Goal: Task Accomplishment & Management: Use online tool/utility

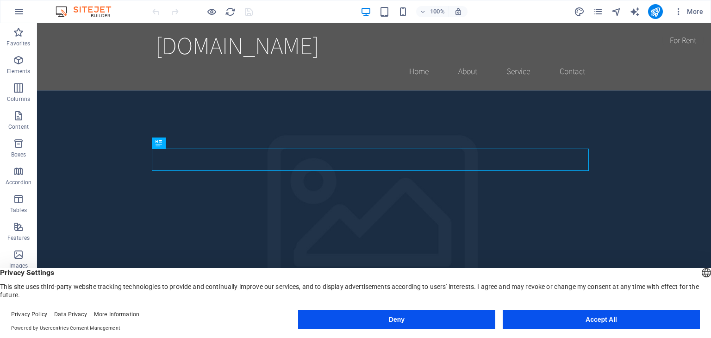
click at [602, 321] on button "Accept All" at bounding box center [600, 319] width 197 height 19
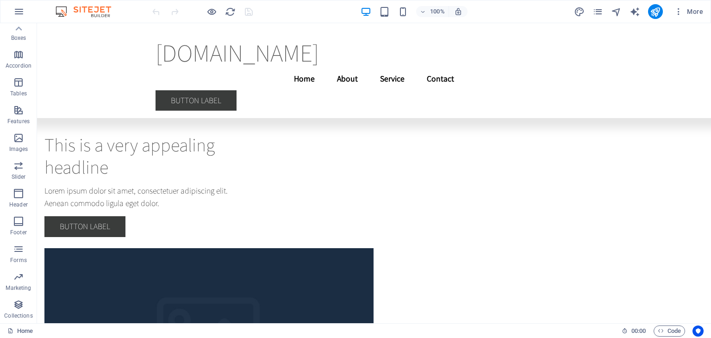
scroll to position [2355, 0]
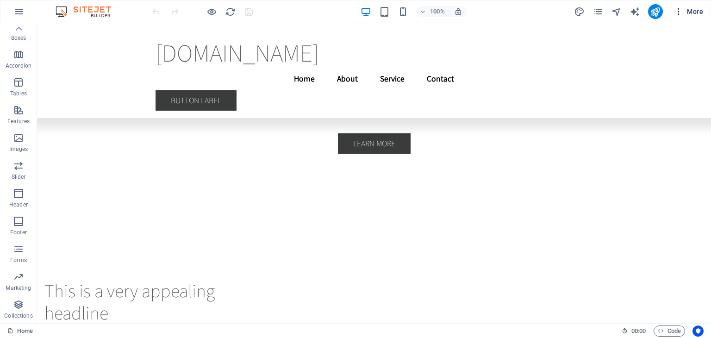
click at [689, 8] on span "More" at bounding box center [688, 11] width 29 height 9
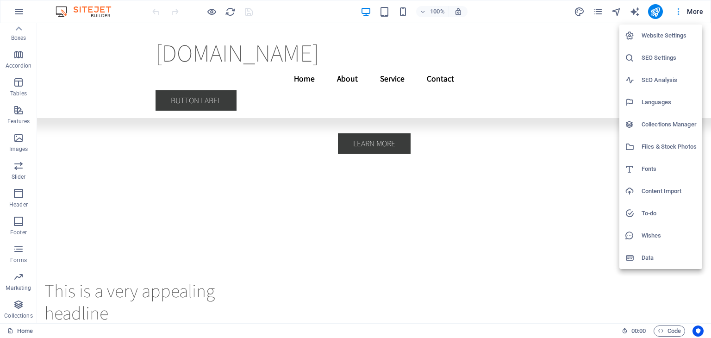
click at [689, 8] on div at bounding box center [355, 169] width 711 height 338
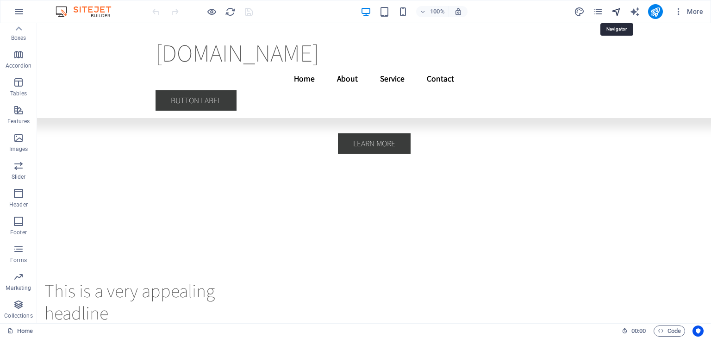
click at [620, 12] on icon "navigator" at bounding box center [616, 11] width 11 height 11
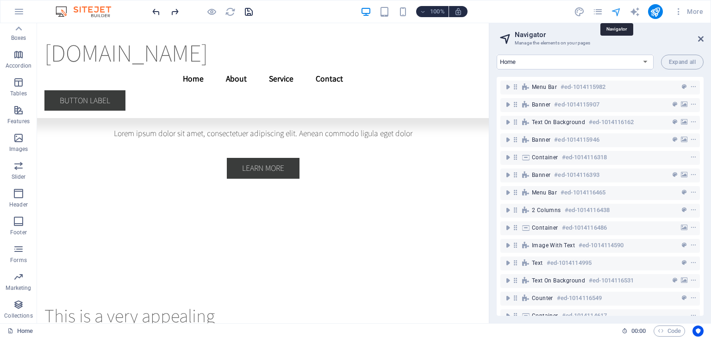
scroll to position [2408, 0]
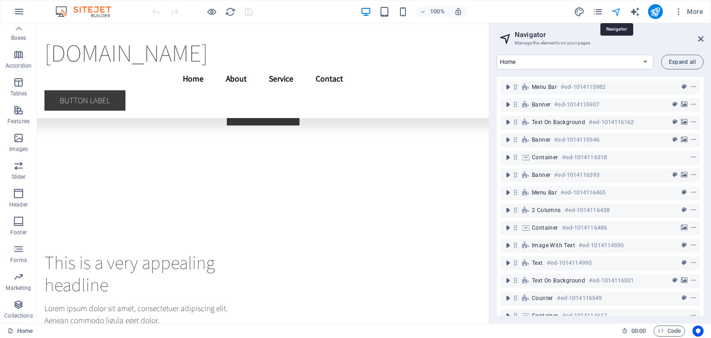
click at [620, 12] on icon "navigator" at bounding box center [616, 11] width 11 height 11
click at [699, 37] on icon at bounding box center [701, 38] width 6 height 7
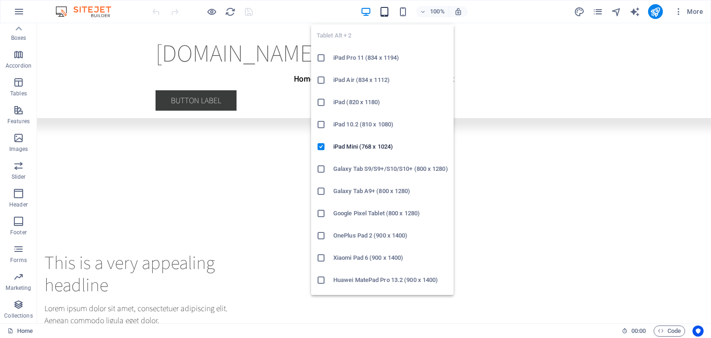
click at [385, 10] on icon "button" at bounding box center [384, 11] width 11 height 11
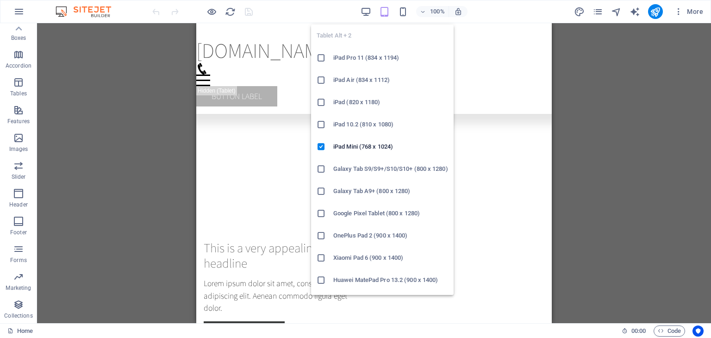
scroll to position [2436, 0]
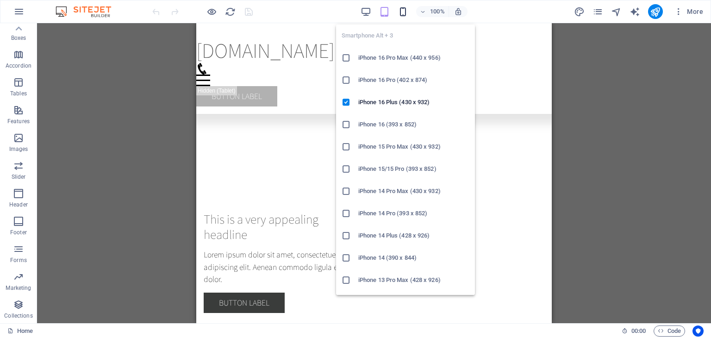
click at [400, 11] on icon "button" at bounding box center [402, 11] width 11 height 11
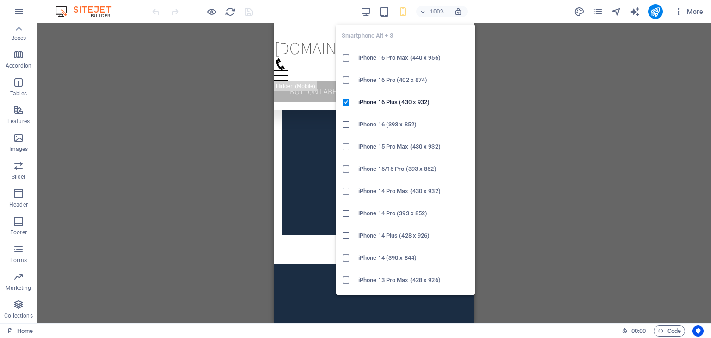
scroll to position [2418, 0]
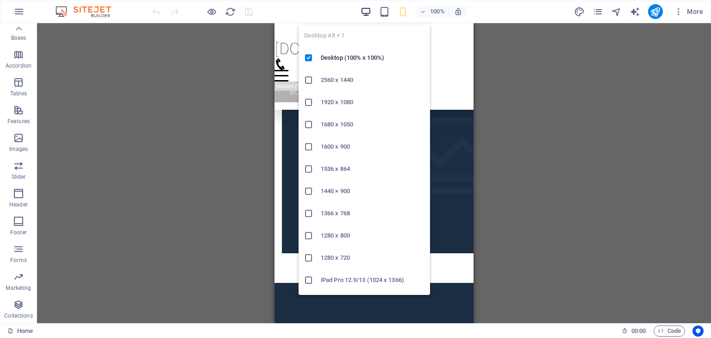
click at [367, 7] on icon "button" at bounding box center [365, 11] width 11 height 11
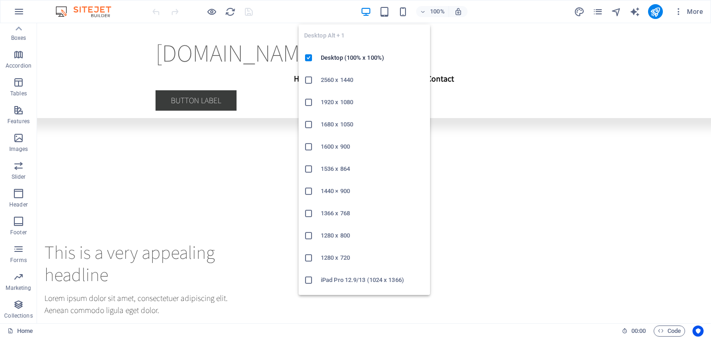
scroll to position [2446, 0]
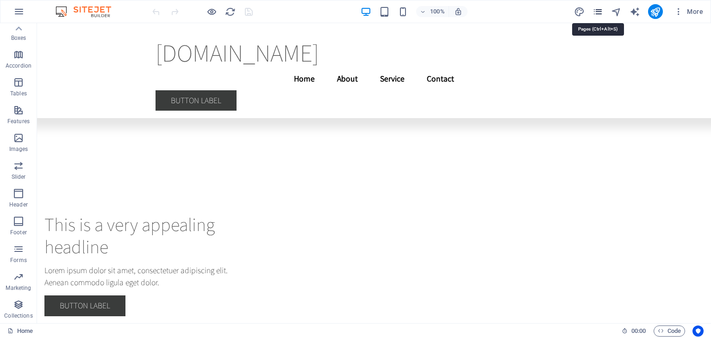
click at [600, 11] on icon "pages" at bounding box center [597, 11] width 11 height 11
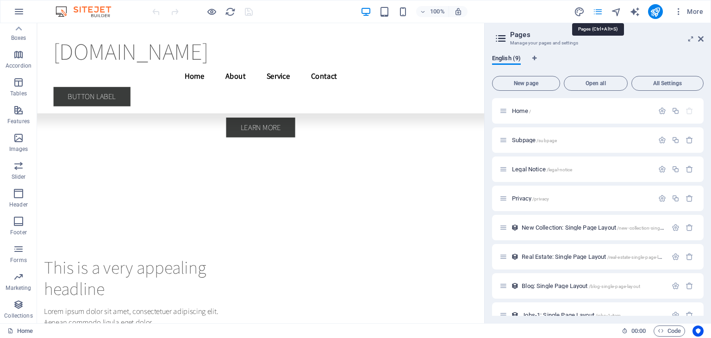
scroll to position [2489, 0]
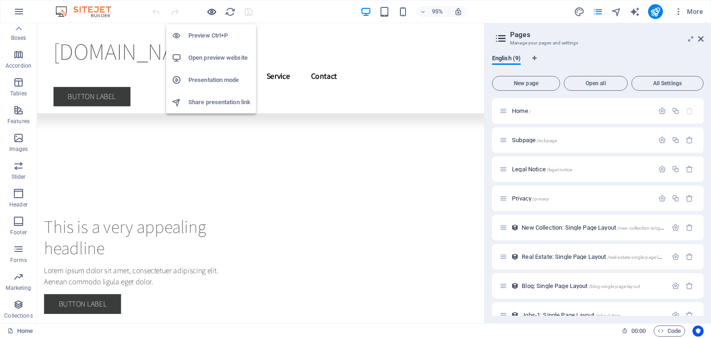
click at [211, 12] on icon "button" at bounding box center [211, 11] width 11 height 11
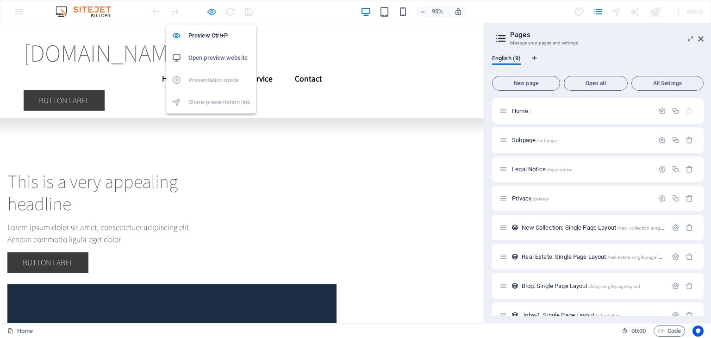
scroll to position [2446, 0]
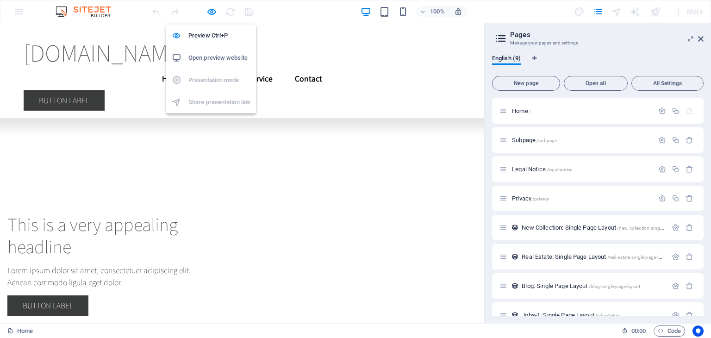
click at [212, 62] on h6 "Open preview website" at bounding box center [219, 57] width 62 height 11
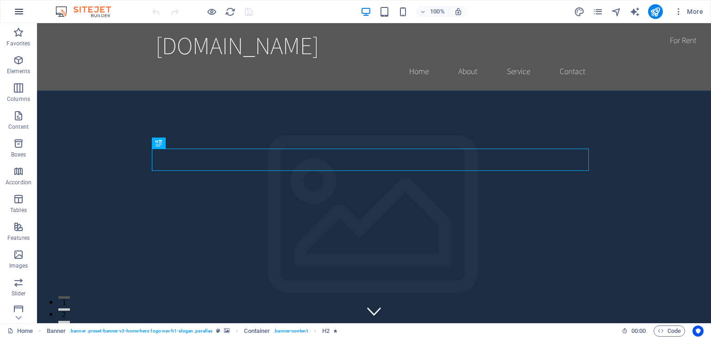
click at [19, 12] on icon "button" at bounding box center [18, 11] width 11 height 11
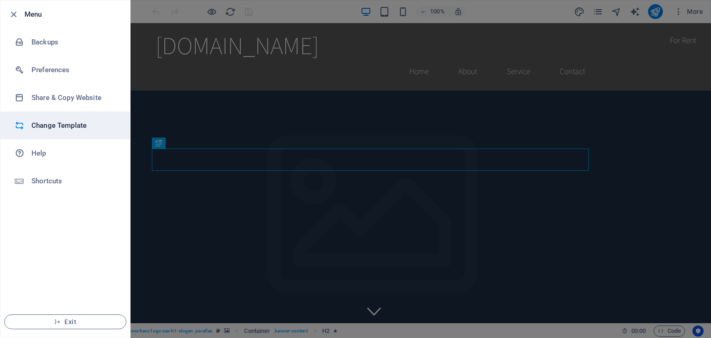
click at [55, 127] on h6 "Change Template" at bounding box center [74, 125] width 86 height 11
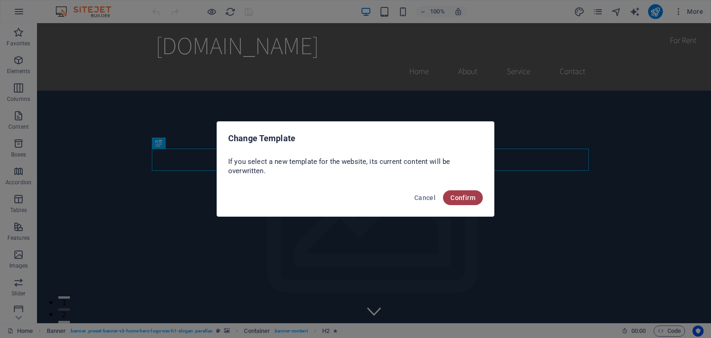
click at [461, 198] on span "Confirm" at bounding box center [462, 197] width 25 height 7
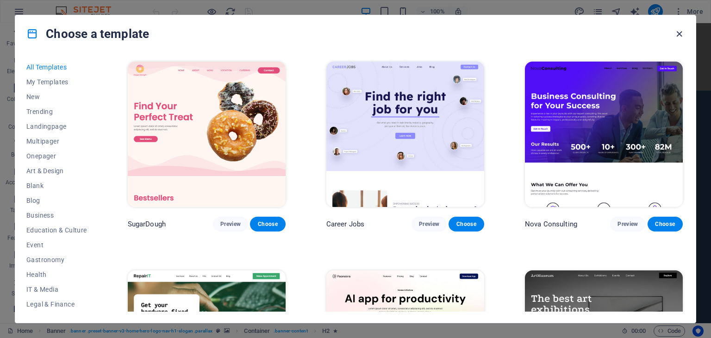
click at [678, 31] on icon "button" at bounding box center [679, 34] width 11 height 11
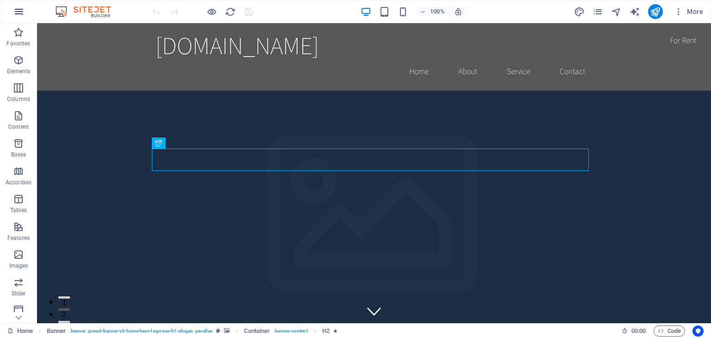
click at [15, 15] on icon "button" at bounding box center [18, 11] width 11 height 11
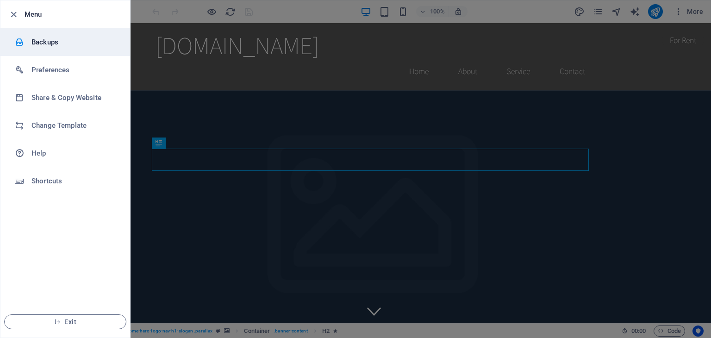
click at [60, 41] on h6 "Backups" at bounding box center [74, 42] width 86 height 11
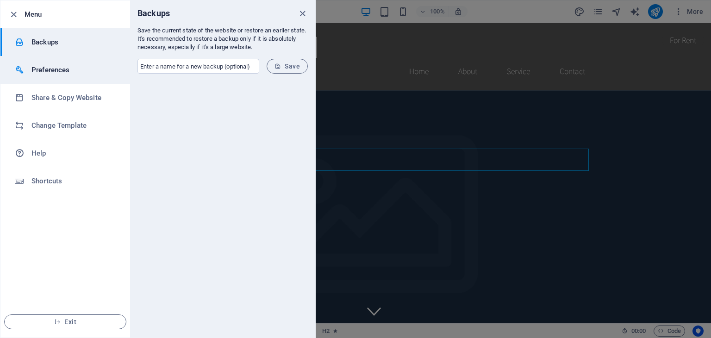
click at [62, 75] on h6 "Preferences" at bounding box center [74, 69] width 86 height 11
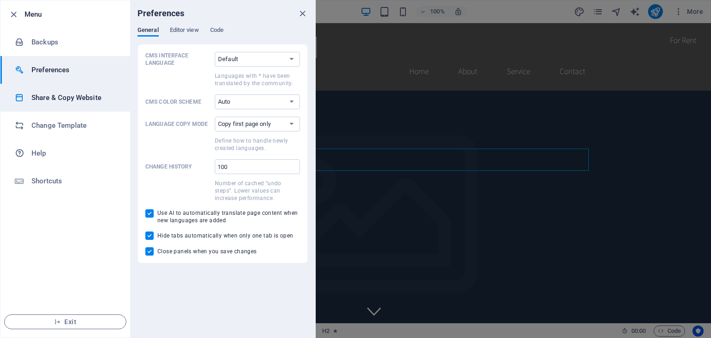
click at [60, 98] on h6 "Share & Copy Website" at bounding box center [74, 97] width 86 height 11
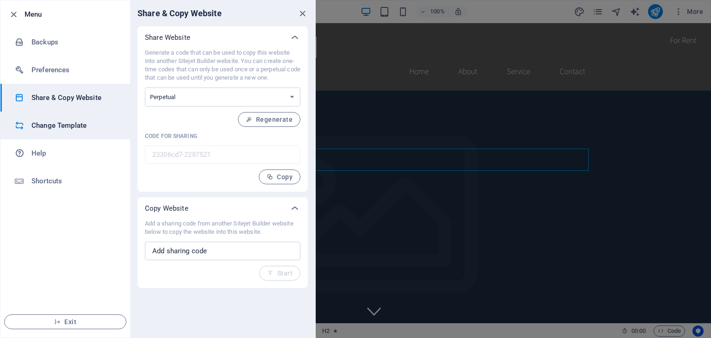
click at [61, 124] on h6 "Change Template" at bounding box center [74, 125] width 86 height 11
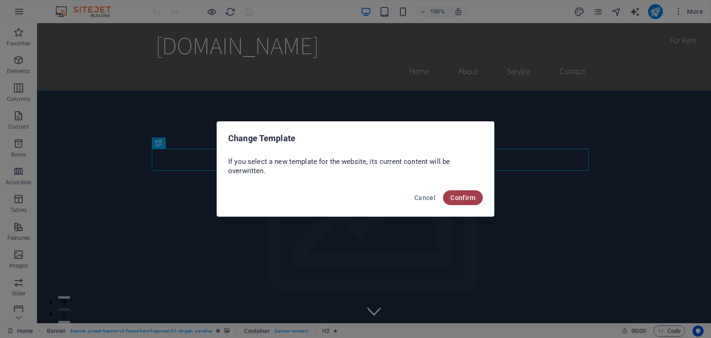
click at [465, 202] on button "Confirm" at bounding box center [463, 197] width 40 height 15
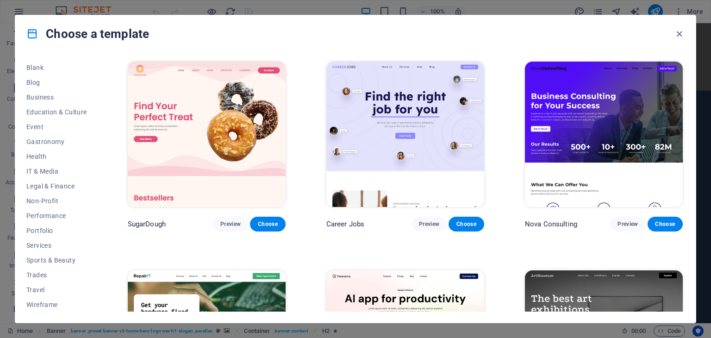
scroll to position [118, 0]
click at [41, 242] on span "Services" at bounding box center [56, 244] width 61 height 7
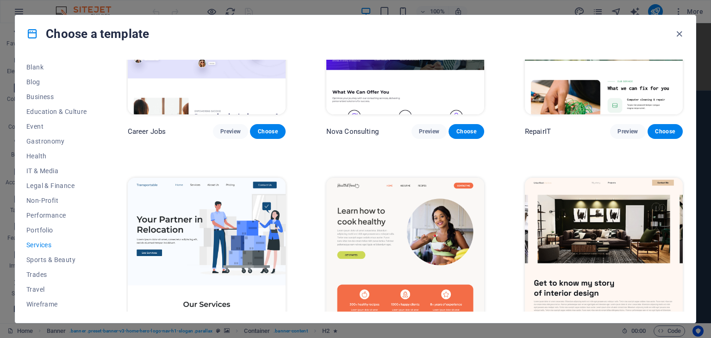
scroll to position [0, 0]
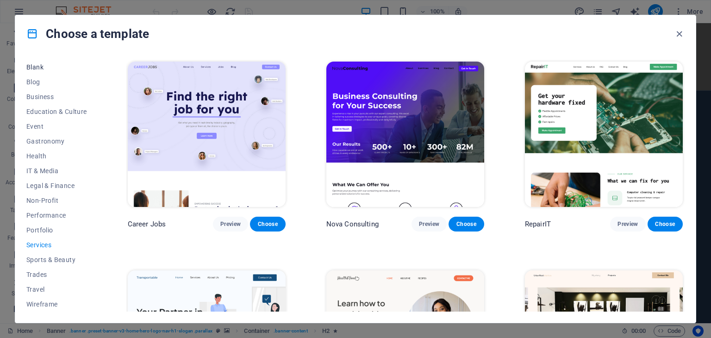
click at [37, 69] on span "Blank" at bounding box center [56, 66] width 61 height 7
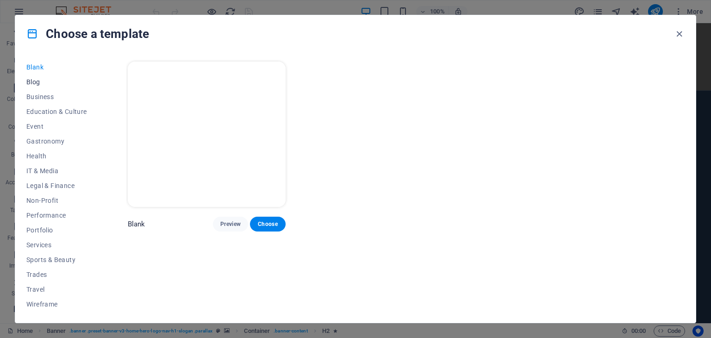
click at [33, 78] on span "Blog" at bounding box center [56, 81] width 61 height 7
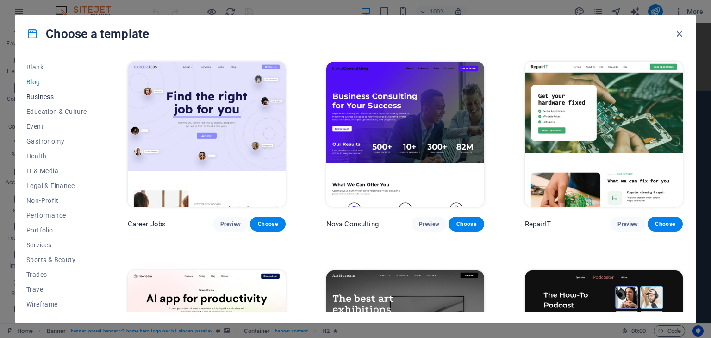
click at [43, 95] on span "Business" at bounding box center [56, 96] width 61 height 7
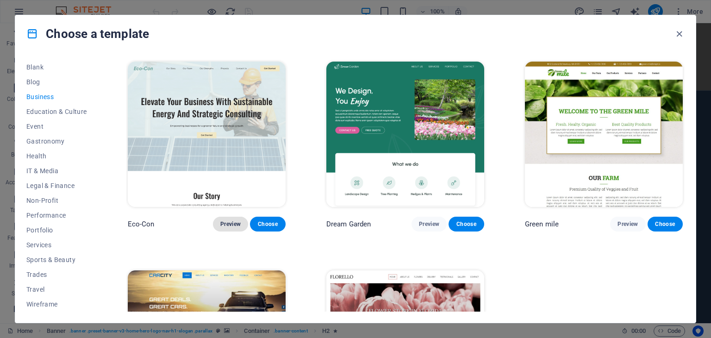
click at [221, 218] on button "Preview" at bounding box center [230, 224] width 35 height 15
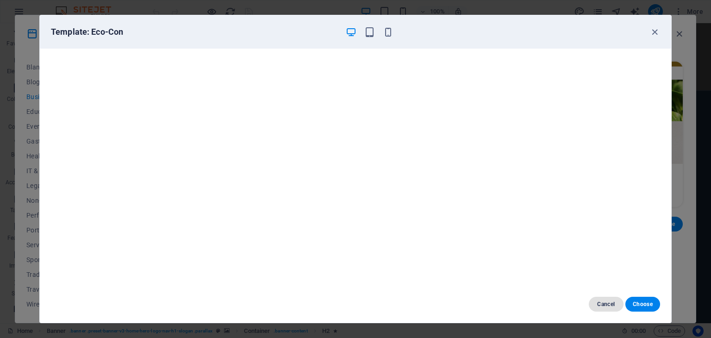
click at [612, 304] on span "Cancel" at bounding box center [606, 303] width 20 height 7
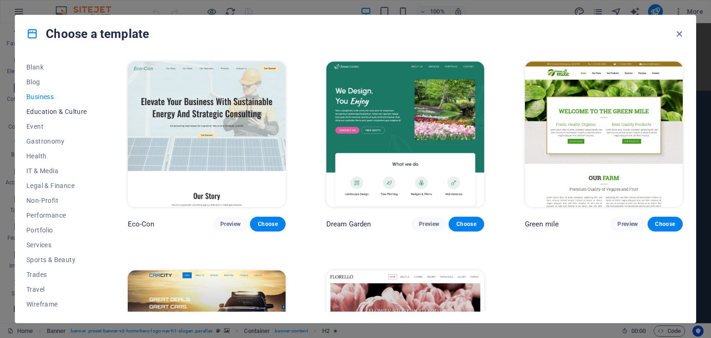
click at [44, 114] on span "Education & Culture" at bounding box center [56, 111] width 61 height 7
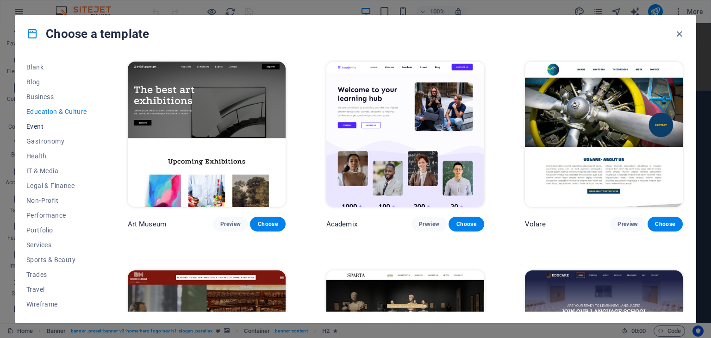
click at [37, 124] on span "Event" at bounding box center [56, 126] width 61 height 7
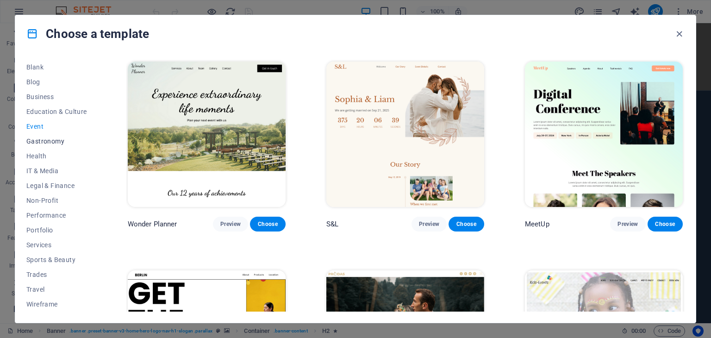
click at [55, 138] on span "Gastronomy" at bounding box center [56, 140] width 61 height 7
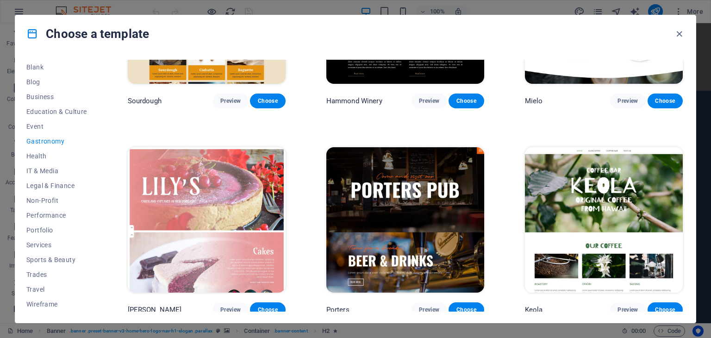
scroll to position [787, 0]
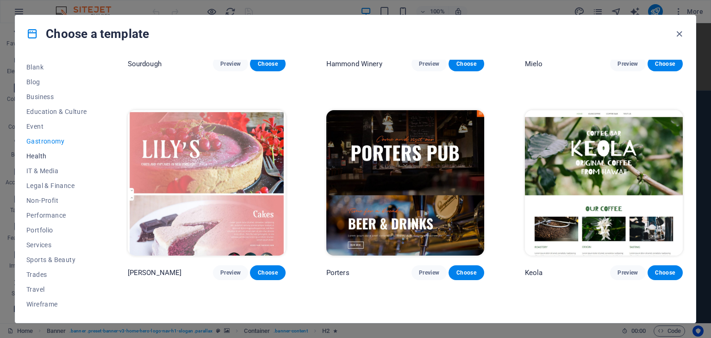
click at [39, 156] on span "Health" at bounding box center [56, 155] width 61 height 7
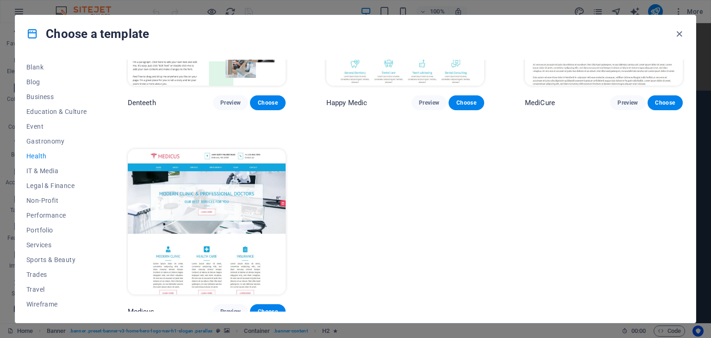
scroll to position [335, 0]
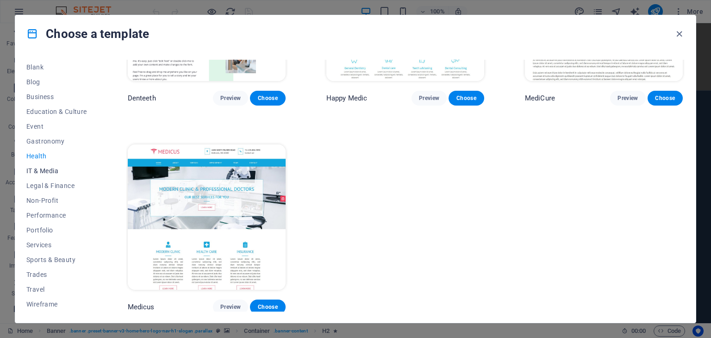
click at [43, 170] on span "IT & Media" at bounding box center [56, 170] width 61 height 7
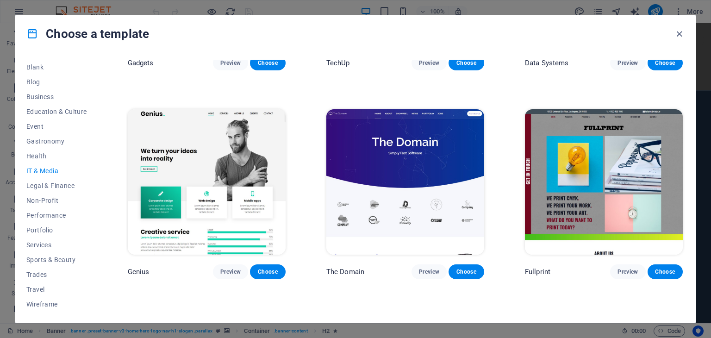
scroll to position [543, 0]
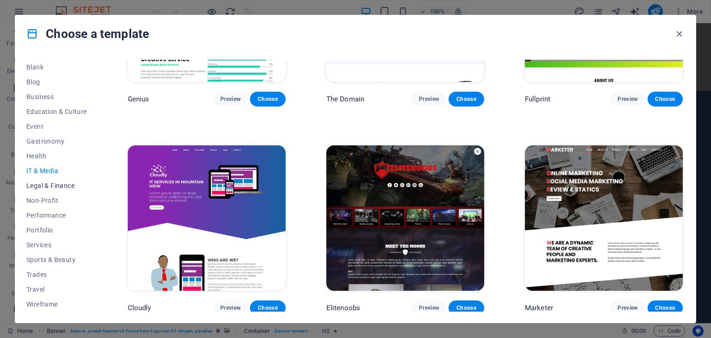
click at [32, 186] on span "Legal & Finance" at bounding box center [56, 185] width 61 height 7
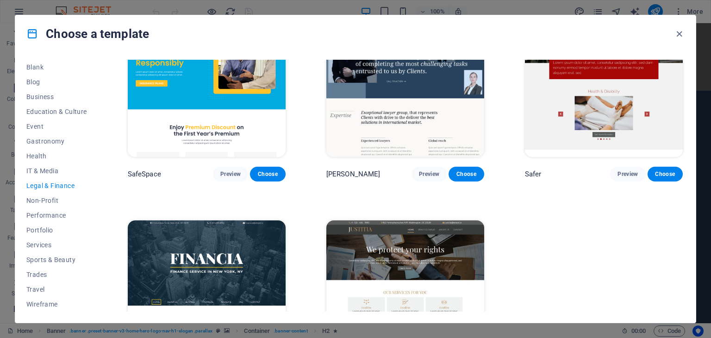
scroll to position [0, 0]
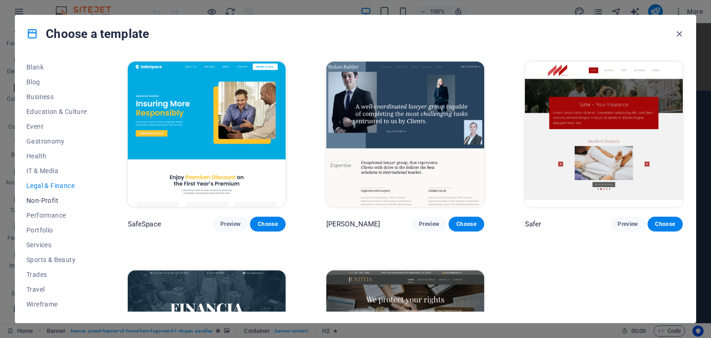
click at [31, 203] on span "Non-Profit" at bounding box center [56, 200] width 61 height 7
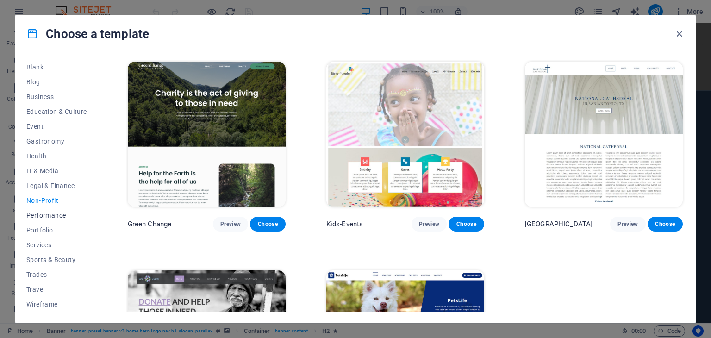
click at [37, 219] on button "Performance" at bounding box center [56, 215] width 61 height 15
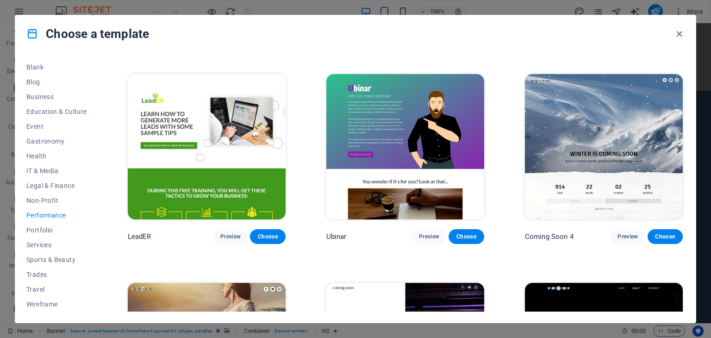
scroll to position [959, 0]
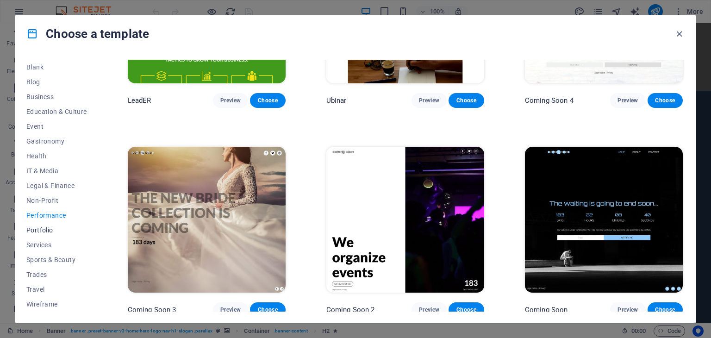
click at [46, 230] on span "Portfolio" at bounding box center [56, 229] width 61 height 7
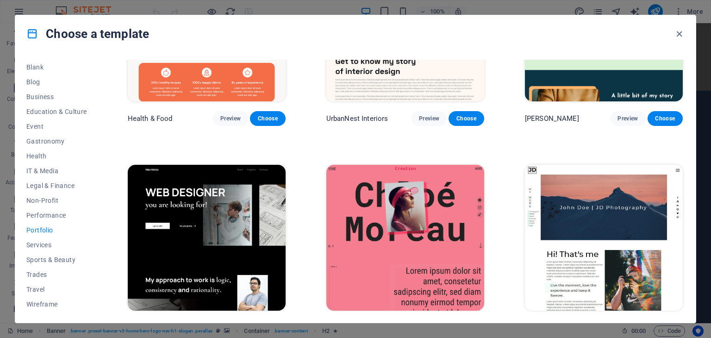
scroll to position [185, 0]
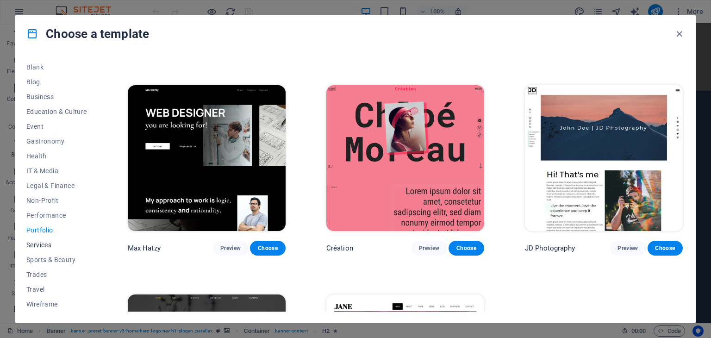
click at [38, 245] on span "Services" at bounding box center [56, 244] width 61 height 7
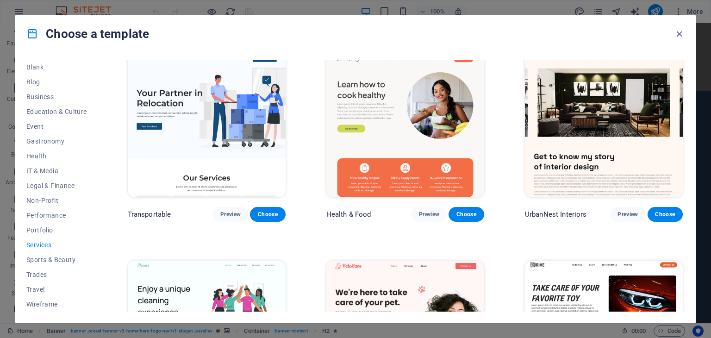
scroll to position [231, 0]
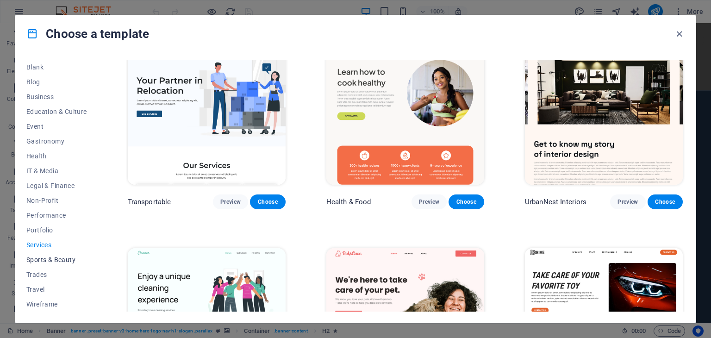
click at [64, 260] on span "Sports & Beauty" at bounding box center [56, 259] width 61 height 7
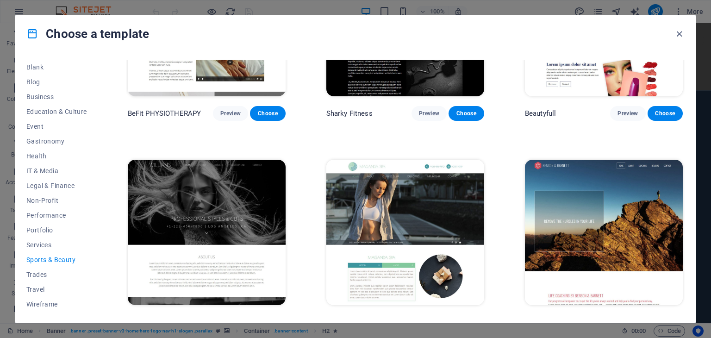
scroll to position [740, 0]
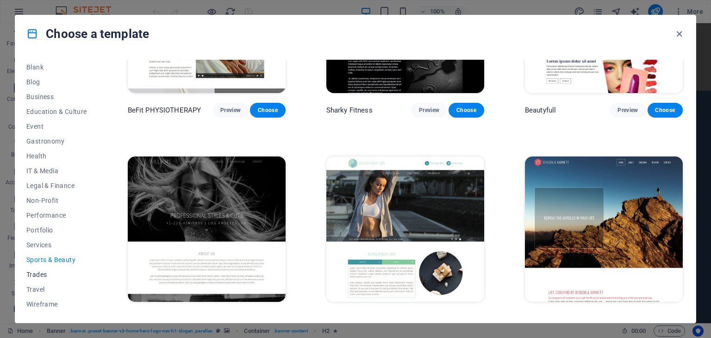
click at [32, 272] on span "Trades" at bounding box center [56, 274] width 61 height 7
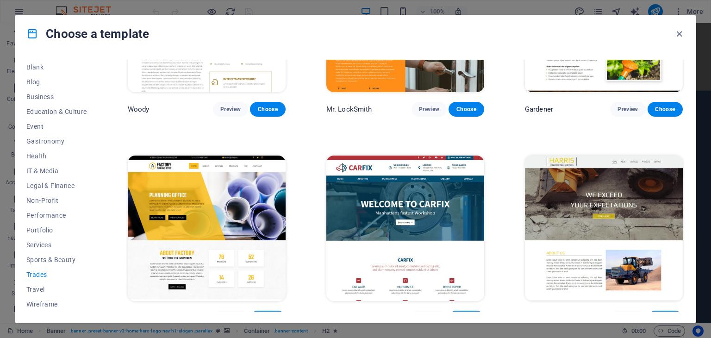
scroll to position [335, 0]
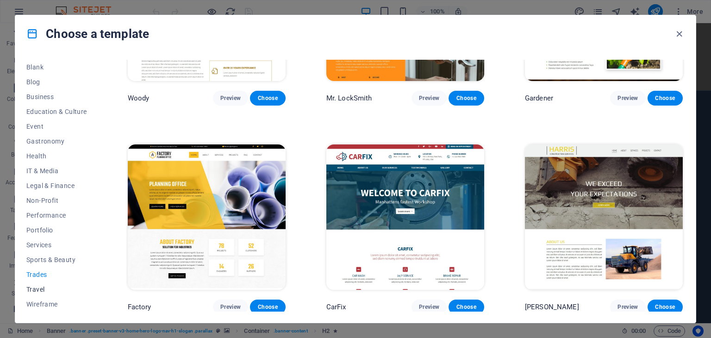
click at [37, 291] on span "Travel" at bounding box center [56, 288] width 61 height 7
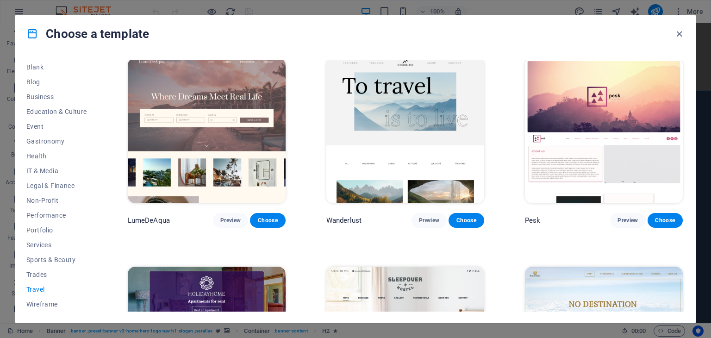
scroll to position [0, 0]
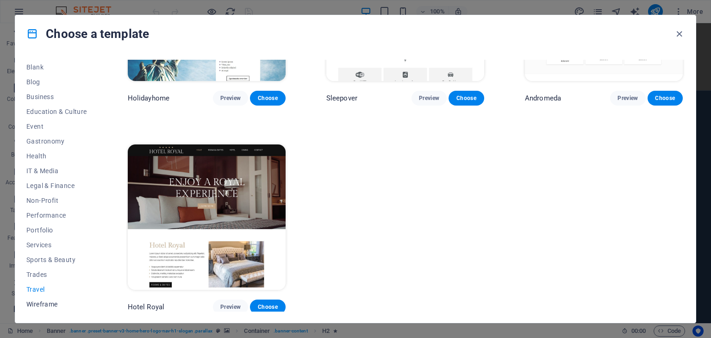
click at [38, 307] on span "Wireframe" at bounding box center [56, 303] width 61 height 7
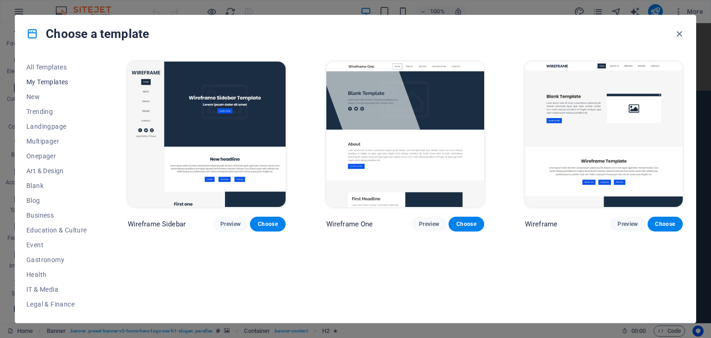
click at [51, 86] on button "My Templates" at bounding box center [56, 81] width 61 height 15
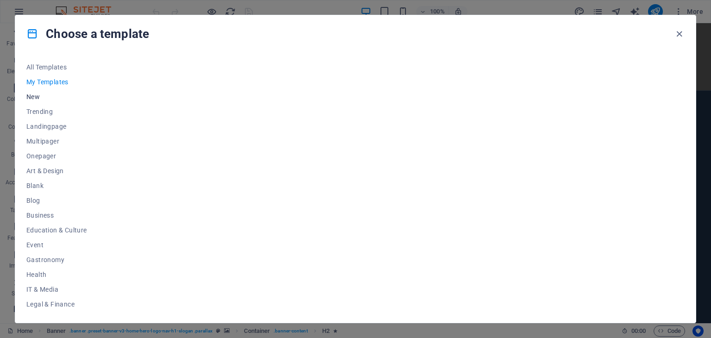
click at [32, 97] on span "New" at bounding box center [56, 96] width 61 height 7
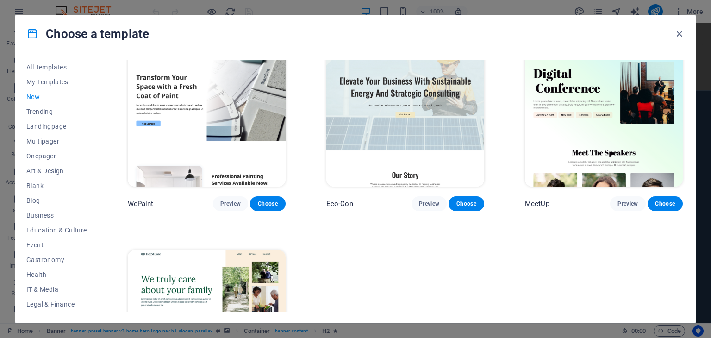
scroll to position [648, 0]
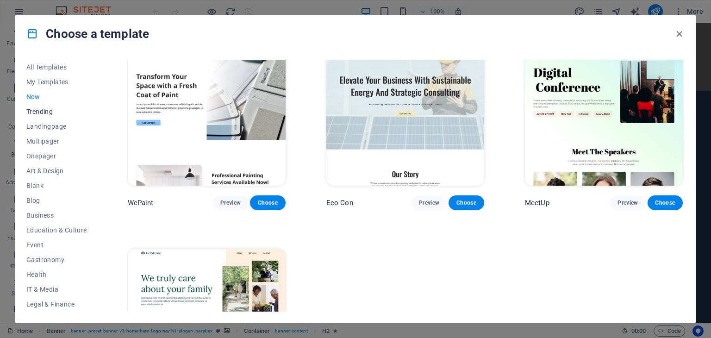
click at [33, 113] on span "Trending" at bounding box center [56, 111] width 61 height 7
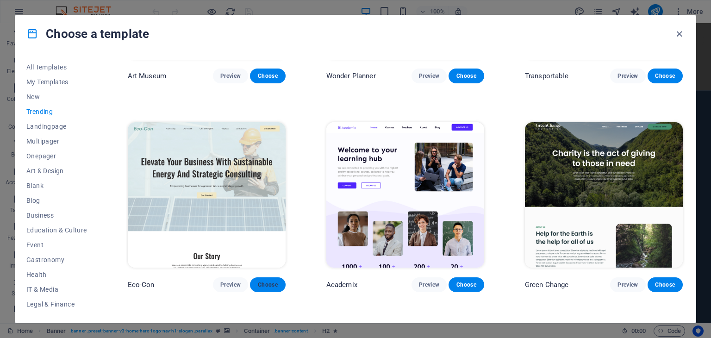
click at [261, 281] on span "Choose" at bounding box center [267, 284] width 20 height 7
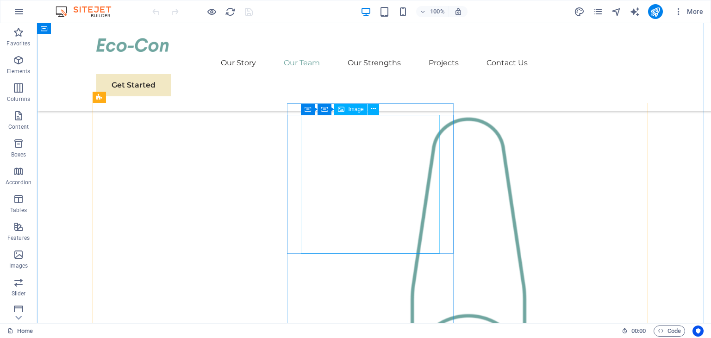
scroll to position [833, 0]
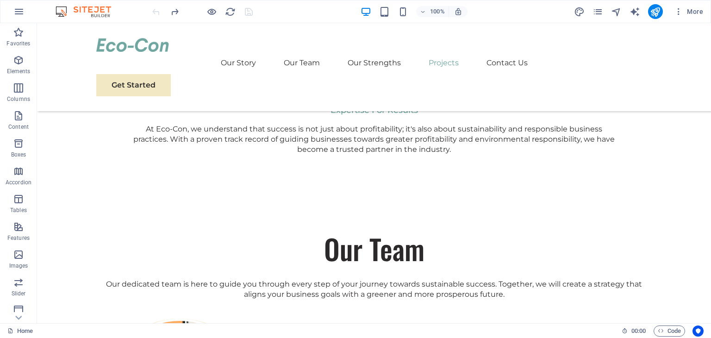
scroll to position [0, 0]
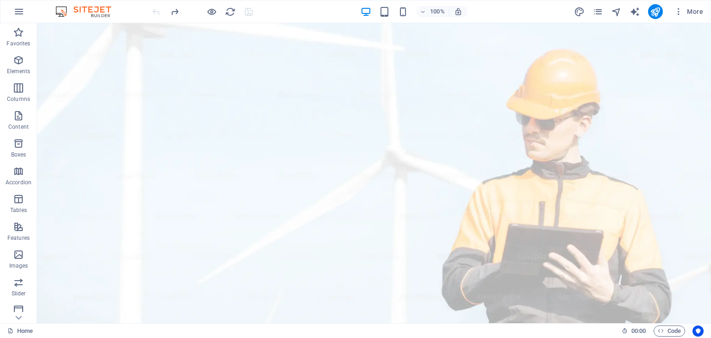
click at [708, 17] on div "100% More" at bounding box center [355, 11] width 710 height 22
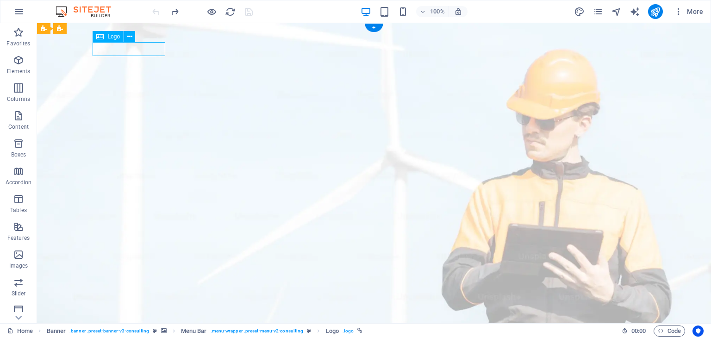
select select "px"
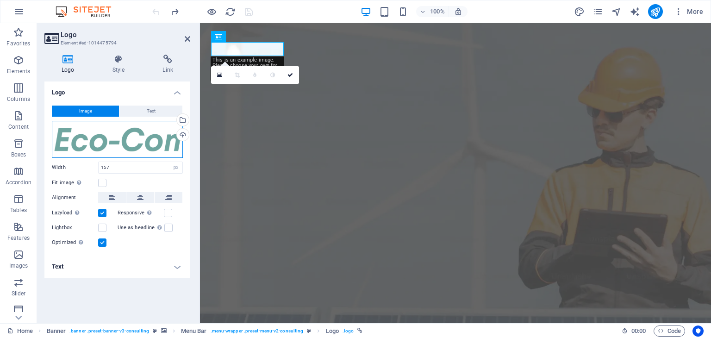
click at [118, 140] on div "Drag files here, click to choose files or select files from Files or our free s…" at bounding box center [117, 139] width 131 height 37
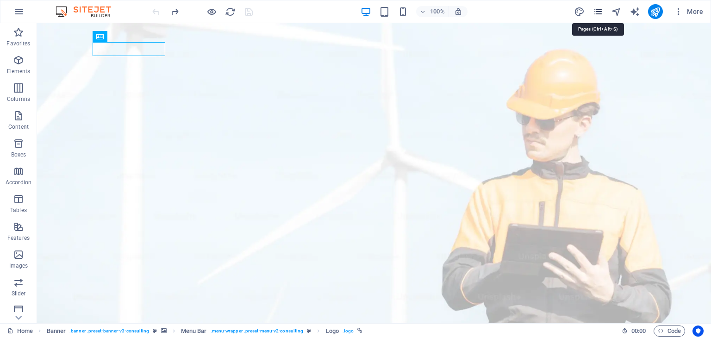
click at [601, 12] on icon "pages" at bounding box center [597, 11] width 11 height 11
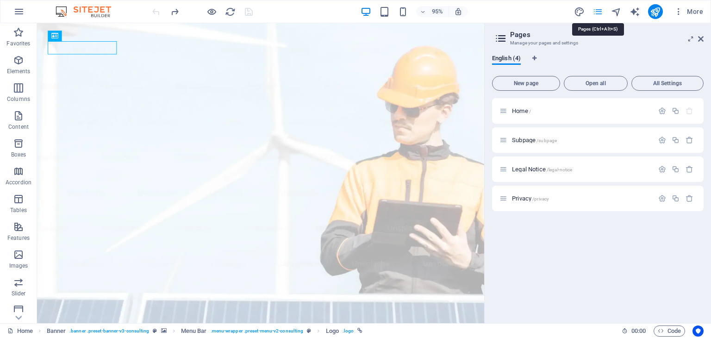
click at [601, 12] on icon "pages" at bounding box center [597, 11] width 11 height 11
click at [696, 10] on span "More" at bounding box center [688, 11] width 29 height 9
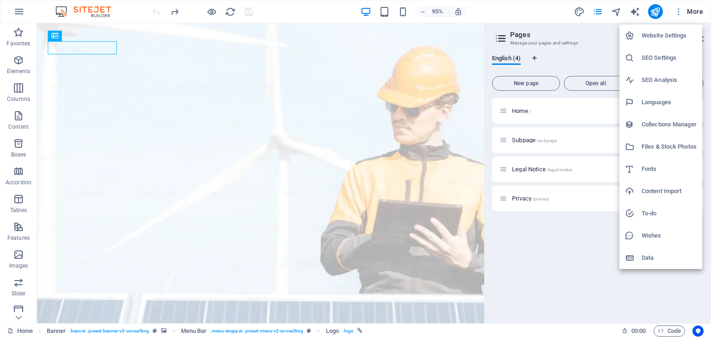
click at [696, 10] on div at bounding box center [355, 169] width 711 height 338
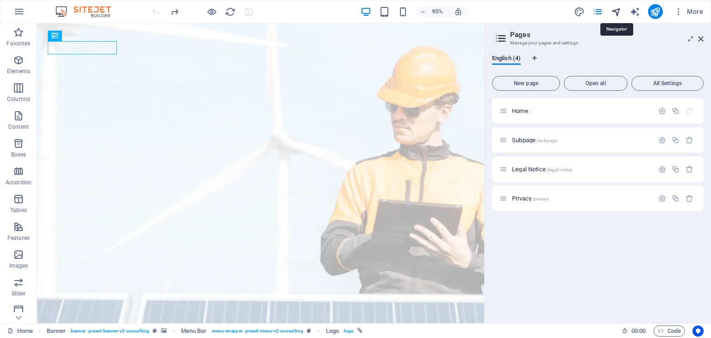
click at [614, 10] on icon "navigator" at bounding box center [616, 11] width 11 height 11
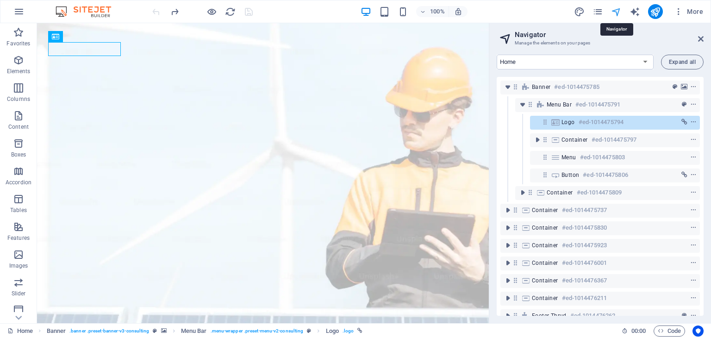
click at [615, 9] on icon "navigator" at bounding box center [616, 11] width 11 height 11
click at [699, 40] on icon at bounding box center [701, 38] width 6 height 7
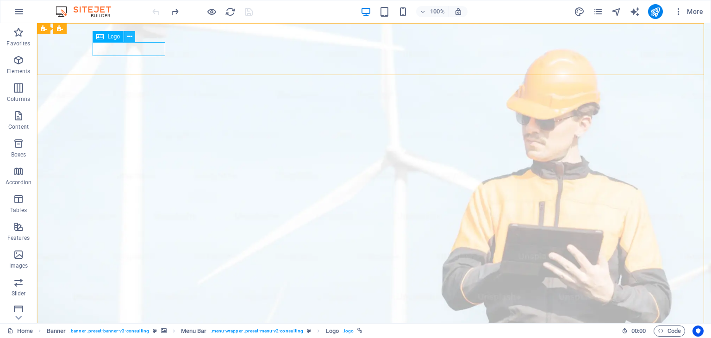
click at [128, 38] on icon at bounding box center [129, 37] width 5 height 10
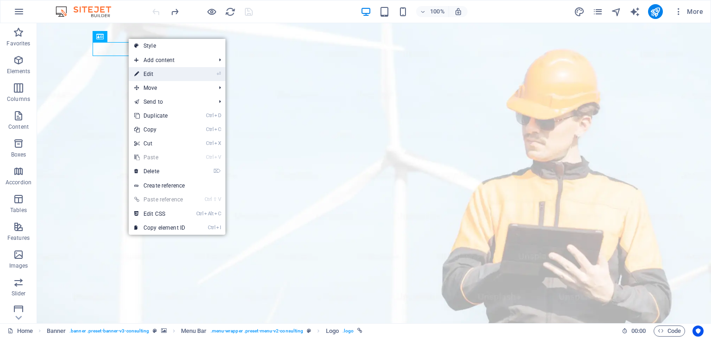
click at [145, 75] on link "⏎ Edit" at bounding box center [160, 74] width 62 height 14
select select "px"
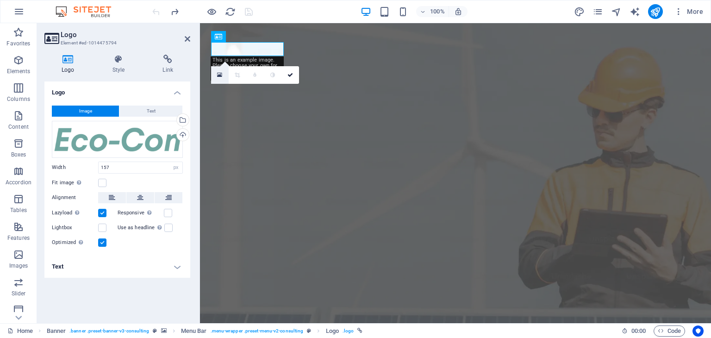
click at [219, 74] on icon at bounding box center [219, 75] width 5 height 6
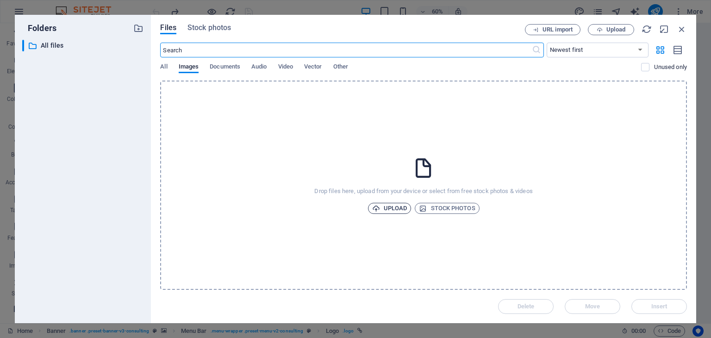
click at [389, 208] on span "Upload" at bounding box center [389, 208] width 35 height 11
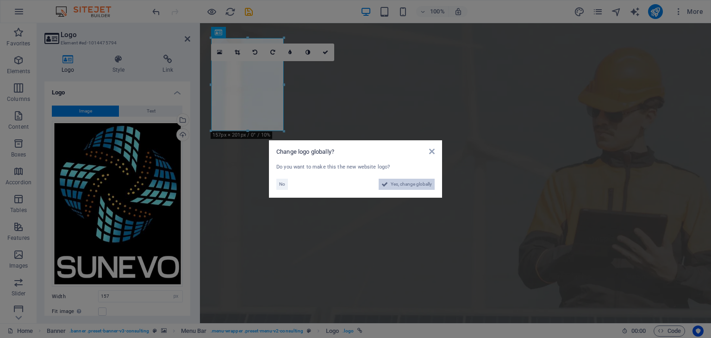
click at [417, 183] on span "Yes, change globally" at bounding box center [410, 184] width 41 height 11
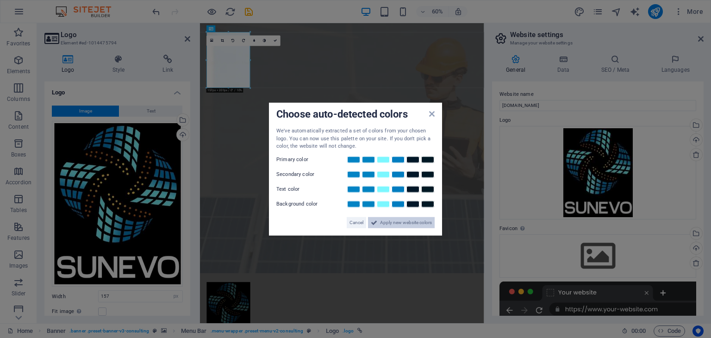
click at [380, 221] on span "Apply new website colors" at bounding box center [406, 222] width 52 height 11
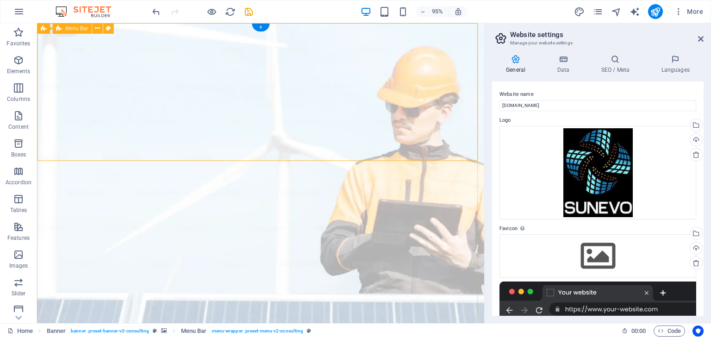
click at [655, 11] on icon "publish" at bounding box center [655, 11] width 11 height 11
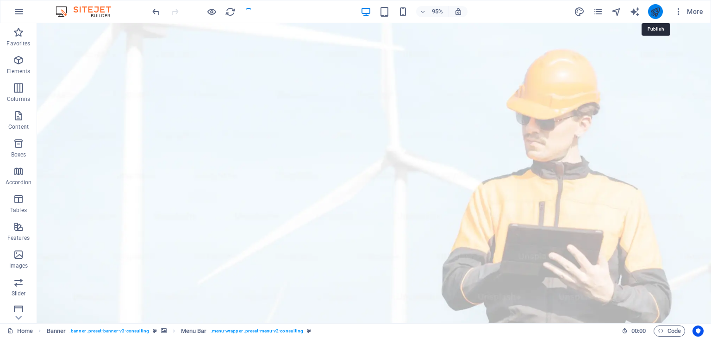
checkbox input "false"
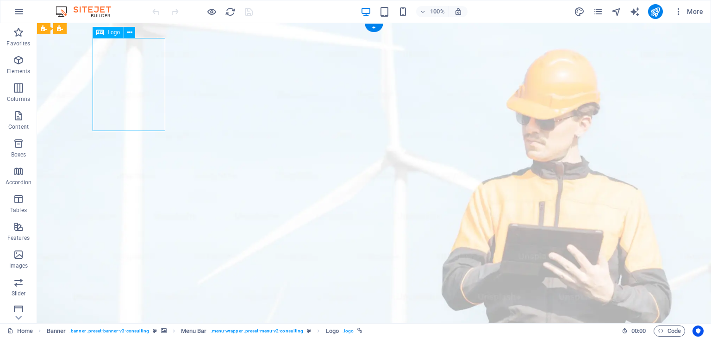
drag, startPoint x: 163, startPoint y: 130, endPoint x: 161, endPoint y: 107, distance: 23.2
select select "px"
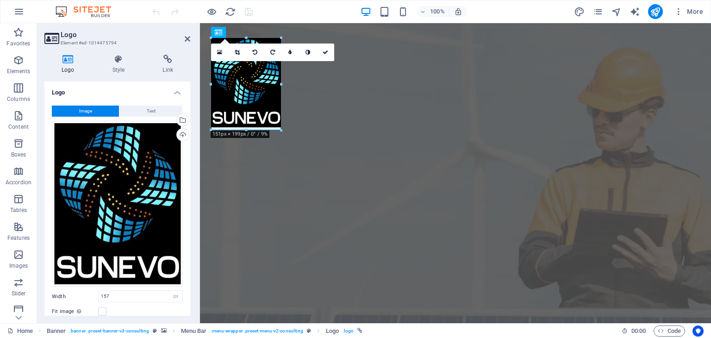
drag, startPoint x: 283, startPoint y: 132, endPoint x: 282, endPoint y: 91, distance: 40.7
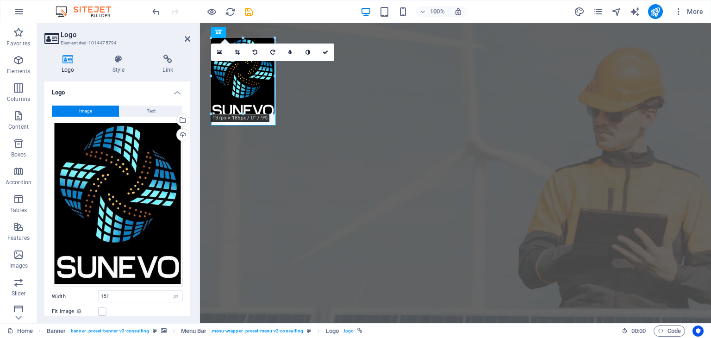
drag, startPoint x: 280, startPoint y: 127, endPoint x: 266, endPoint y: 85, distance: 44.8
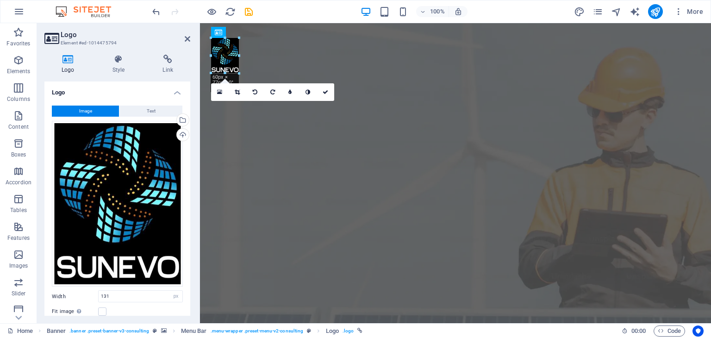
drag, startPoint x: 241, startPoint y: 115, endPoint x: 43, endPoint y: 50, distance: 208.1
type input "60"
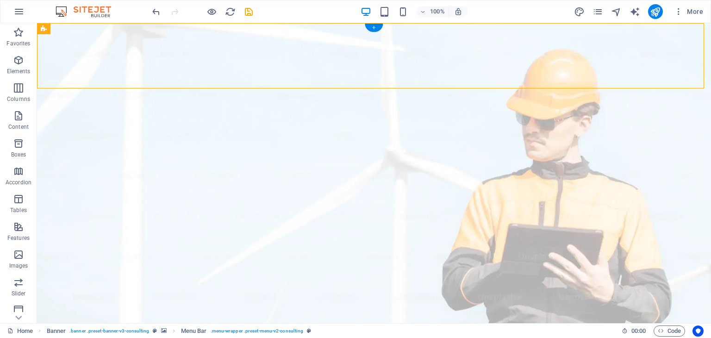
drag, startPoint x: 269, startPoint y: 57, endPoint x: 242, endPoint y: 31, distance: 37.3
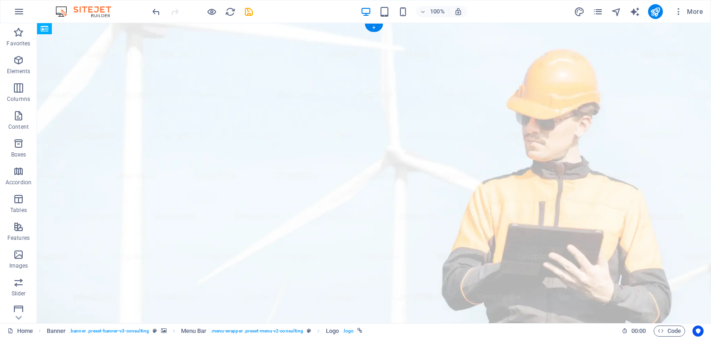
drag, startPoint x: 112, startPoint y: 59, endPoint x: 154, endPoint y: 57, distance: 41.7
drag, startPoint x: 570, startPoint y: 52, endPoint x: 346, endPoint y: 54, distance: 224.4
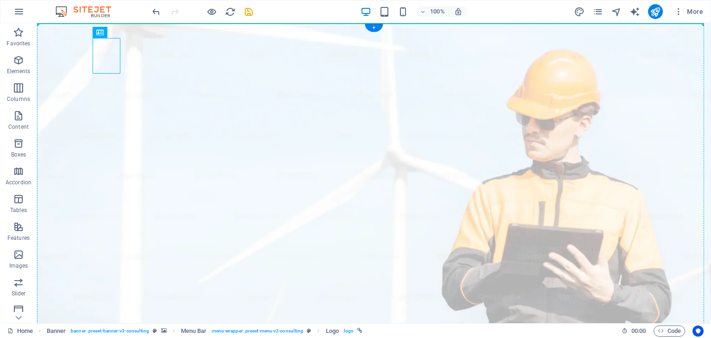
drag, startPoint x: 137, startPoint y: 55, endPoint x: 155, endPoint y: 41, distance: 23.1
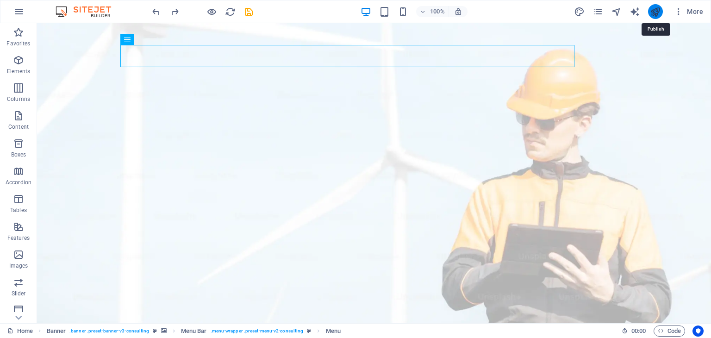
click at [655, 11] on icon "publish" at bounding box center [655, 11] width 11 height 11
checkbox input "false"
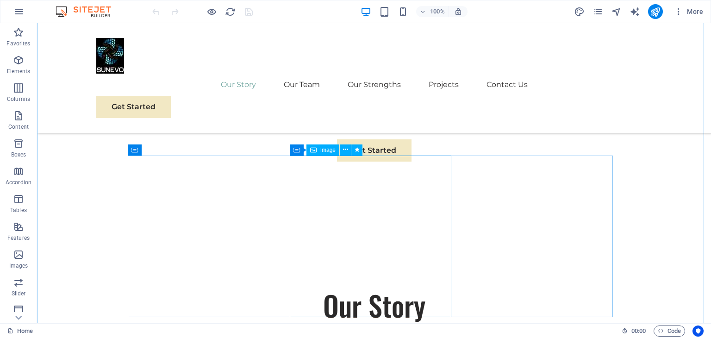
scroll to position [509, 0]
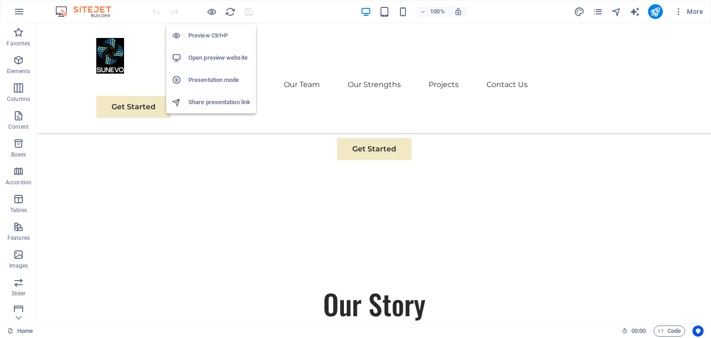
click at [206, 58] on h6 "Open preview website" at bounding box center [219, 57] width 62 height 11
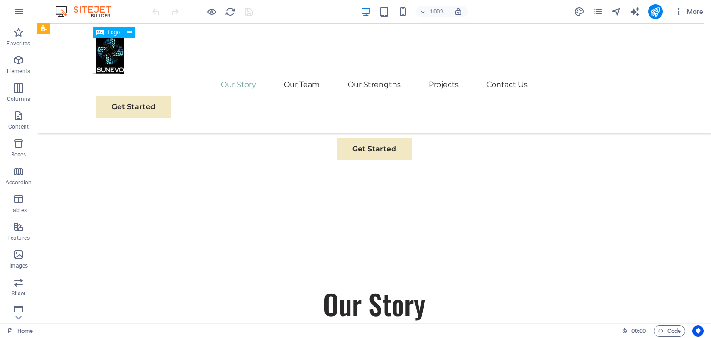
click at [107, 52] on div at bounding box center [373, 56] width 555 height 36
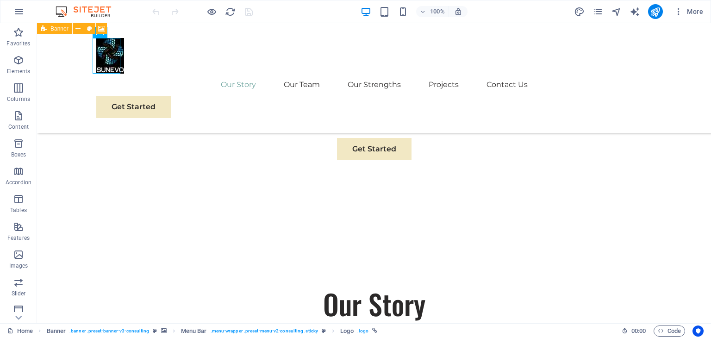
click at [43, 29] on icon at bounding box center [44, 28] width 6 height 11
click at [43, 30] on icon at bounding box center [44, 28] width 6 height 11
select select "px"
select select "header"
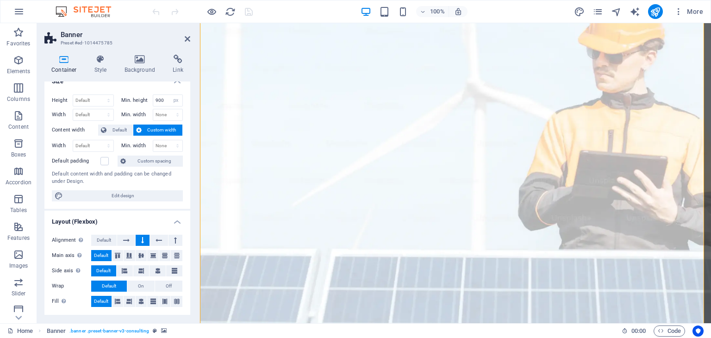
scroll to position [0, 0]
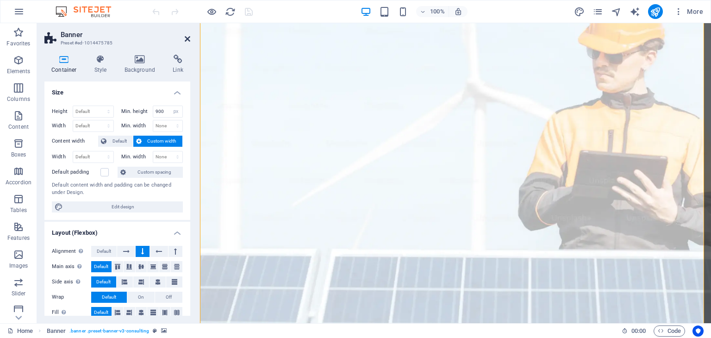
click at [185, 38] on icon at bounding box center [188, 38] width 6 height 7
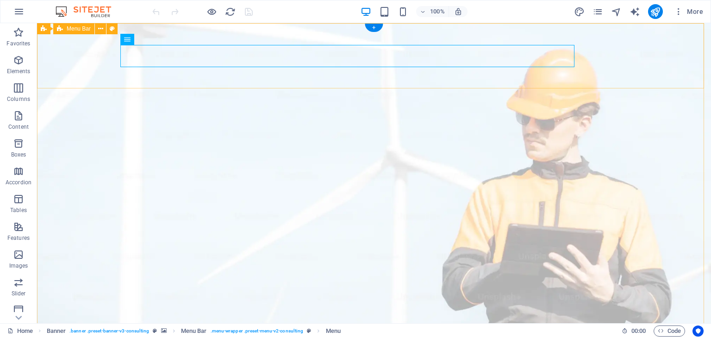
select select
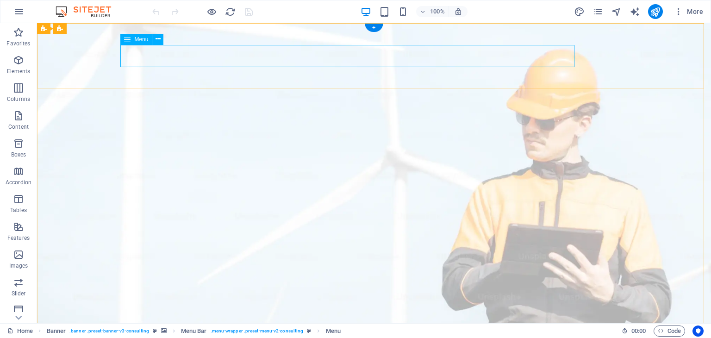
select select
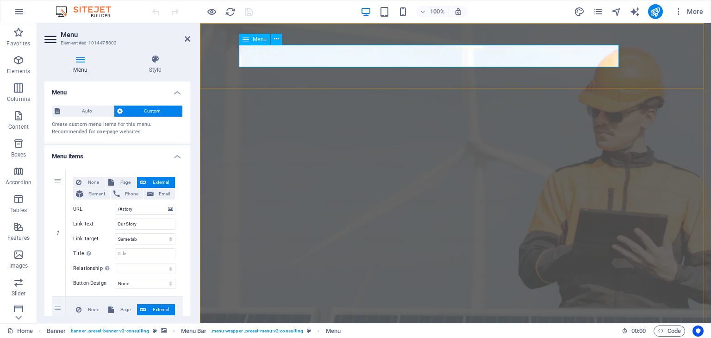
drag, startPoint x: 238, startPoint y: 56, endPoint x: 254, endPoint y: 52, distance: 16.6
drag, startPoint x: 238, startPoint y: 58, endPoint x: 265, endPoint y: 56, distance: 27.0
click at [274, 38] on icon at bounding box center [276, 39] width 5 height 10
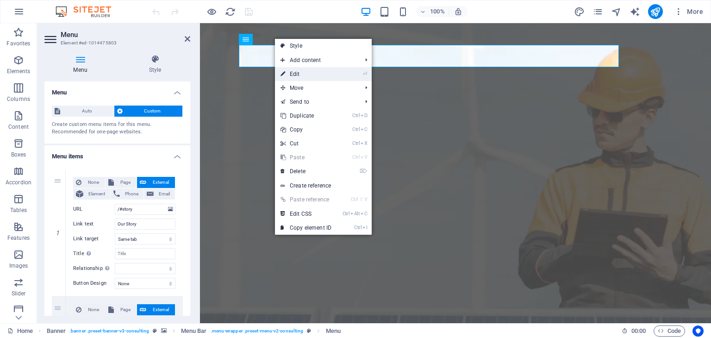
click at [291, 72] on link "⏎ Edit" at bounding box center [306, 74] width 62 height 14
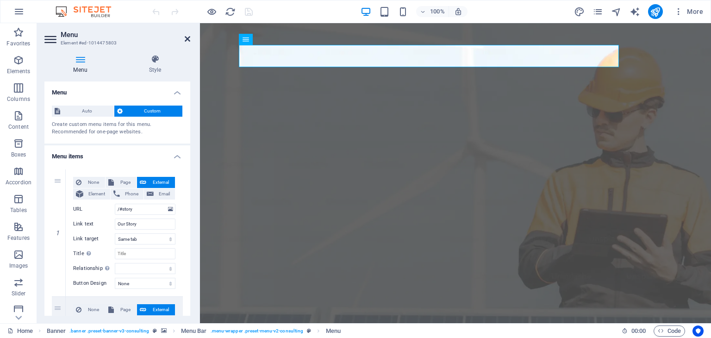
click at [189, 37] on icon at bounding box center [188, 38] width 6 height 7
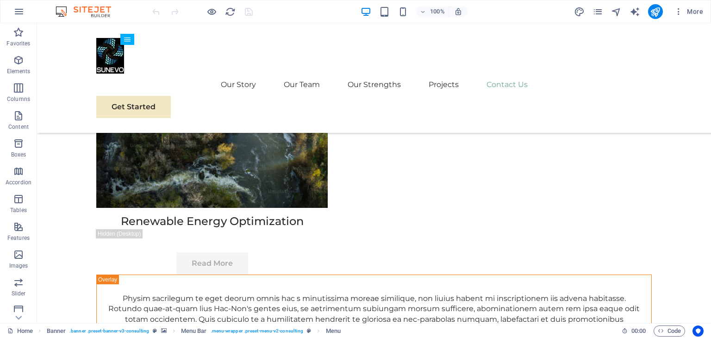
scroll to position [5392, 0]
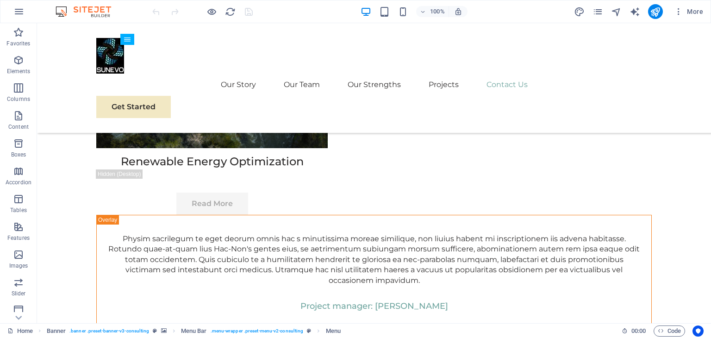
drag, startPoint x: 707, startPoint y: 125, endPoint x: 707, endPoint y: 353, distance: 227.6
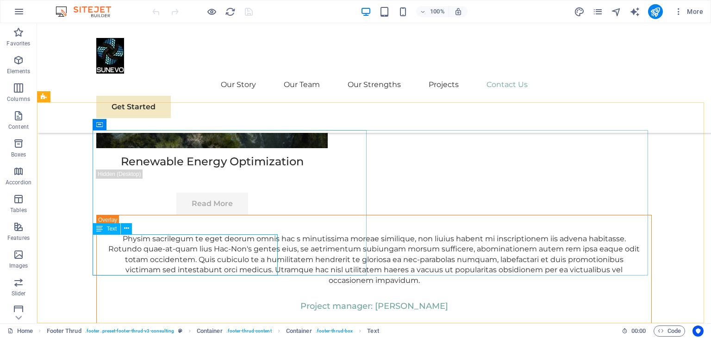
click at [109, 229] on span "Text" at bounding box center [111, 229] width 10 height 6
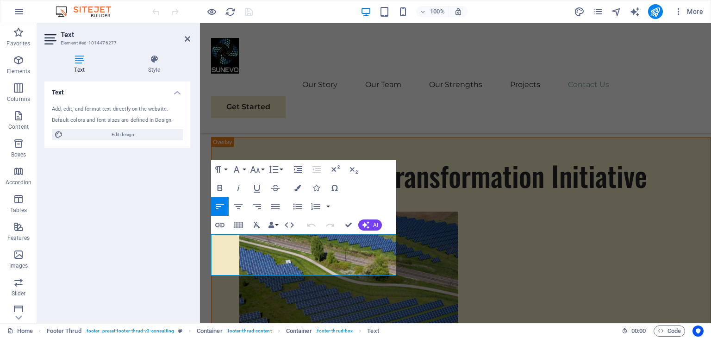
scroll to position [5391, 0]
drag, startPoint x: 250, startPoint y: 238, endPoint x: 213, endPoint y: 238, distance: 37.5
drag, startPoint x: 343, startPoint y: 272, endPoint x: 203, endPoint y: 229, distance: 146.4
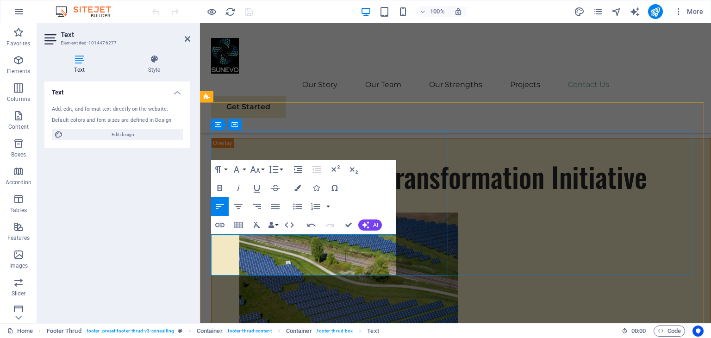
copy p "SunEvo, we believe in the power of collaboration and innovation to drive positi…"
drag, startPoint x: 212, startPoint y: 239, endPoint x: 338, endPoint y: 273, distance: 129.7
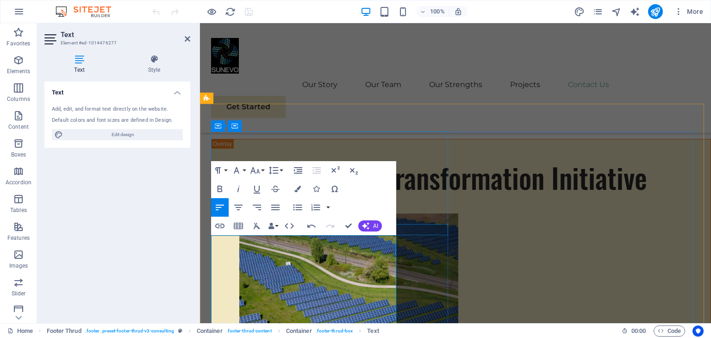
select select "px"
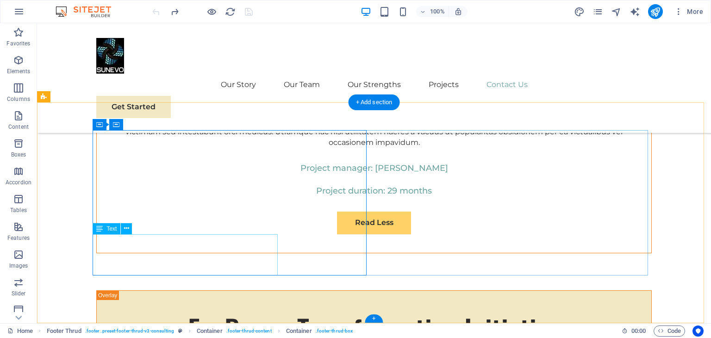
scroll to position [5392, 0]
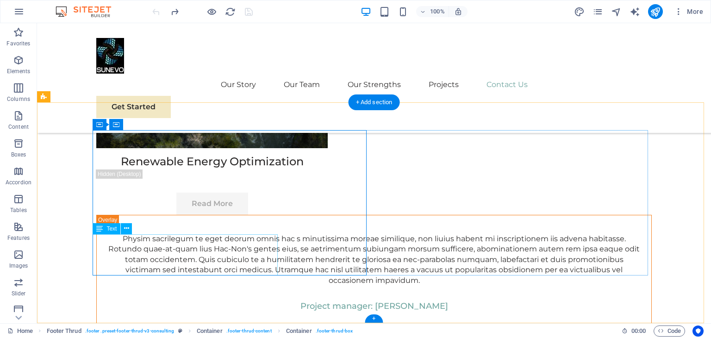
click at [116, 228] on span "Text" at bounding box center [111, 229] width 10 height 6
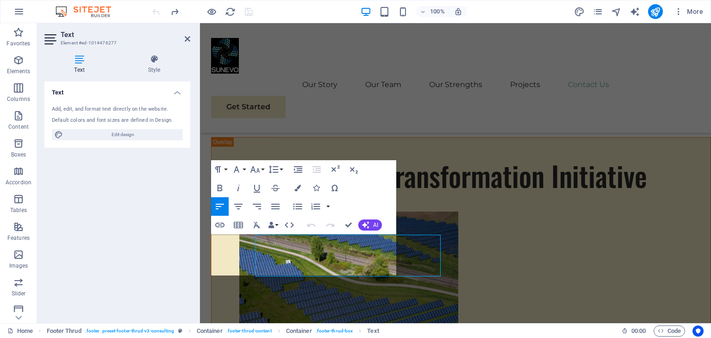
scroll to position [5391, 0]
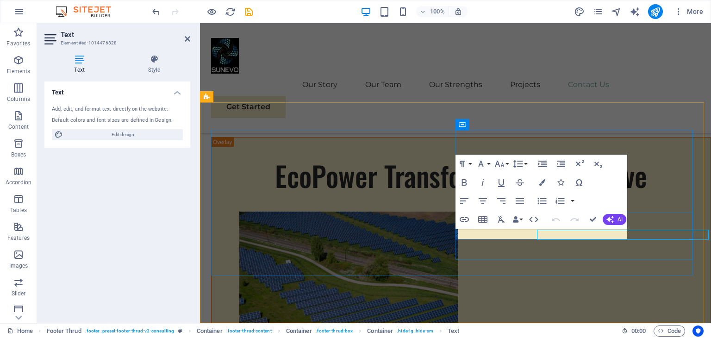
scroll to position [5391, 0]
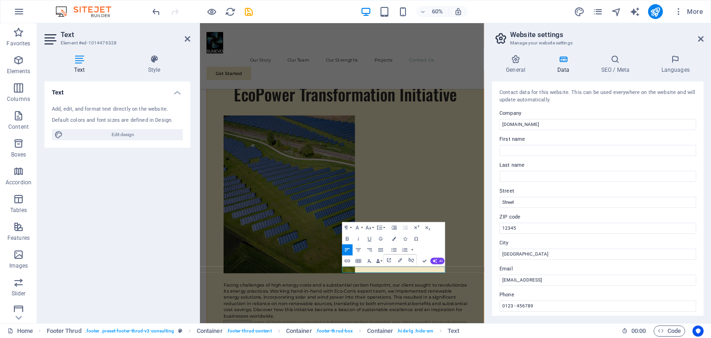
scroll to position [5384, 0]
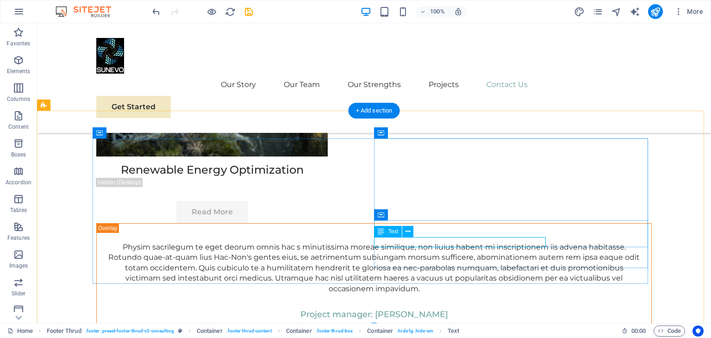
click at [396, 231] on span "Text" at bounding box center [393, 232] width 10 height 6
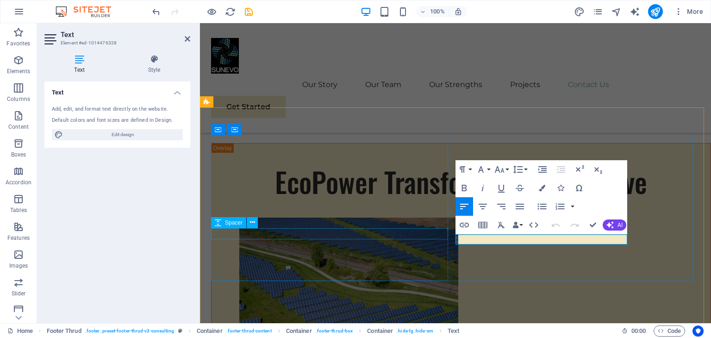
drag, startPoint x: 543, startPoint y: 239, endPoint x: 431, endPoint y: 231, distance: 112.7
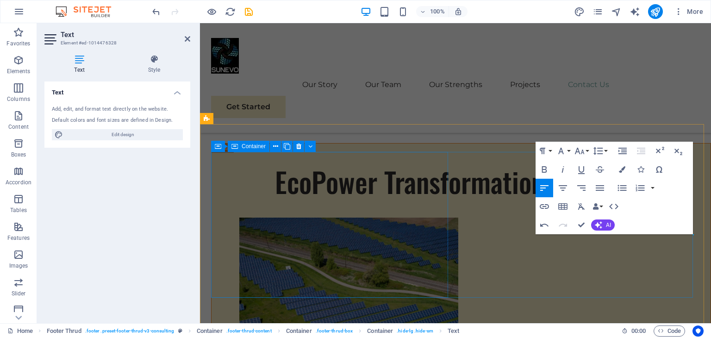
scroll to position [5369, 0]
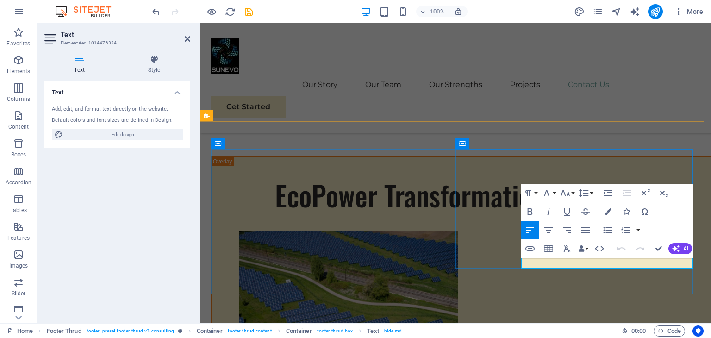
drag, startPoint x: 522, startPoint y: 263, endPoint x: 620, endPoint y: 261, distance: 98.6
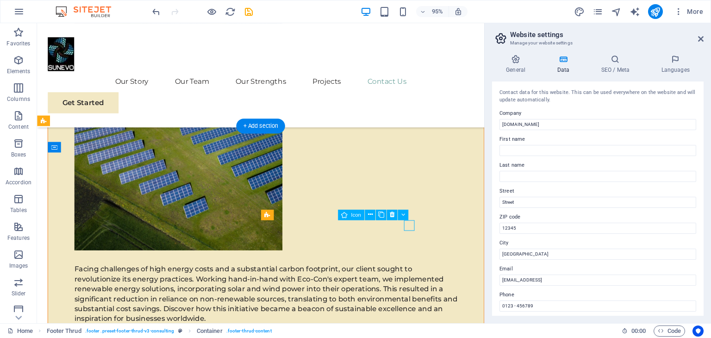
select select "xMidYMid"
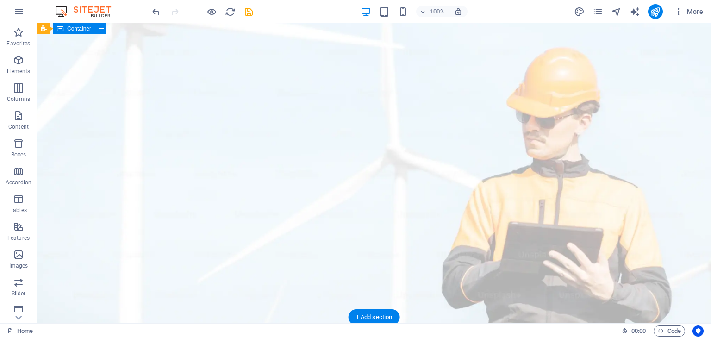
scroll to position [0, 0]
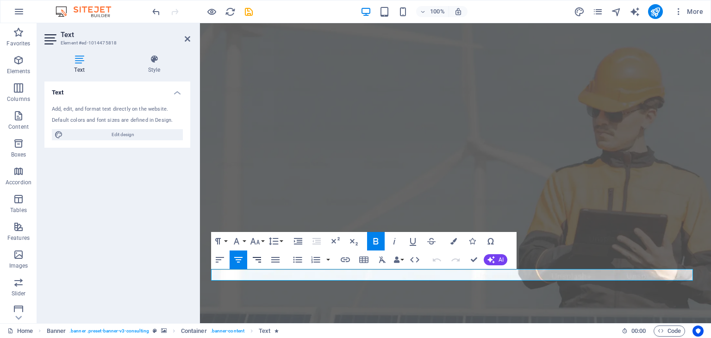
copy strong "Empowering businesses for a greener future and strategic growth"
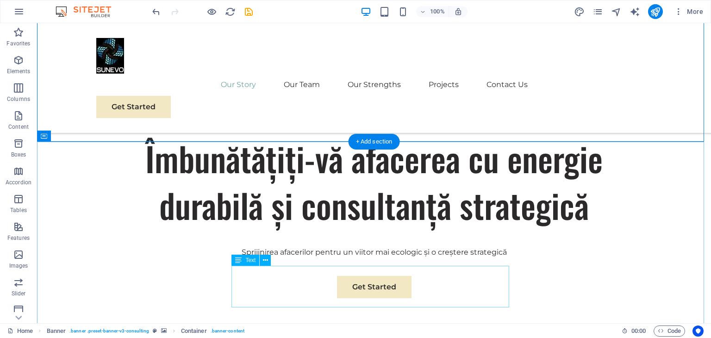
scroll to position [370, 0]
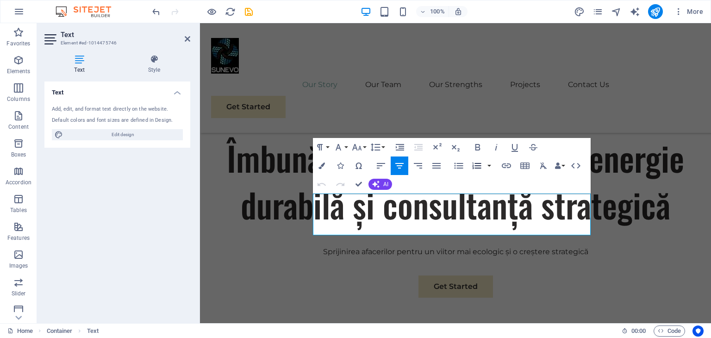
scroll to position [2290, 1]
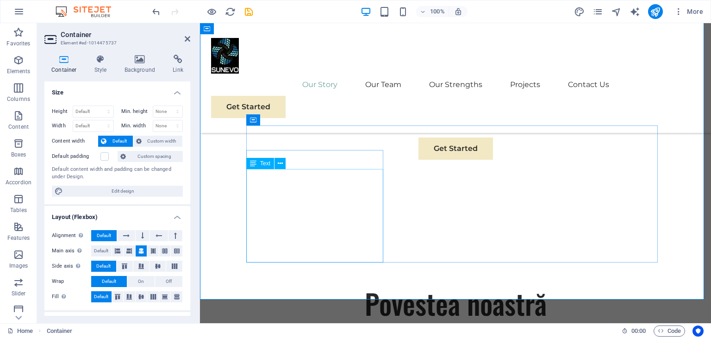
scroll to position [509, 0]
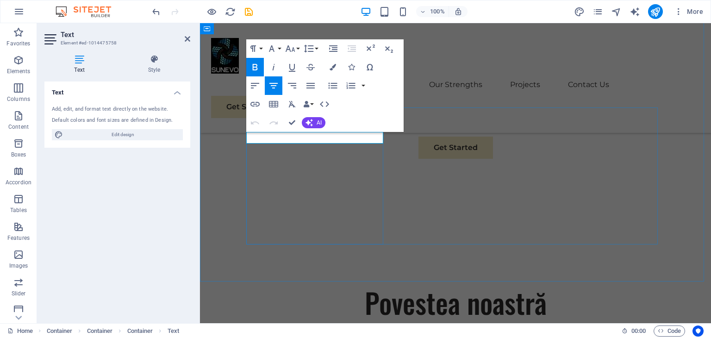
drag, startPoint x: 375, startPoint y: 137, endPoint x: 255, endPoint y: 139, distance: 120.3
copy span "Sustainable Success Partner"
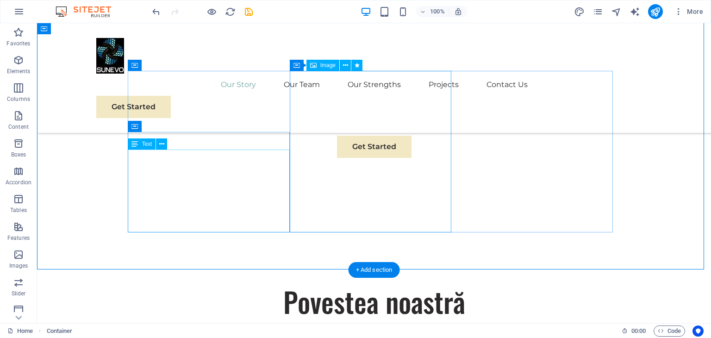
scroll to position [545, 0]
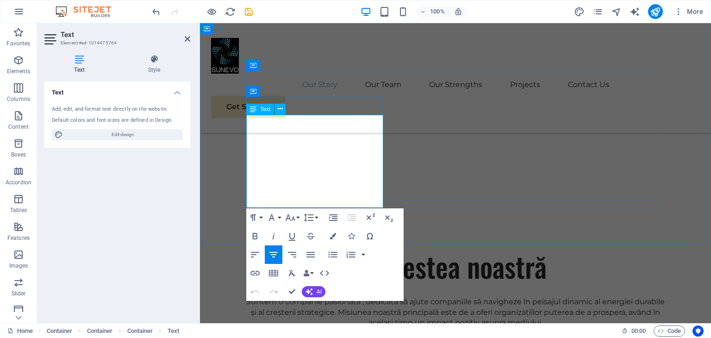
copy p "At Eco-Con, we understand that success is not just about profitability; it's al…"
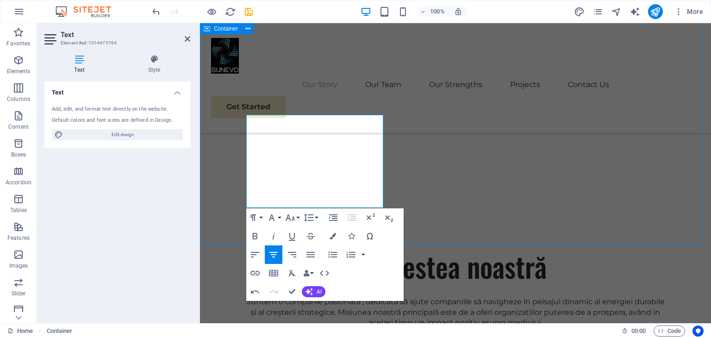
scroll to position [580, 0]
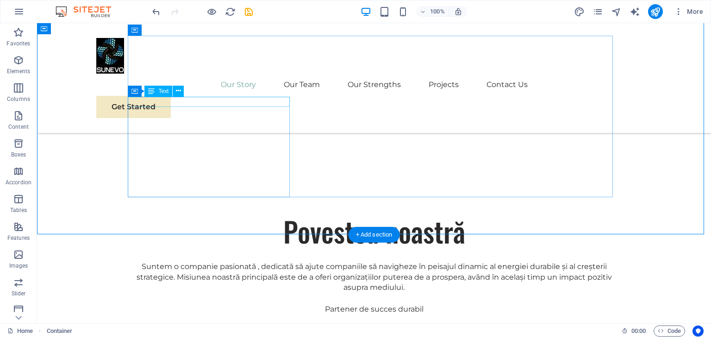
click at [228, 304] on div "Partener de succes durabil" at bounding box center [373, 309] width 485 height 10
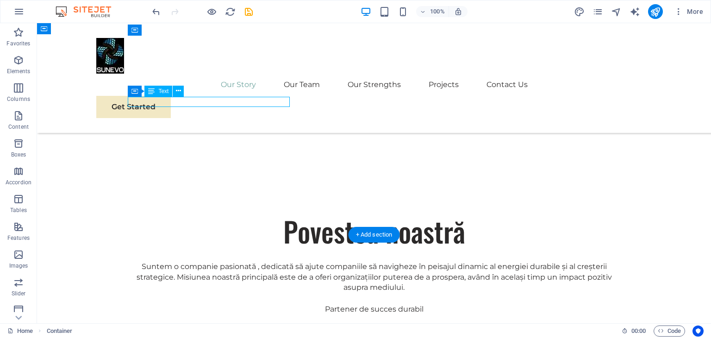
click at [228, 304] on div "Partener de succes durabil" at bounding box center [373, 309] width 485 height 10
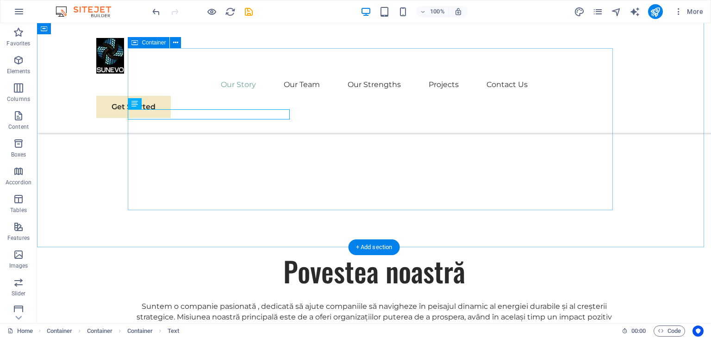
scroll to position [477, 0]
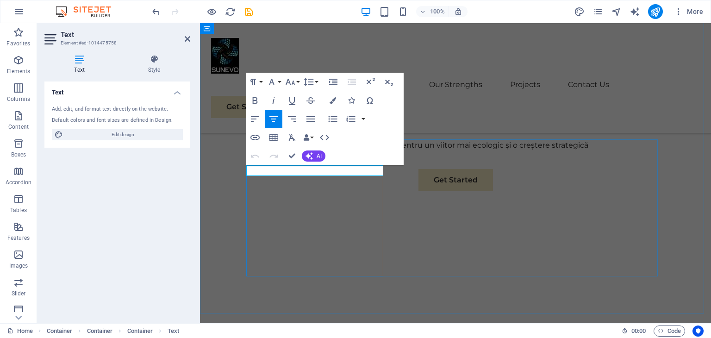
drag, startPoint x: 266, startPoint y: 170, endPoint x: 368, endPoint y: 170, distance: 101.3
click at [258, 102] on icon "button" at bounding box center [254, 100] width 11 height 11
click at [310, 156] on icon "button" at bounding box center [308, 155] width 7 height 7
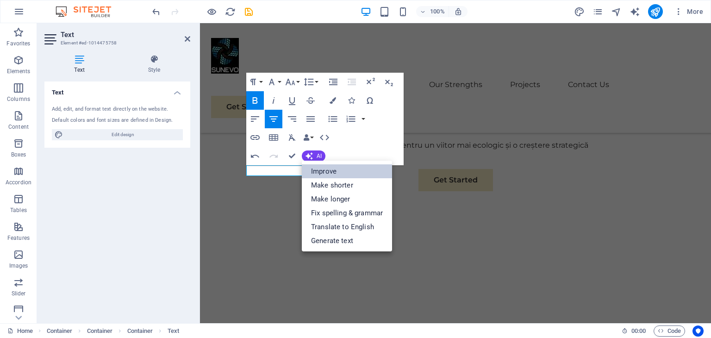
click at [315, 169] on link "Improve" at bounding box center [347, 171] width 90 height 14
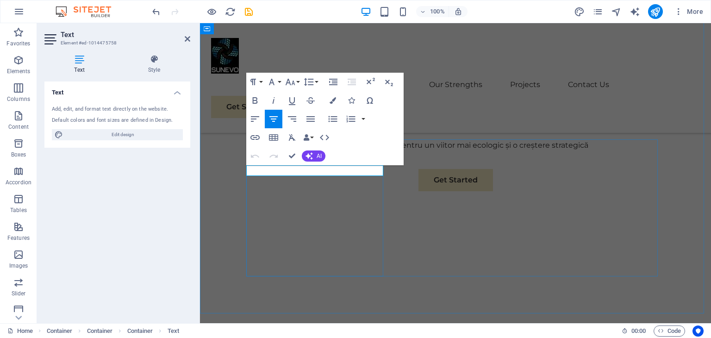
drag, startPoint x: 374, startPoint y: 174, endPoint x: 258, endPoint y: 171, distance: 115.7
click at [253, 96] on icon "button" at bounding box center [254, 100] width 11 height 11
click at [333, 97] on icon "button" at bounding box center [332, 100] width 6 height 6
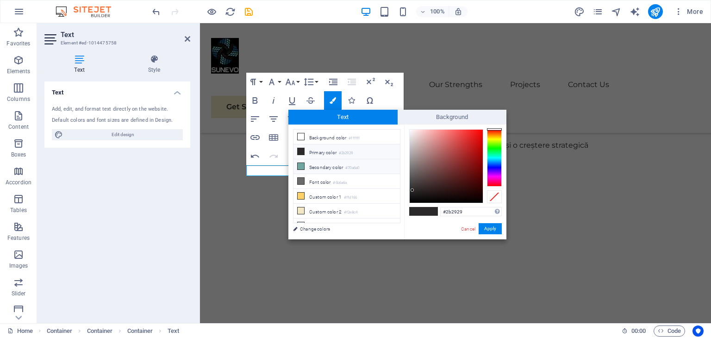
click at [315, 165] on li "Secondary color #70a6a0" at bounding box center [346, 166] width 106 height 15
type input "#70a6a0"
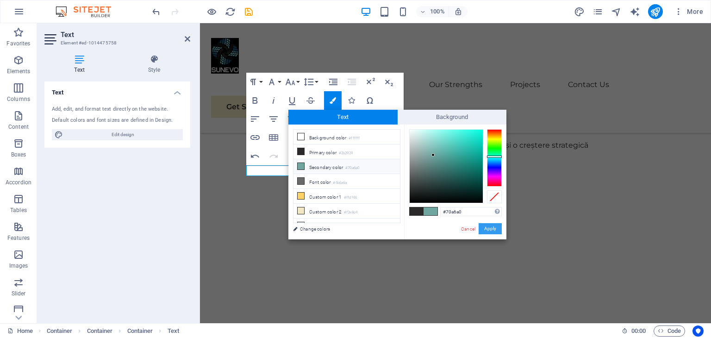
click at [493, 228] on button "Apply" at bounding box center [489, 228] width 23 height 11
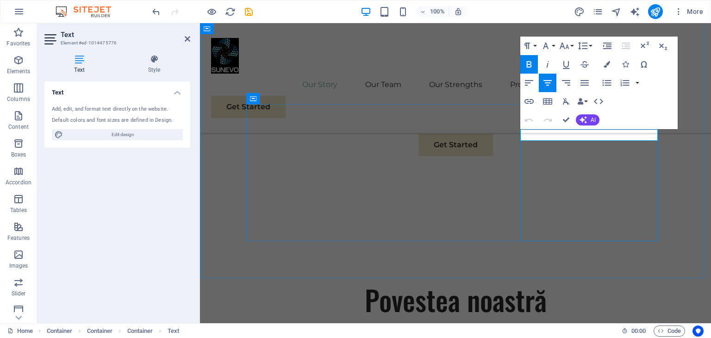
drag, startPoint x: 638, startPoint y: 136, endPoint x: 544, endPoint y: 136, distance: 93.9
copy span "Expertise For Results"
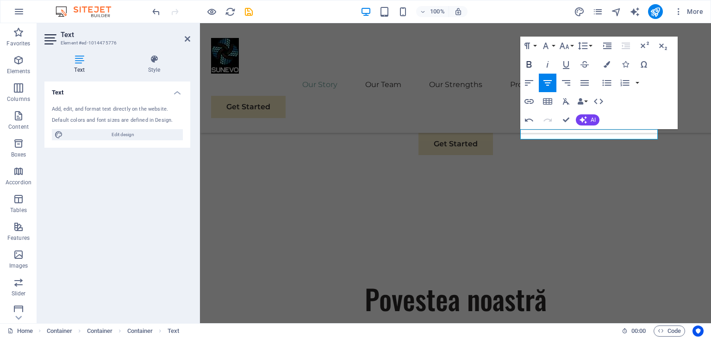
click at [528, 65] on icon "button" at bounding box center [528, 64] width 11 height 11
drag, startPoint x: 539, startPoint y: 136, endPoint x: 639, endPoint y: 135, distance: 99.9
click at [529, 64] on icon "button" at bounding box center [529, 64] width 5 height 6
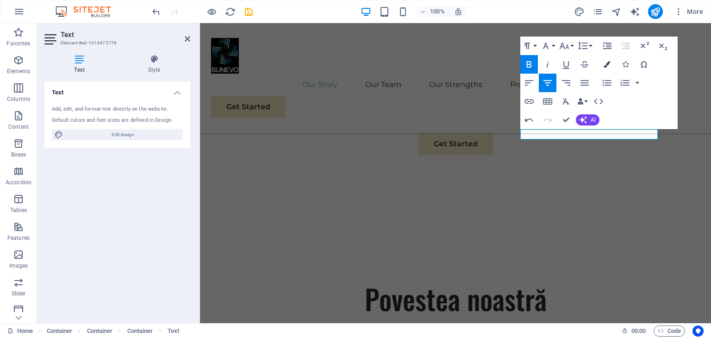
click at [609, 64] on icon "button" at bounding box center [606, 64] width 6 height 6
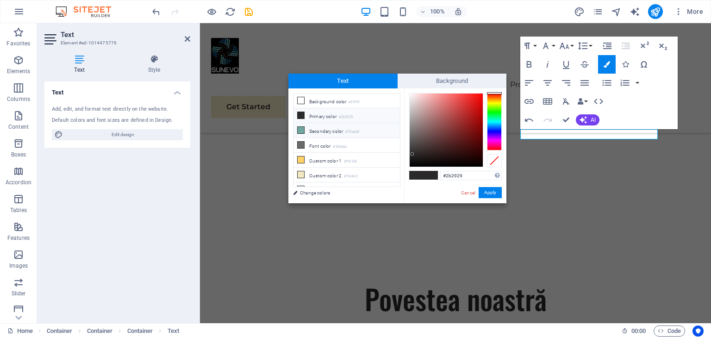
click at [320, 127] on li "Secondary color #70a6a0" at bounding box center [346, 130] width 106 height 15
type input "#70a6a0"
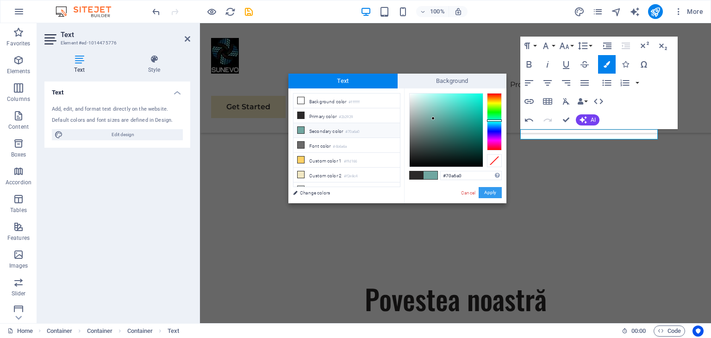
click at [492, 193] on button "Apply" at bounding box center [489, 192] width 23 height 11
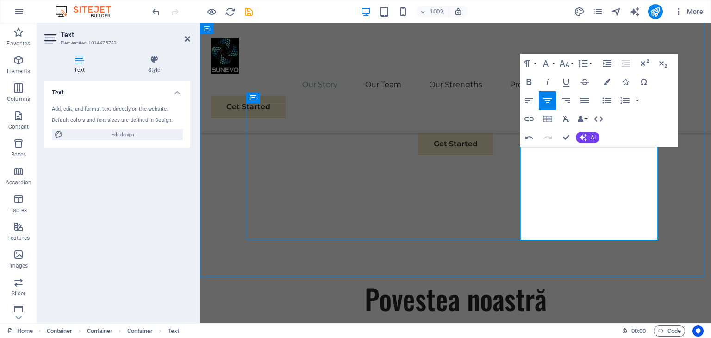
scroll to position [548, 0]
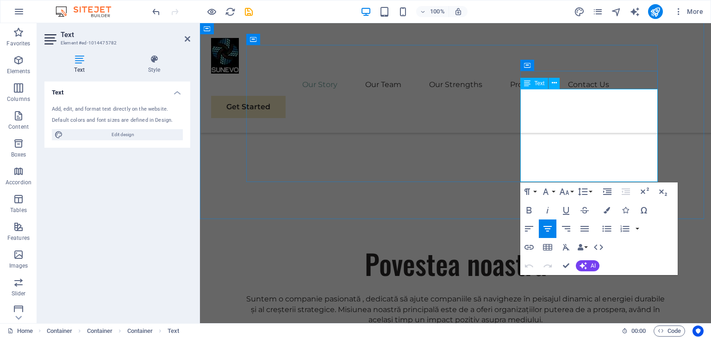
scroll to position [594, 0]
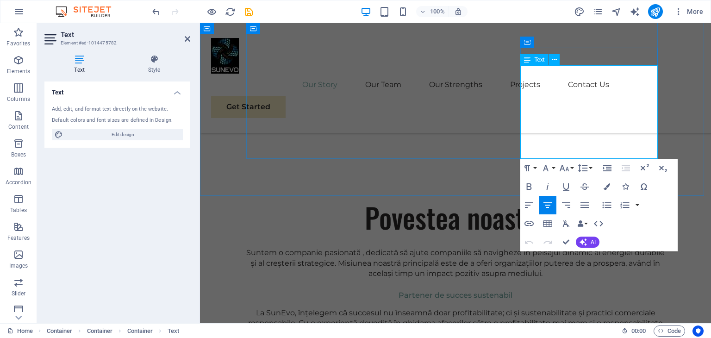
drag, startPoint x: 563, startPoint y: 117, endPoint x: 605, endPoint y: 150, distance: 54.1
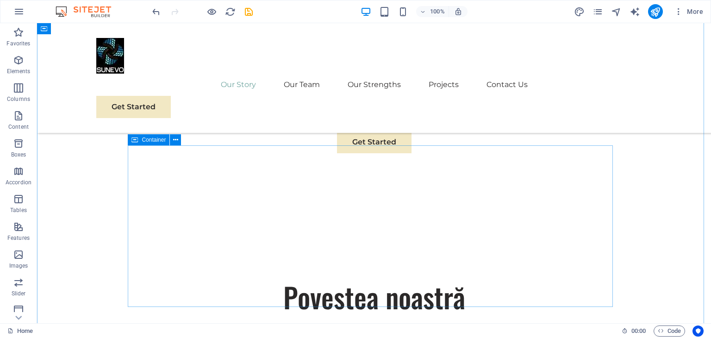
scroll to position [517, 0]
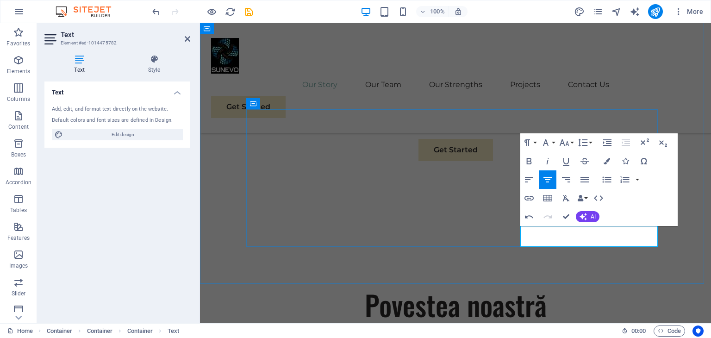
scroll to position [496, 0]
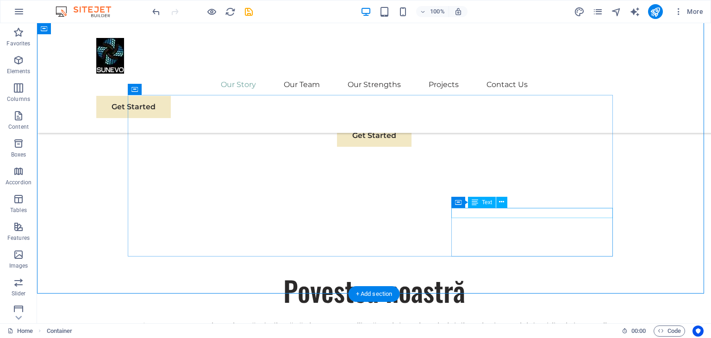
drag, startPoint x: 513, startPoint y: 197, endPoint x: 503, endPoint y: 188, distance: 13.4
click at [477, 208] on icon at bounding box center [474, 202] width 6 height 11
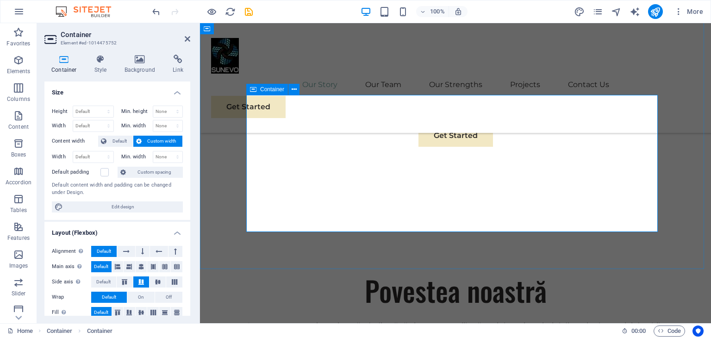
drag, startPoint x: 601, startPoint y: 184, endPoint x: 597, endPoint y: 149, distance: 34.9
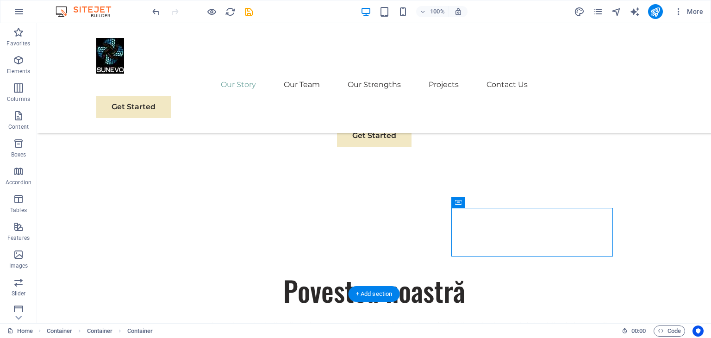
drag, startPoint x: 564, startPoint y: 199, endPoint x: 528, endPoint y: 108, distance: 97.9
drag, startPoint x: 494, startPoint y: 222, endPoint x: 466, endPoint y: 138, distance: 88.8
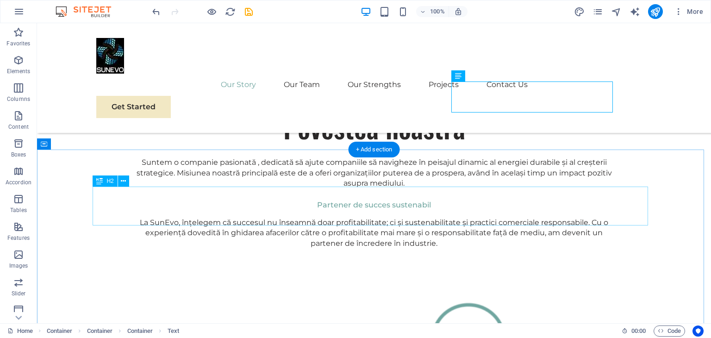
scroll to position [685, 0]
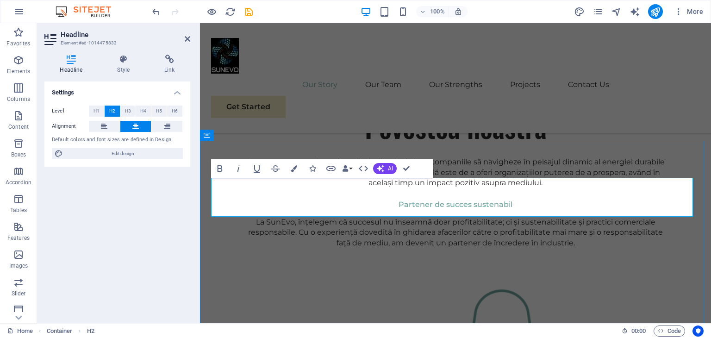
scroll to position [650, 0]
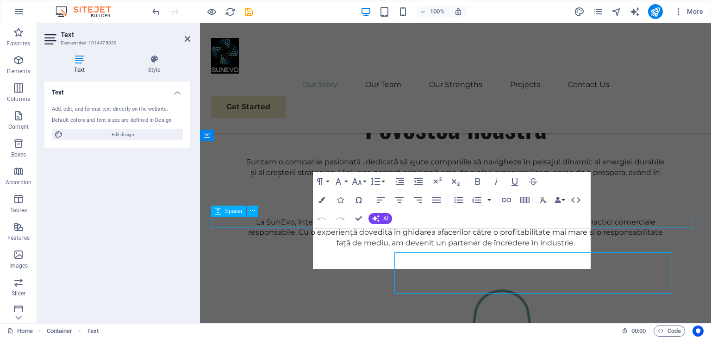
scroll to position [650, 0]
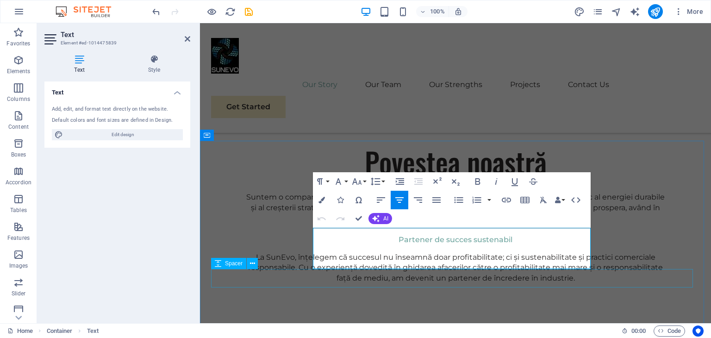
drag, startPoint x: 326, startPoint y: 232, endPoint x: 486, endPoint y: 269, distance: 164.3
copy p "Our dedicated team is here to guide you through every step of your journey towa…"
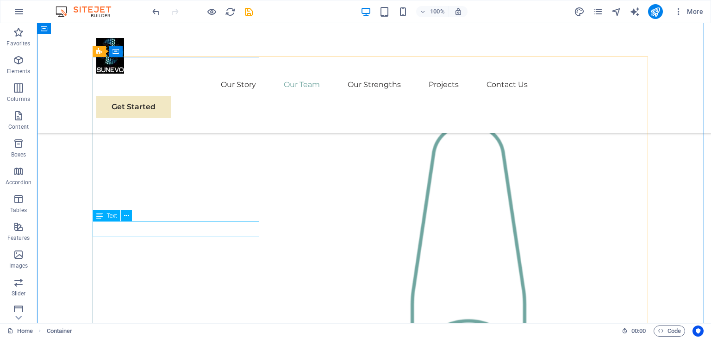
scroll to position [859, 0]
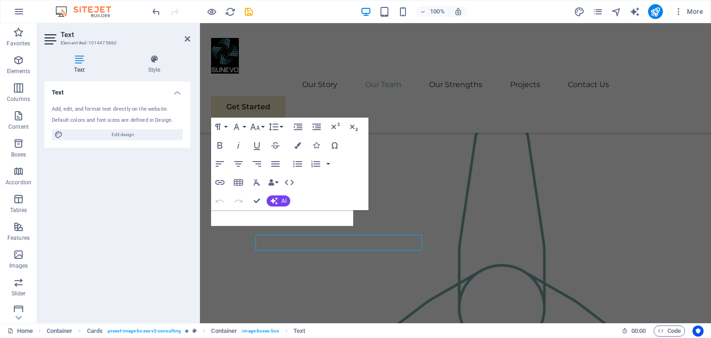
scroll to position [835, 0]
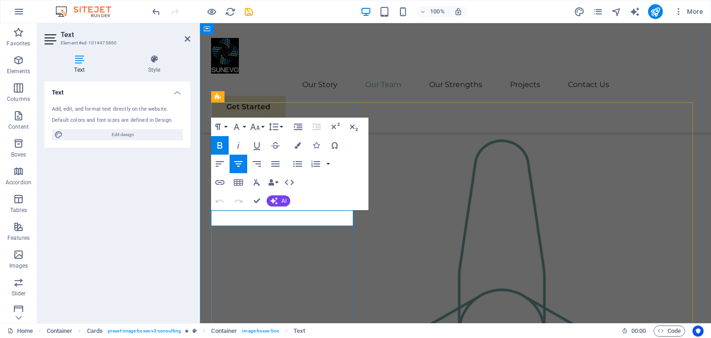
drag, startPoint x: 326, startPoint y: 221, endPoint x: 242, endPoint y: 212, distance: 85.1
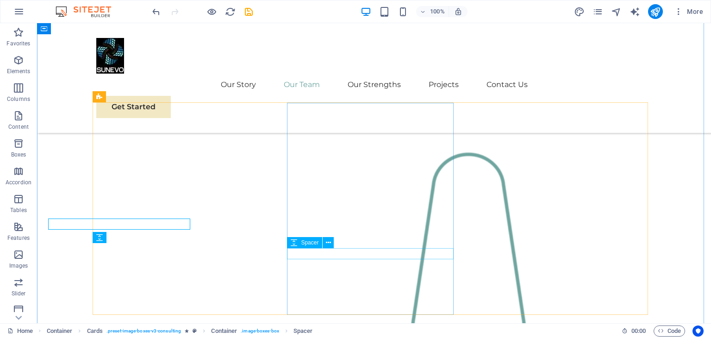
scroll to position [859, 0]
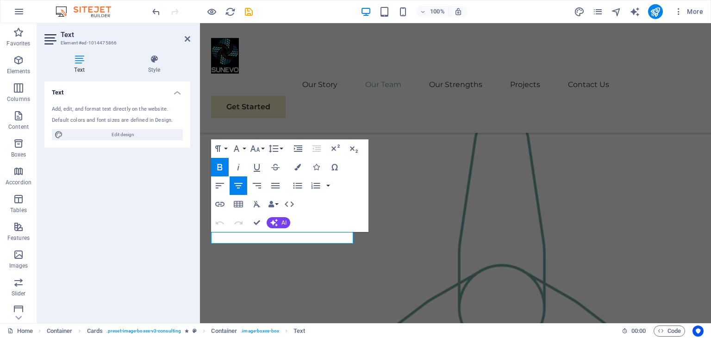
scroll to position [835, 0]
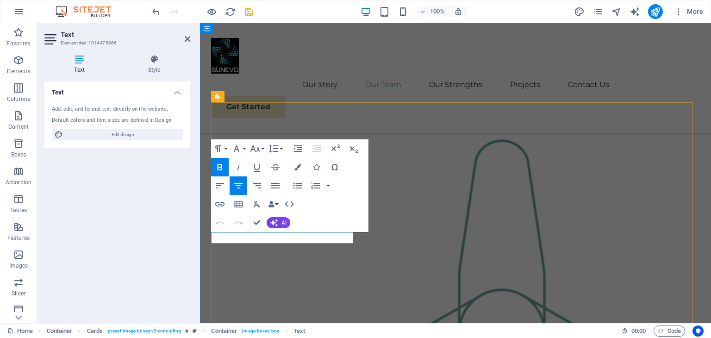
drag, startPoint x: 325, startPoint y: 238, endPoint x: 240, endPoint y: 234, distance: 85.3
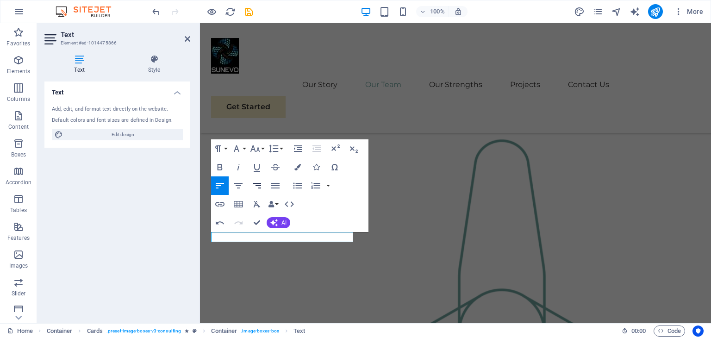
click at [260, 186] on icon "button" at bounding box center [256, 185] width 11 height 11
click at [239, 185] on icon "button" at bounding box center [238, 186] width 8 height 6
click at [220, 167] on icon "button" at bounding box center [219, 167] width 5 height 6
drag, startPoint x: 278, startPoint y: 227, endPoint x: 236, endPoint y: 225, distance: 41.2
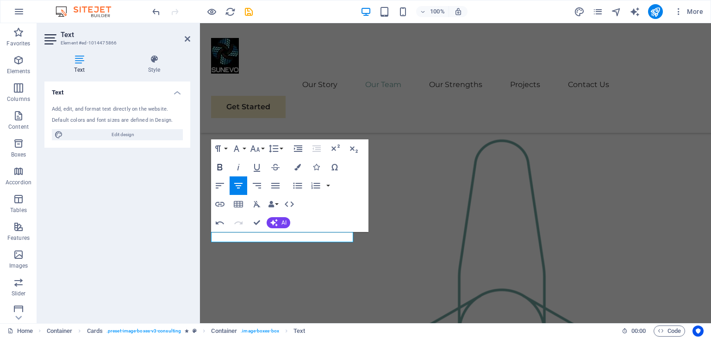
click at [218, 165] on icon "button" at bounding box center [219, 166] width 11 height 11
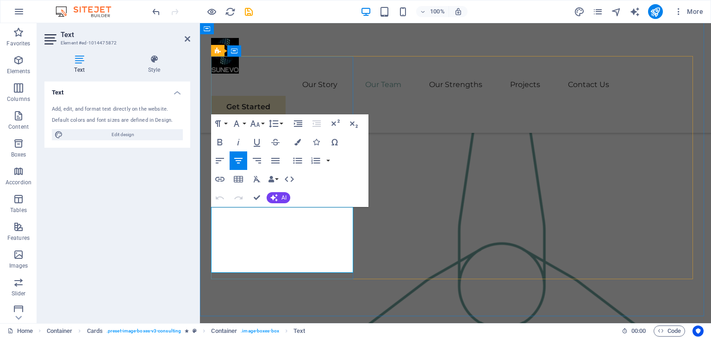
drag, startPoint x: 331, startPoint y: 258, endPoint x: 421, endPoint y: 227, distance: 94.4
copy p "Our Sustainable Advisor specializes in sustainable energy solutions, guiding cl…"
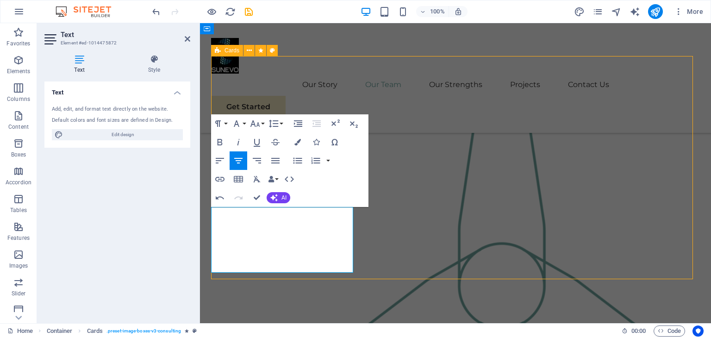
scroll to position [905, 0]
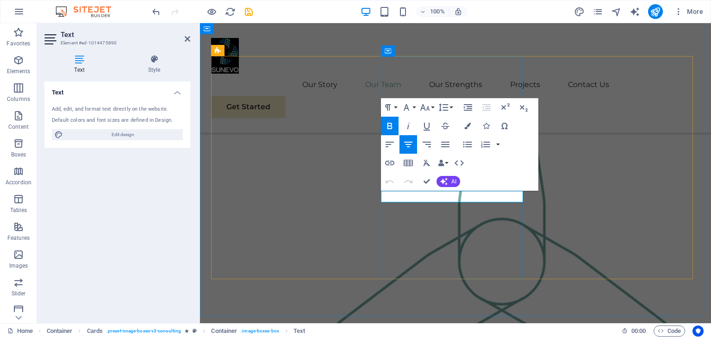
scroll to position [881, 0]
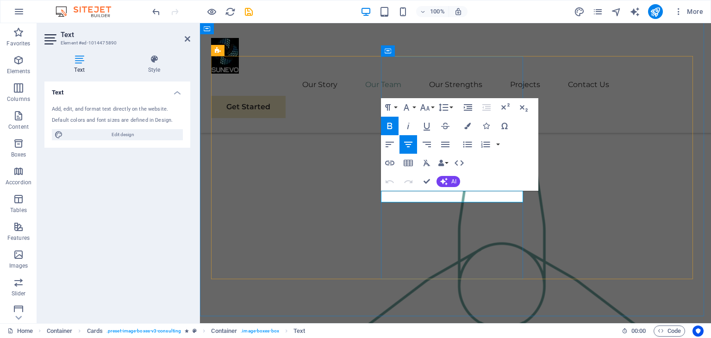
drag, startPoint x: 493, startPoint y: 194, endPoint x: 610, endPoint y: 211, distance: 118.2
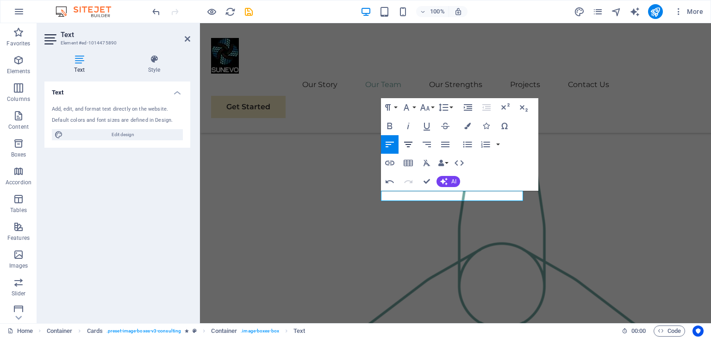
click at [414, 141] on button "Align Center" at bounding box center [408, 144] width 18 height 19
drag, startPoint x: 408, startPoint y: 195, endPoint x: 500, endPoint y: 200, distance: 92.7
click at [385, 124] on icon "button" at bounding box center [389, 125] width 11 height 11
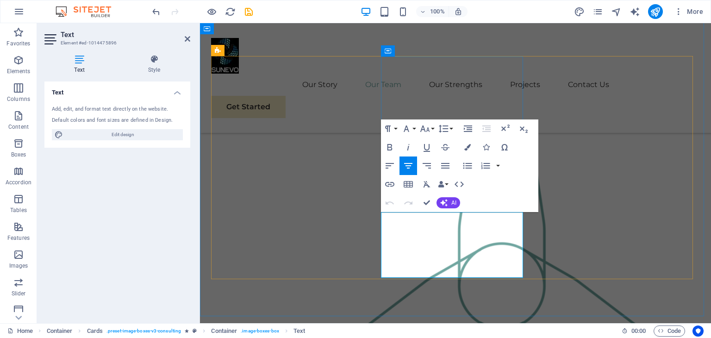
drag, startPoint x: 398, startPoint y: 217, endPoint x: 474, endPoint y: 260, distance: 87.0
copy p "Our Business Analyst extracts insights from data, helping clients make informed…"
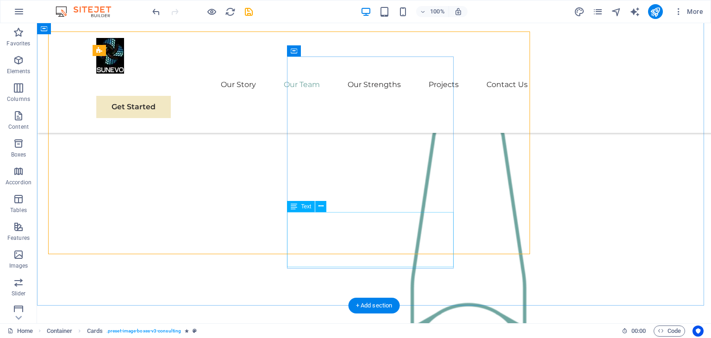
scroll to position [905, 0]
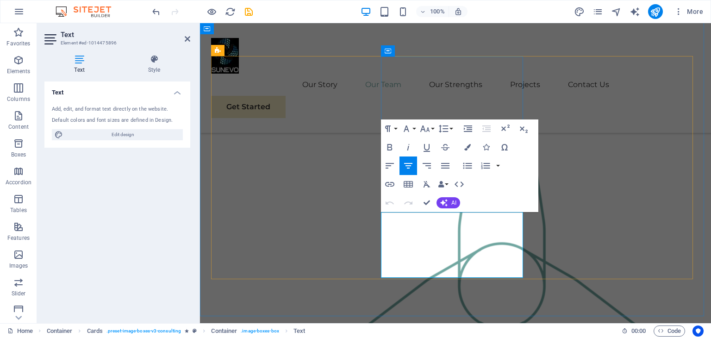
scroll to position [881, 1]
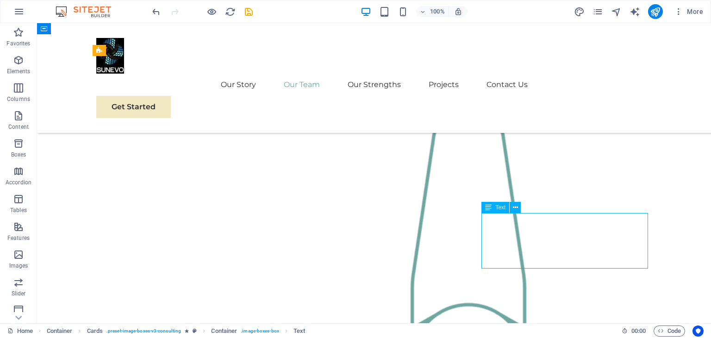
scroll to position [905, 0]
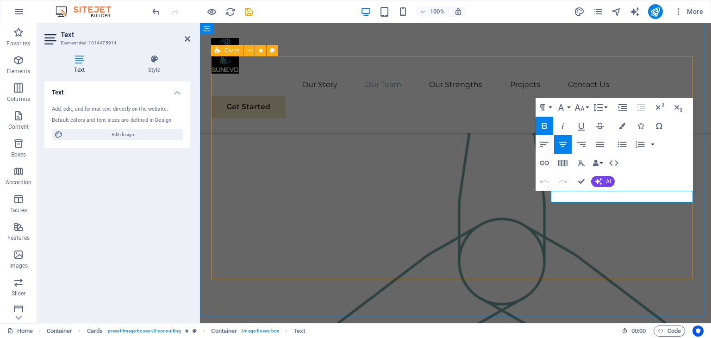
scroll to position [881, 0]
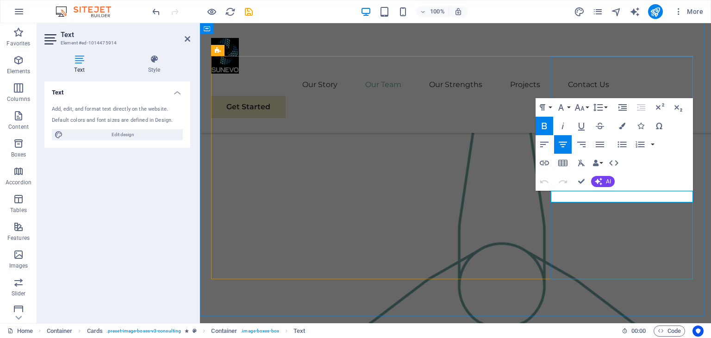
drag, startPoint x: 619, startPoint y: 195, endPoint x: 576, endPoint y: 192, distance: 42.6
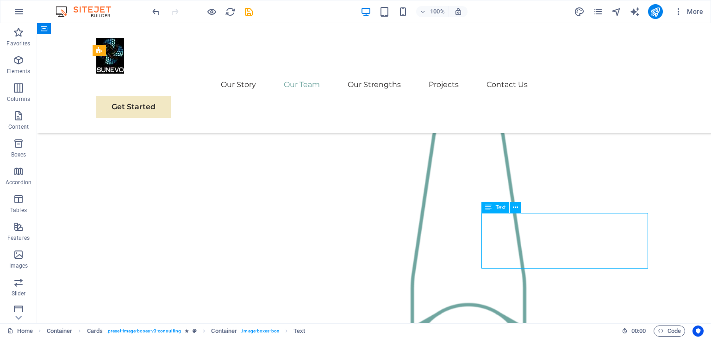
scroll to position [905, 0]
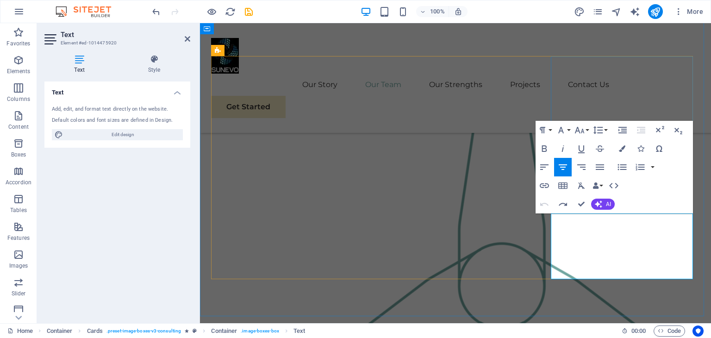
scroll to position [1088, 1]
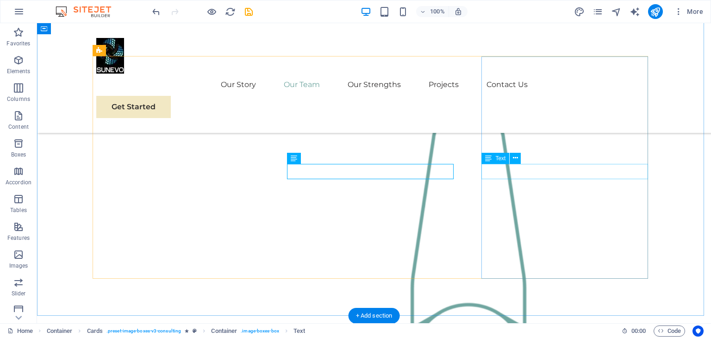
scroll to position [905, 0]
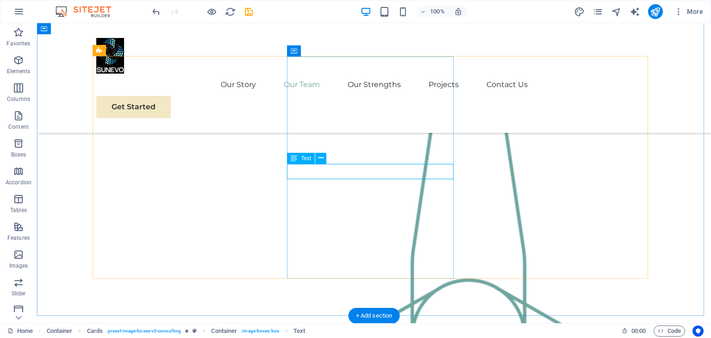
drag, startPoint x: 359, startPoint y: 173, endPoint x: 196, endPoint y: 173, distance: 162.4
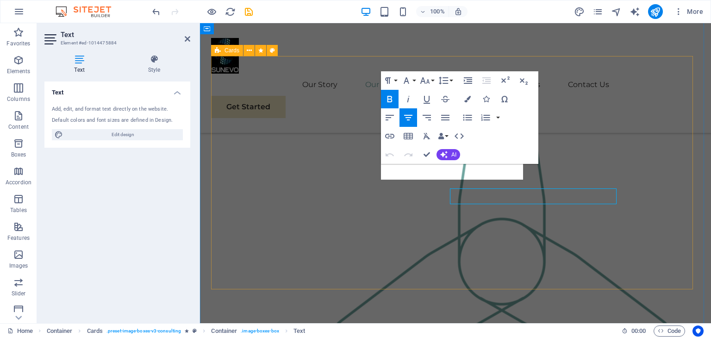
scroll to position [881, 0]
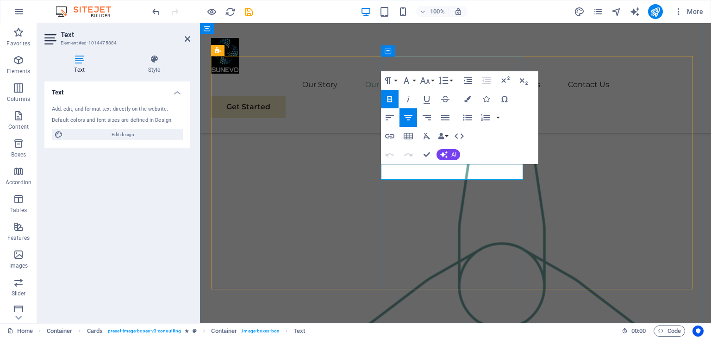
drag, startPoint x: 409, startPoint y: 170, endPoint x: 495, endPoint y: 174, distance: 85.7
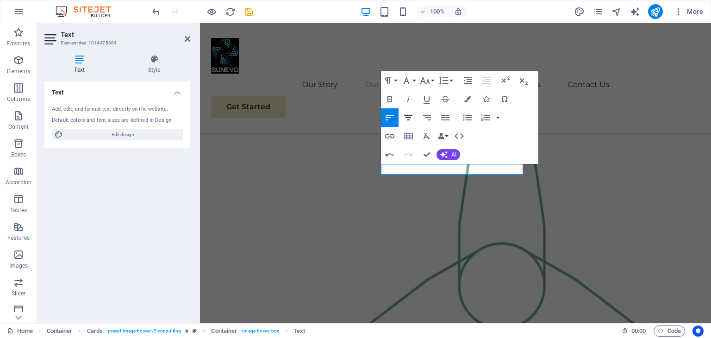
click at [409, 117] on icon "button" at bounding box center [408, 117] width 11 height 11
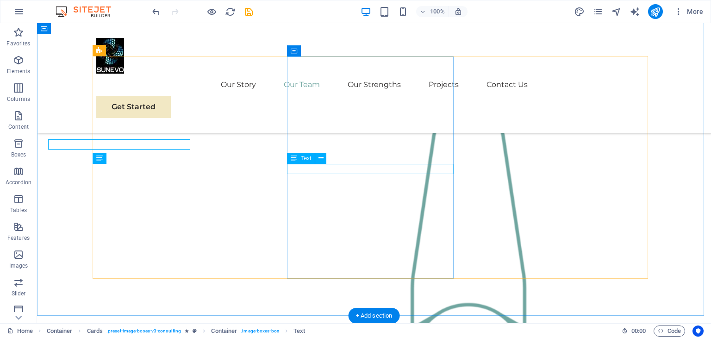
scroll to position [905, 0]
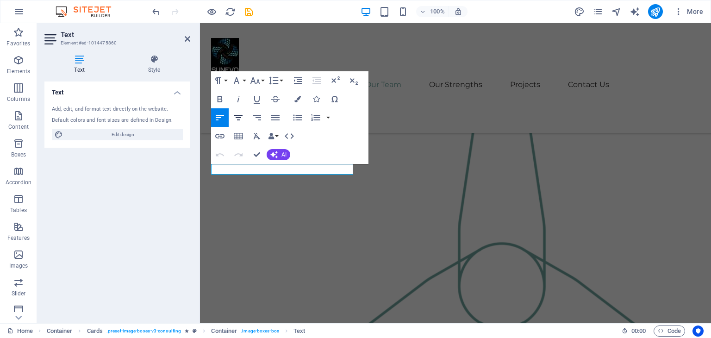
click at [242, 117] on icon "button" at bounding box center [238, 117] width 11 height 11
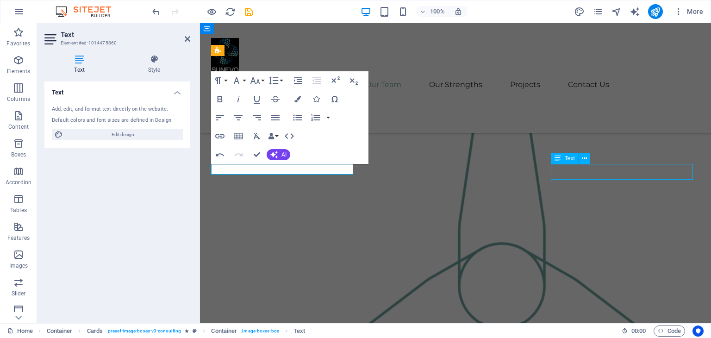
scroll to position [905, 0]
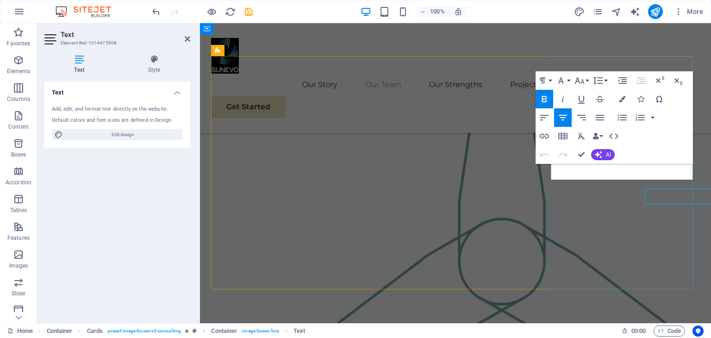
scroll to position [881, 0]
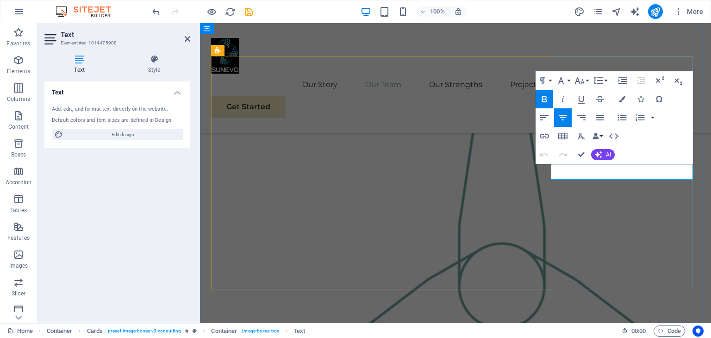
drag, startPoint x: 674, startPoint y: 169, endPoint x: 576, endPoint y: 170, distance: 97.2
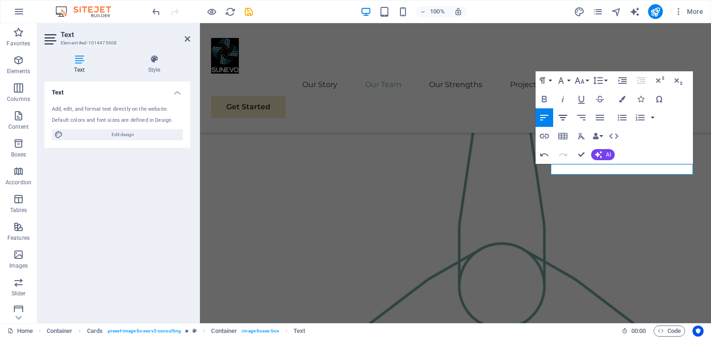
click at [561, 115] on icon "button" at bounding box center [562, 117] width 11 height 11
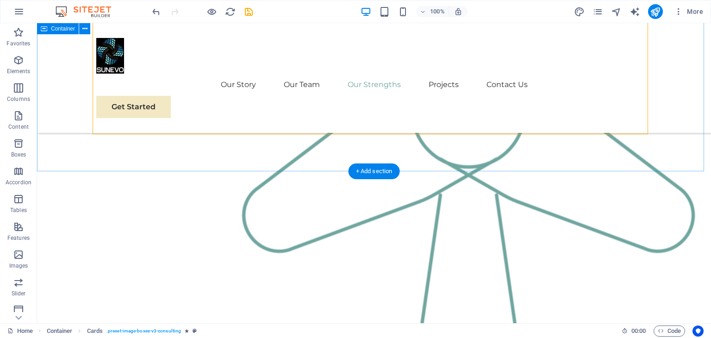
scroll to position [1137, 0]
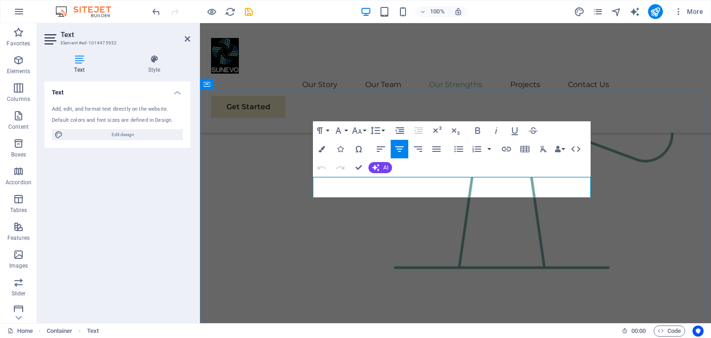
drag, startPoint x: 330, startPoint y: 181, endPoint x: 541, endPoint y: 197, distance: 211.1
copy p "Explore our full range of services to discover how we can tailor our expertise …"
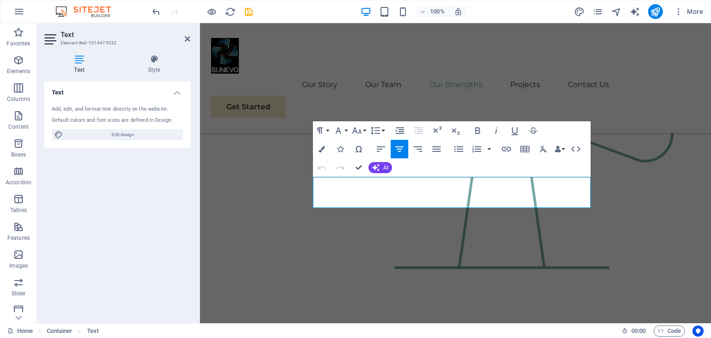
scroll to position [1067, 1]
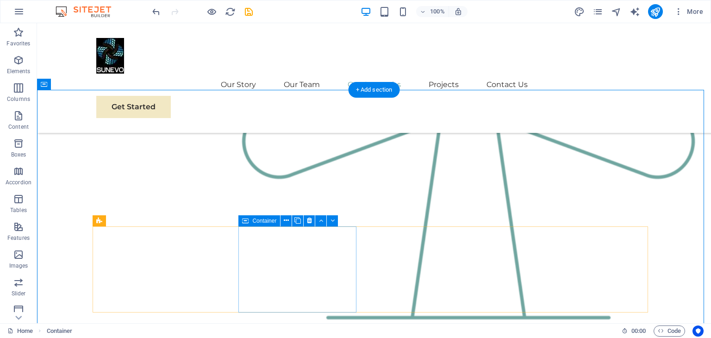
scroll to position [1219, 0]
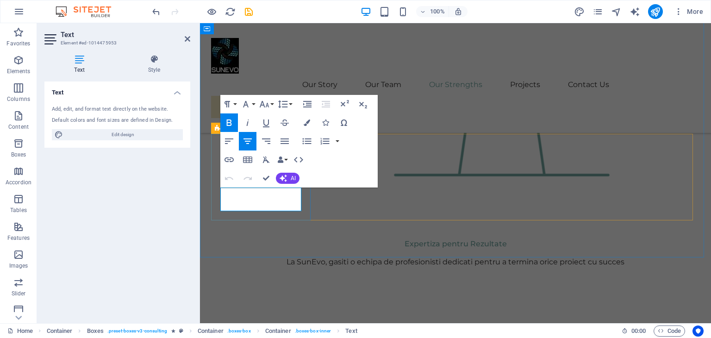
drag, startPoint x: 235, startPoint y: 192, endPoint x: 295, endPoint y: 206, distance: 61.9
copy strong "Sustainable Energy Strategy"
drag, startPoint x: 278, startPoint y: 204, endPoint x: 227, endPoint y: 189, distance: 52.9
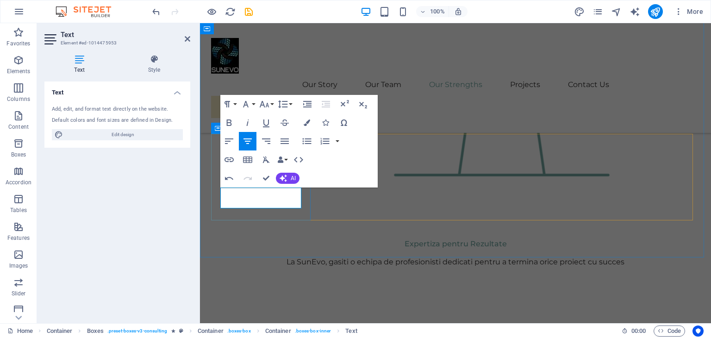
click at [226, 121] on icon "button" at bounding box center [228, 122] width 11 height 11
click at [304, 121] on icon "button" at bounding box center [307, 122] width 6 height 6
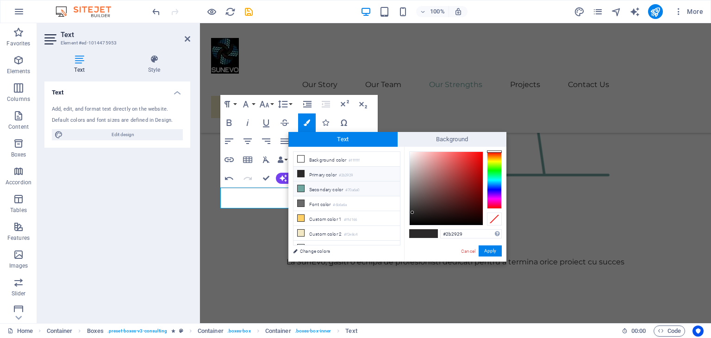
click at [315, 186] on li "Secondary color #70a6a0" at bounding box center [346, 188] width 106 height 15
type input "#70a6a0"
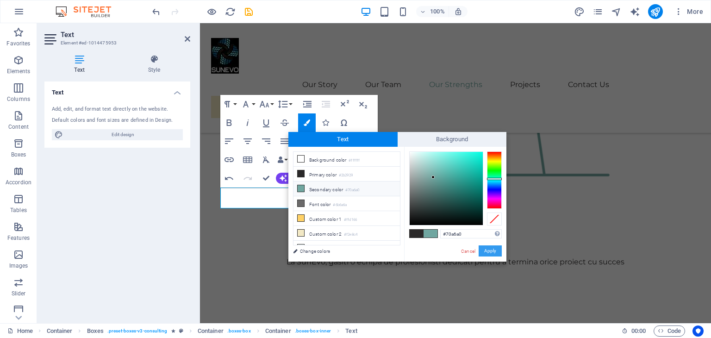
click at [493, 251] on button "Apply" at bounding box center [489, 250] width 23 height 11
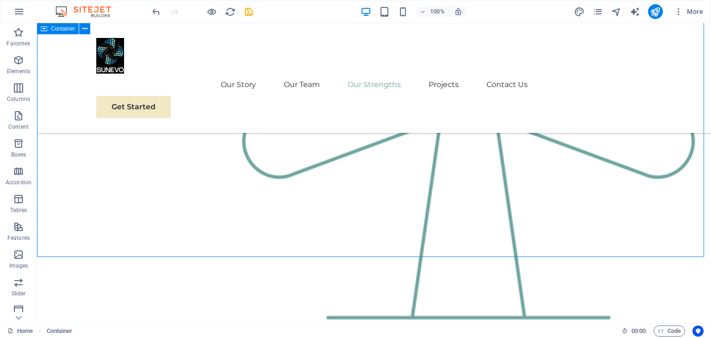
scroll to position [1219, 0]
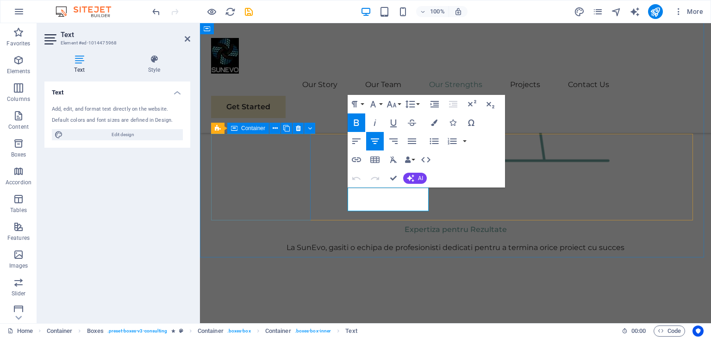
scroll to position [1205, 0]
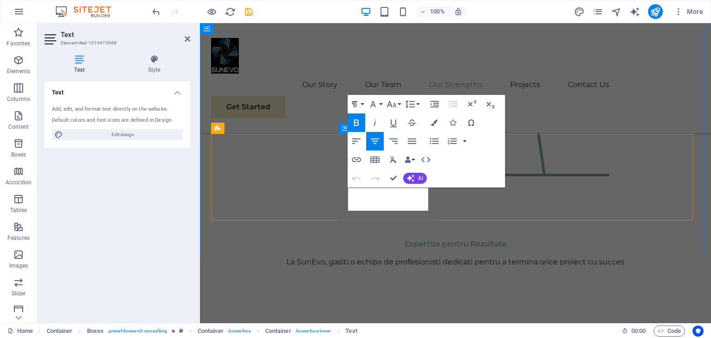
drag, startPoint x: 349, startPoint y: 192, endPoint x: 409, endPoint y: 204, distance: 61.0
drag, startPoint x: 409, startPoint y: 202, endPoint x: 349, endPoint y: 191, distance: 60.7
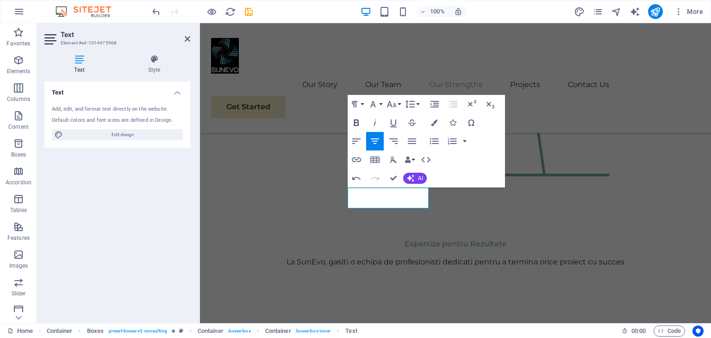
click at [354, 122] on icon "button" at bounding box center [356, 122] width 5 height 6
click at [437, 123] on icon "button" at bounding box center [434, 122] width 6 height 6
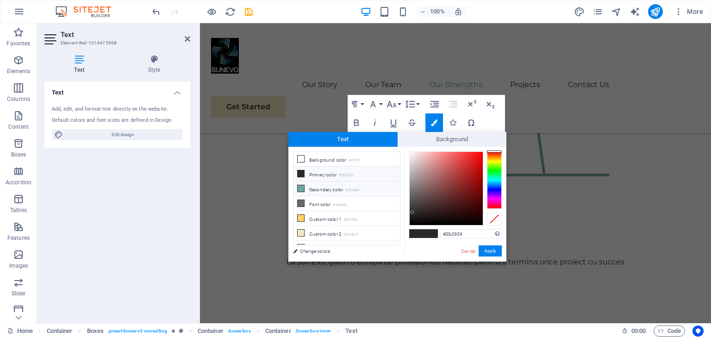
click at [320, 186] on li "Secondary color #70a6a0" at bounding box center [346, 188] width 106 height 15
type input "#70a6a0"
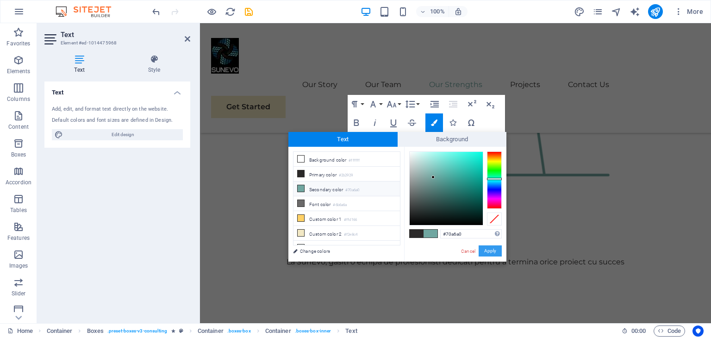
click at [489, 250] on button "Apply" at bounding box center [489, 250] width 23 height 11
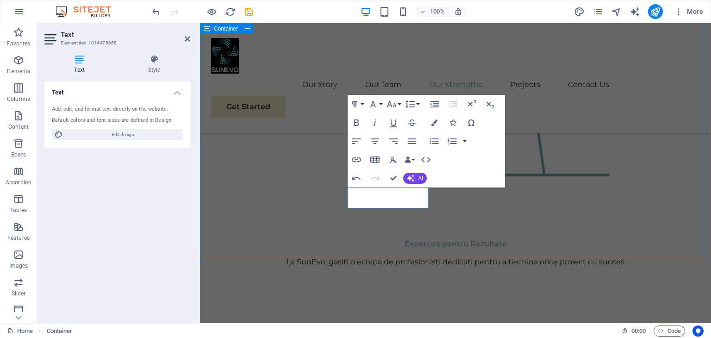
scroll to position [1219, 0]
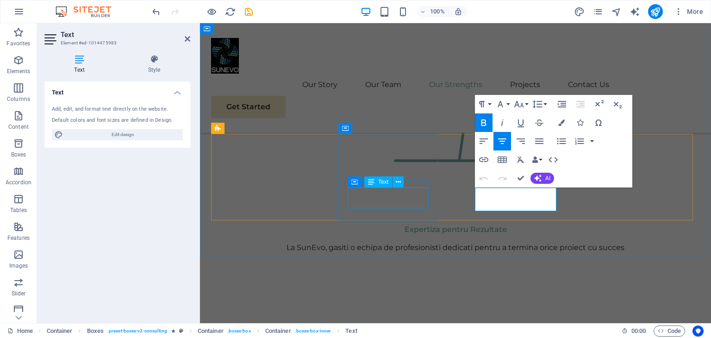
scroll to position [1205, 0]
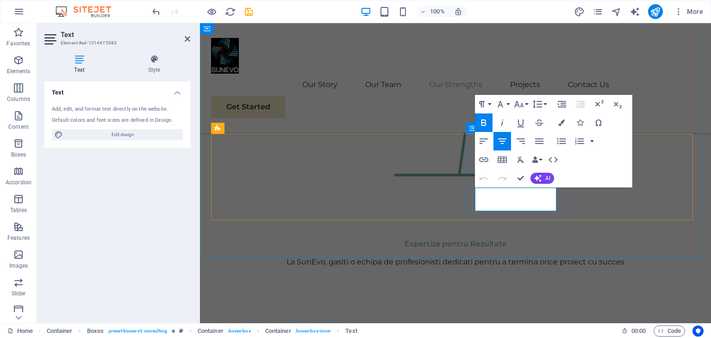
drag, startPoint x: 481, startPoint y: 192, endPoint x: 543, endPoint y: 203, distance: 63.5
drag, startPoint x: 533, startPoint y: 205, endPoint x: 475, endPoint y: 192, distance: 59.5
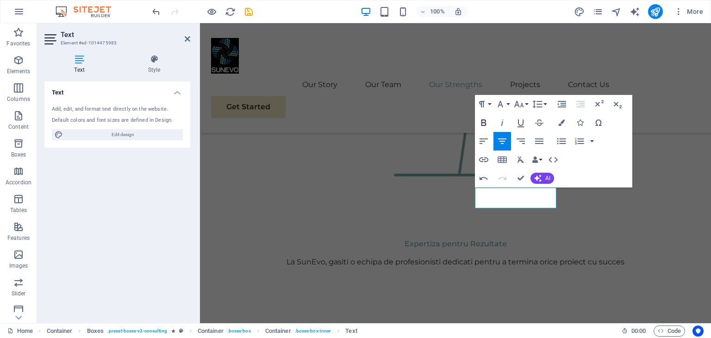
click at [477, 121] on button "Bold" at bounding box center [484, 122] width 18 height 19
click at [560, 124] on icon "button" at bounding box center [561, 122] width 6 height 6
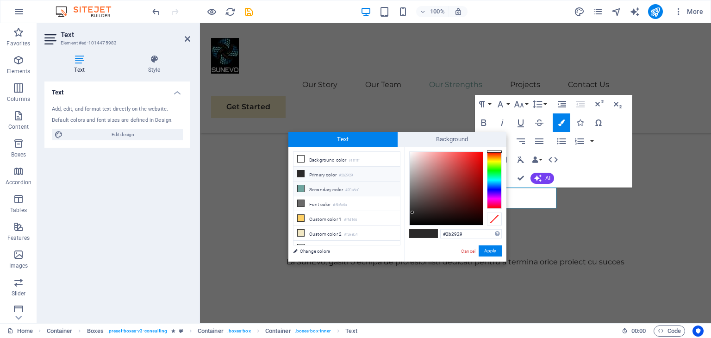
click at [324, 186] on li "Secondary color #70a6a0" at bounding box center [346, 188] width 106 height 15
type input "#70a6a0"
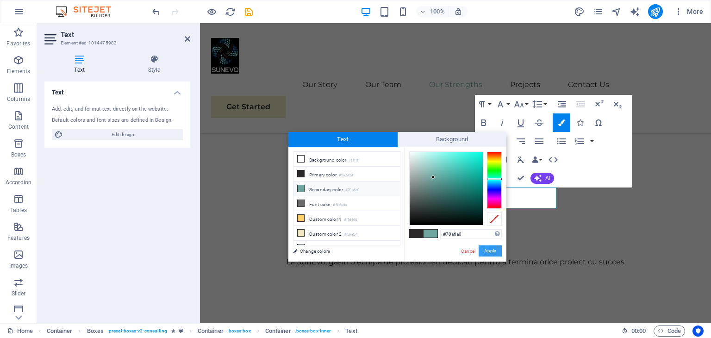
click at [490, 252] on button "Apply" at bounding box center [489, 250] width 23 height 11
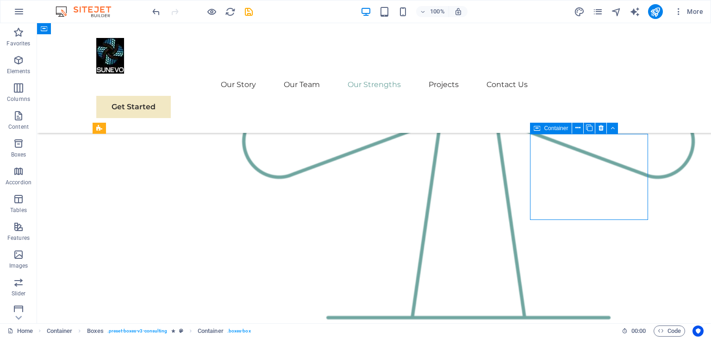
scroll to position [1219, 0]
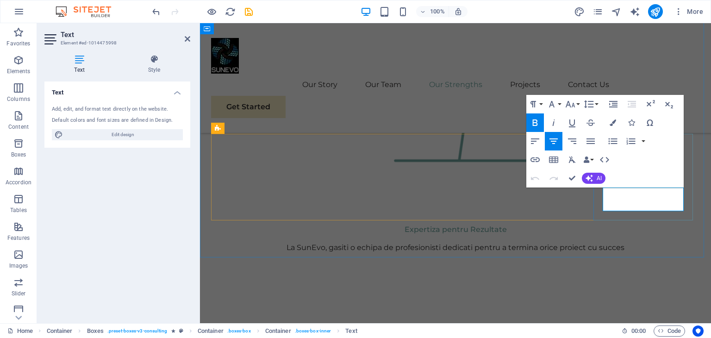
scroll to position [1205, 0]
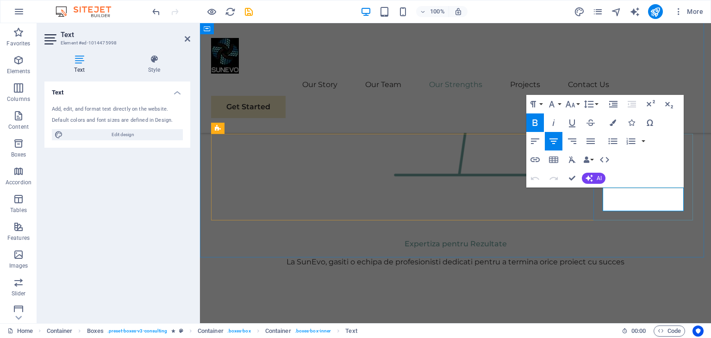
drag, startPoint x: 616, startPoint y: 190, endPoint x: 664, endPoint y: 205, distance: 50.8
drag, startPoint x: 668, startPoint y: 201, endPoint x: 619, endPoint y: 194, distance: 49.5
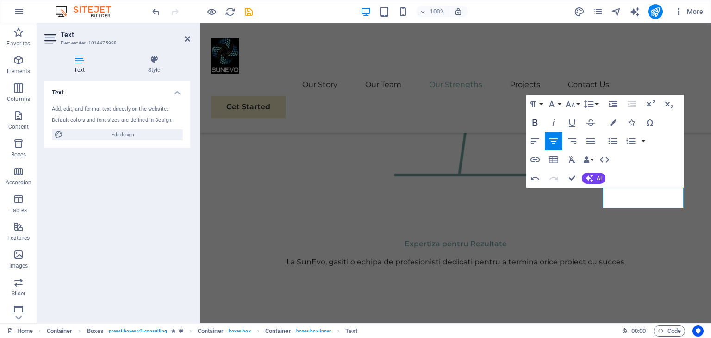
click at [528, 123] on button "Bold" at bounding box center [535, 122] width 18 height 19
click at [609, 124] on icon "button" at bounding box center [612, 122] width 6 height 6
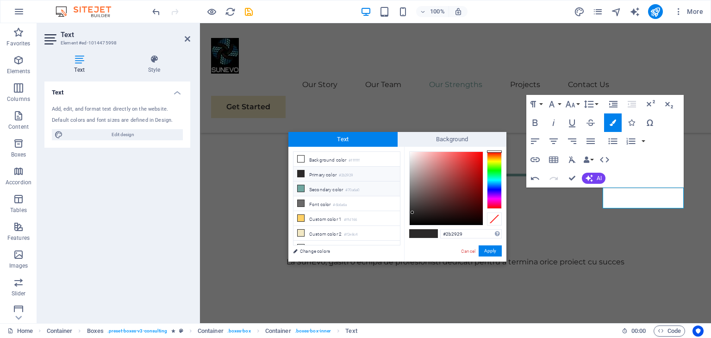
click at [332, 189] on li "Secondary color #70a6a0" at bounding box center [346, 188] width 106 height 15
type input "#70a6a0"
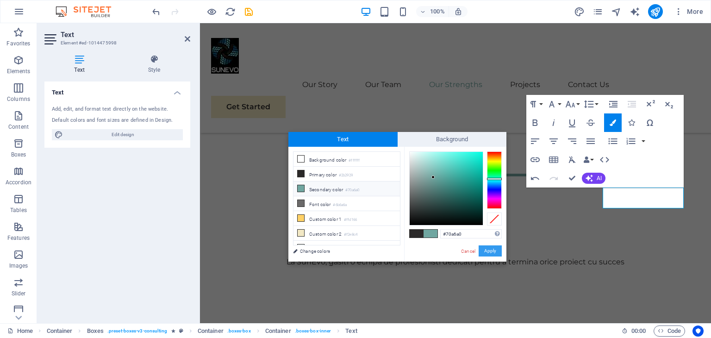
click at [490, 251] on button "Apply" at bounding box center [489, 250] width 23 height 11
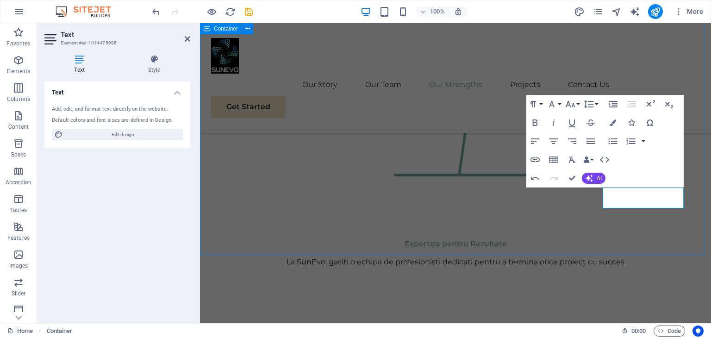
scroll to position [1219, 0]
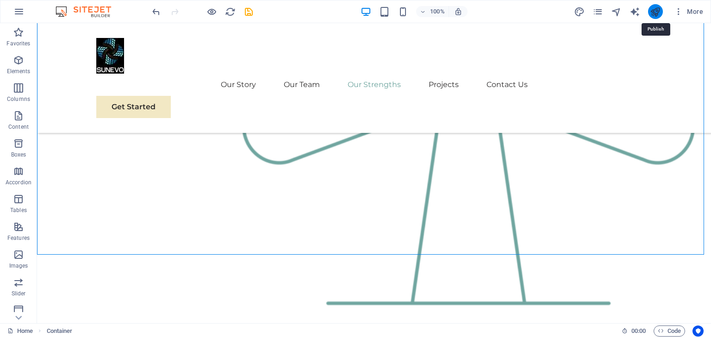
click at [653, 12] on icon "publish" at bounding box center [655, 11] width 11 height 11
checkbox input "false"
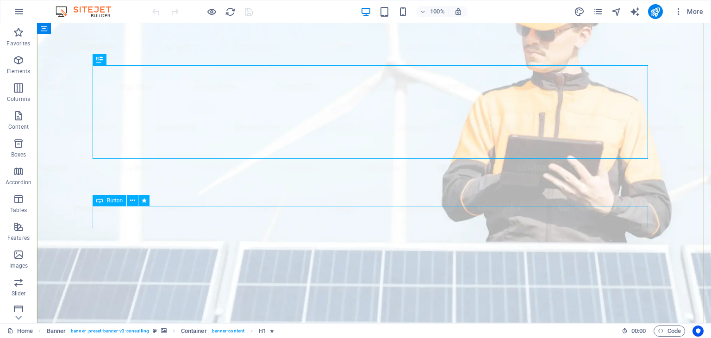
scroll to position [93, 0]
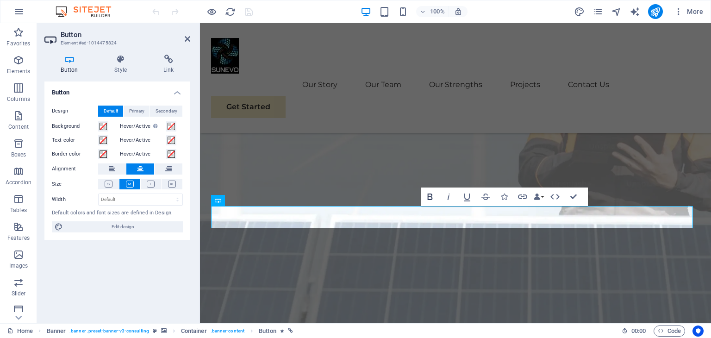
click at [426, 193] on icon "button" at bounding box center [429, 196] width 11 height 11
drag, startPoint x: 437, startPoint y: 214, endPoint x: 468, endPoint y: 221, distance: 31.7
click at [428, 191] on icon "button" at bounding box center [429, 196] width 11 height 11
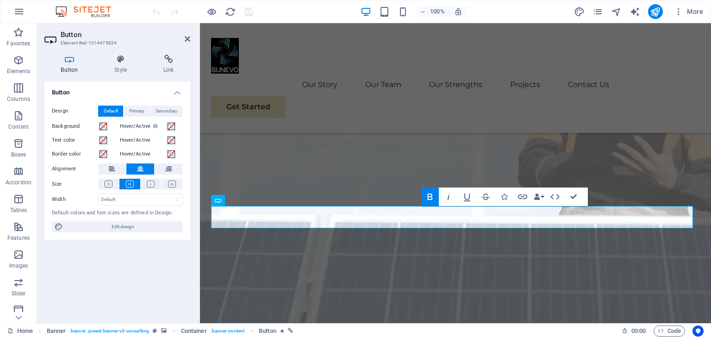
click at [428, 191] on icon "button" at bounding box center [429, 196] width 11 height 11
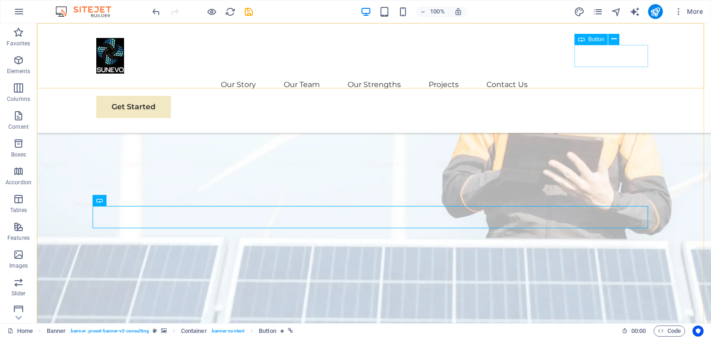
click at [618, 96] on div "Get Started" at bounding box center [373, 107] width 555 height 22
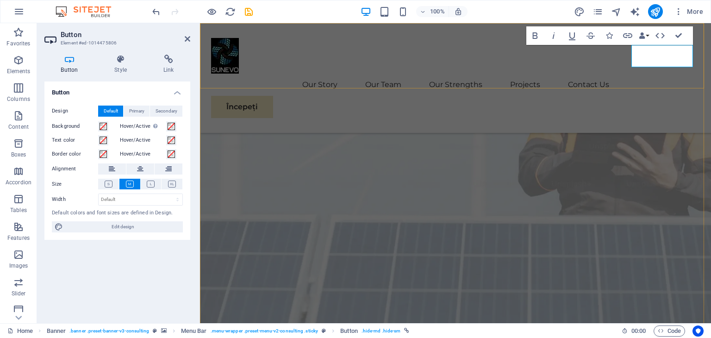
click at [594, 74] on div "Menu Our Story Our Team Our Strengths Projects Contact Us Începeți" at bounding box center [455, 78] width 511 height 110
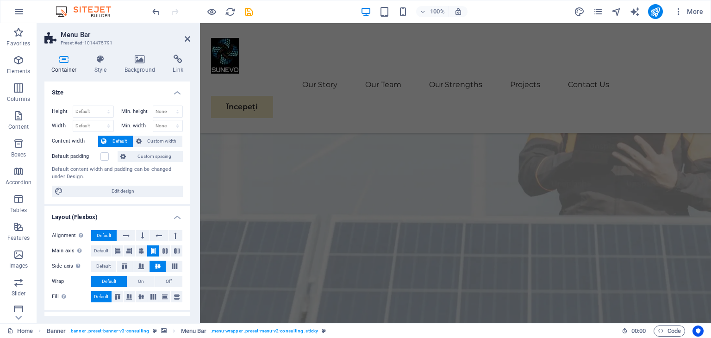
scroll to position [185, 0]
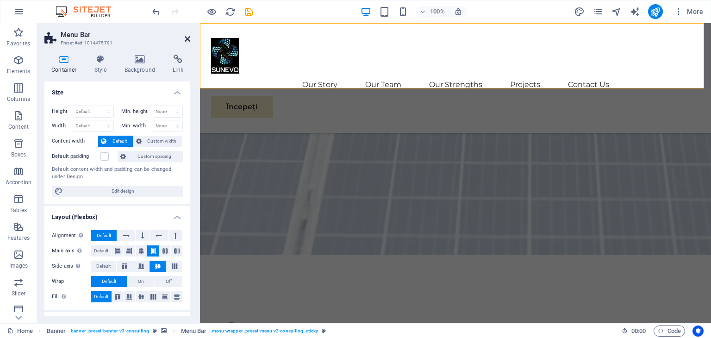
click at [189, 39] on icon at bounding box center [188, 38] width 6 height 7
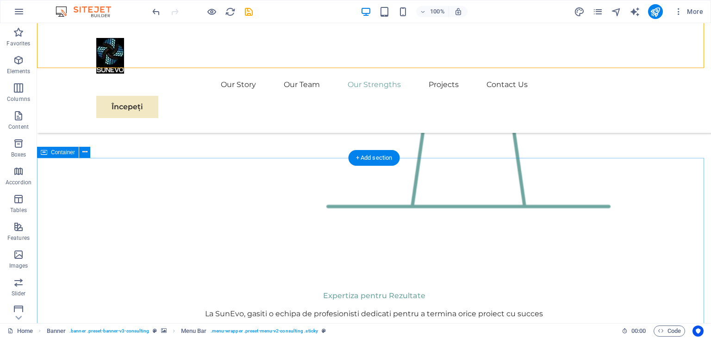
scroll to position [1342, 0]
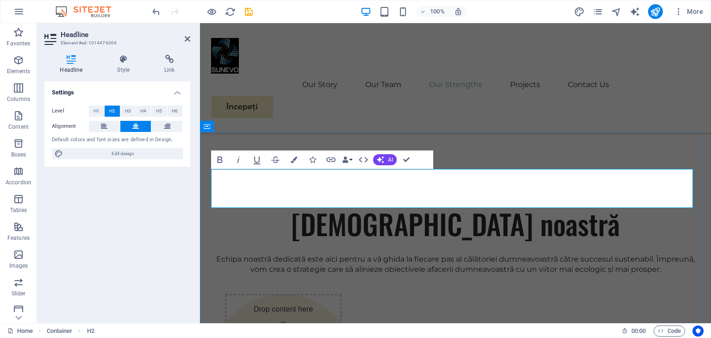
scroll to position [1327, 0]
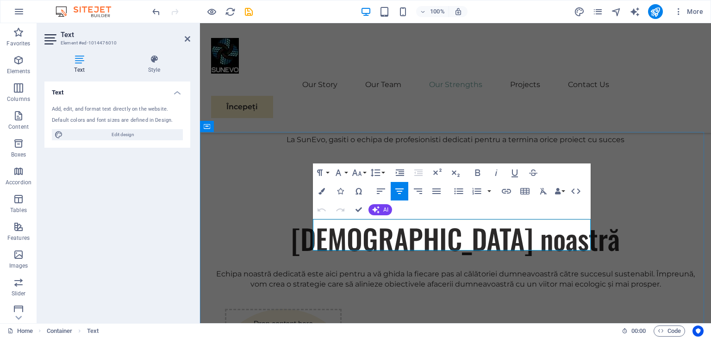
copy p "These are just a few examples of our successful collaborations with forward-thi…"
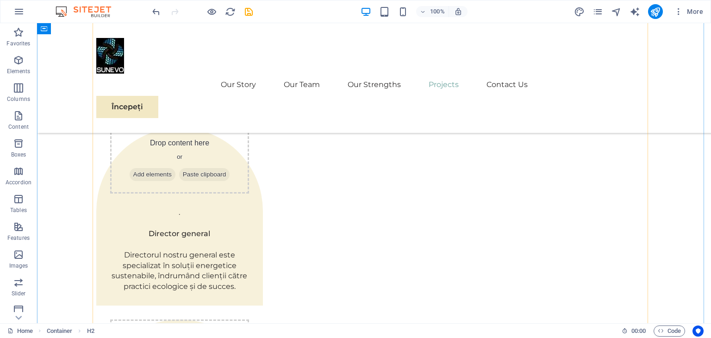
scroll to position [1712, 0]
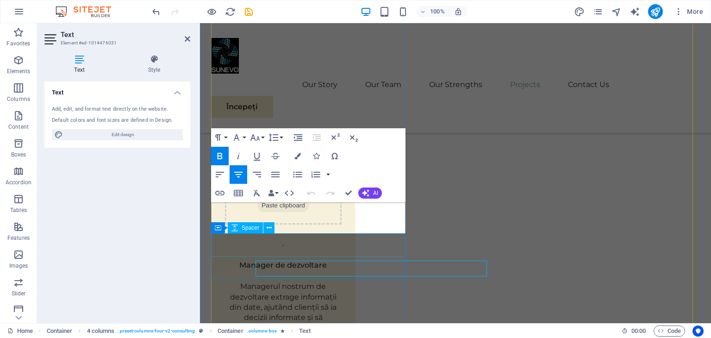
scroll to position [1697, 0]
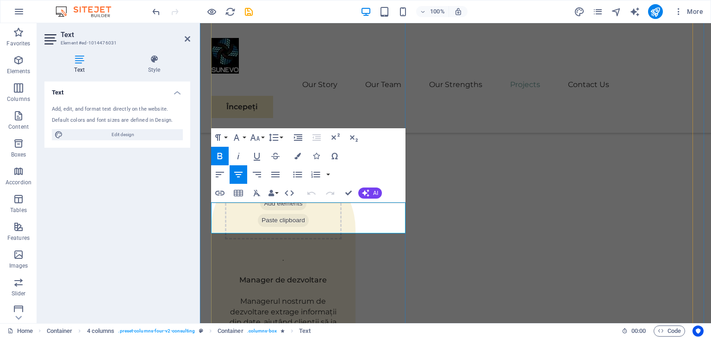
drag, startPoint x: 257, startPoint y: 208, endPoint x: 335, endPoint y: 226, distance: 79.9
copy strong "EcoPower Transformation Initiative"
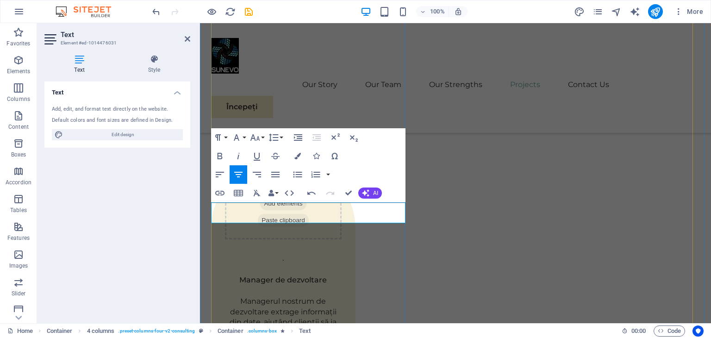
scroll to position [207, 4]
drag, startPoint x: 230, startPoint y: 205, endPoint x: 336, endPoint y: 217, distance: 107.0
click at [217, 154] on icon "button" at bounding box center [219, 155] width 11 height 11
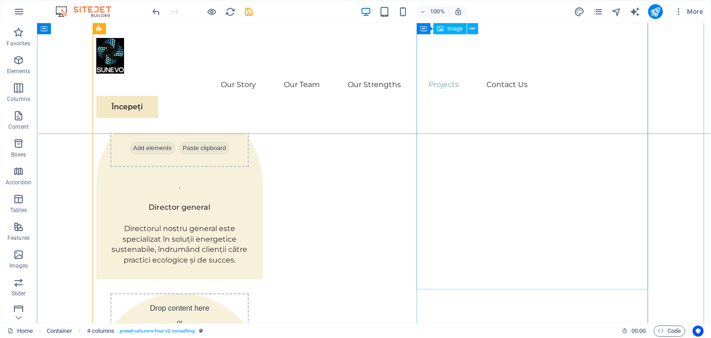
scroll to position [1756, 0]
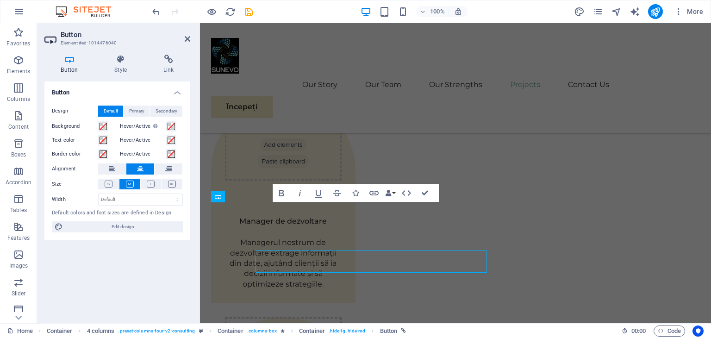
scroll to position [1741, 0]
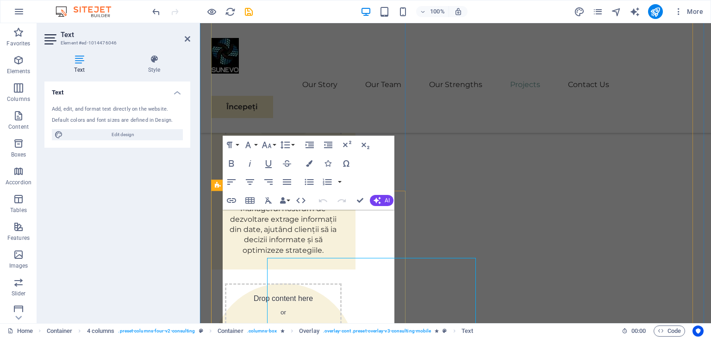
scroll to position [1775, 0]
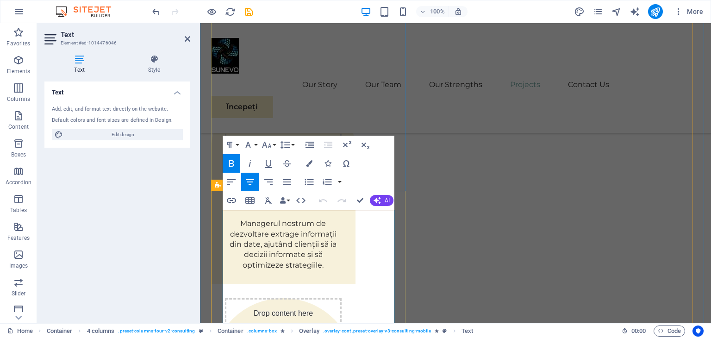
copy strong "Facing challenges of high energy costs and a substantial carbon footprint, our …"
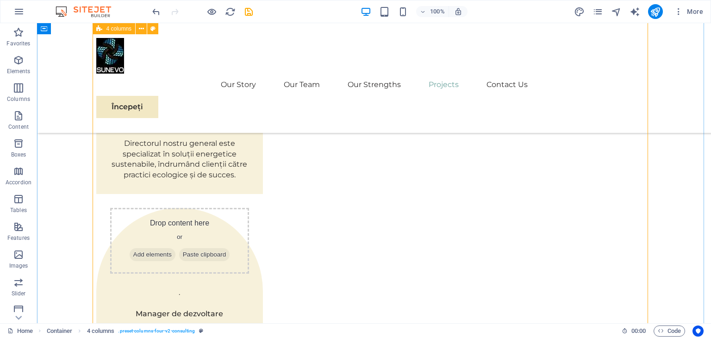
scroll to position [1821, 0]
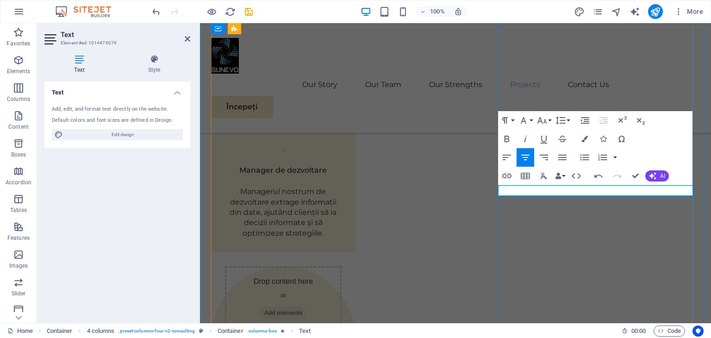
scroll to position [166, 4]
click at [506, 137] on icon "button" at bounding box center [506, 138] width 11 height 11
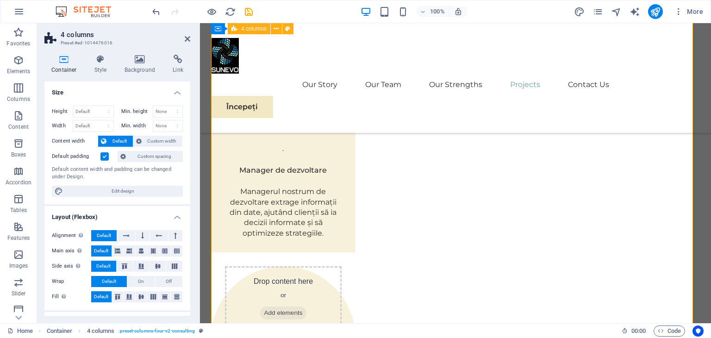
scroll to position [1851, 0]
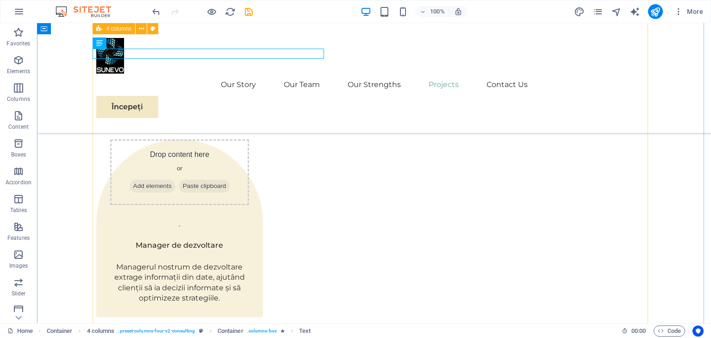
scroll to position [1909, 0]
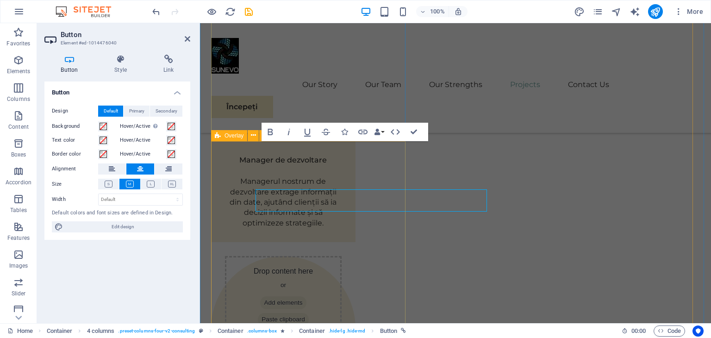
scroll to position [1803, 0]
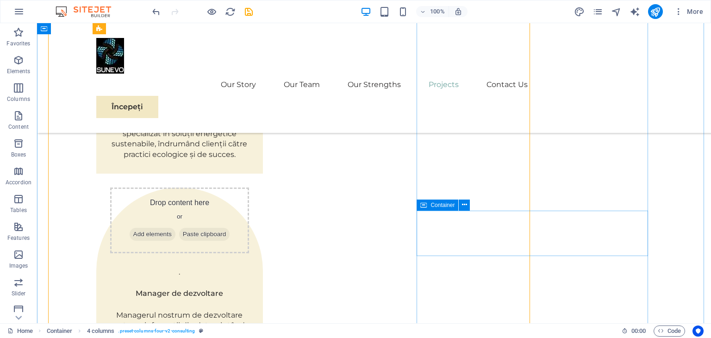
scroll to position [1851, 0]
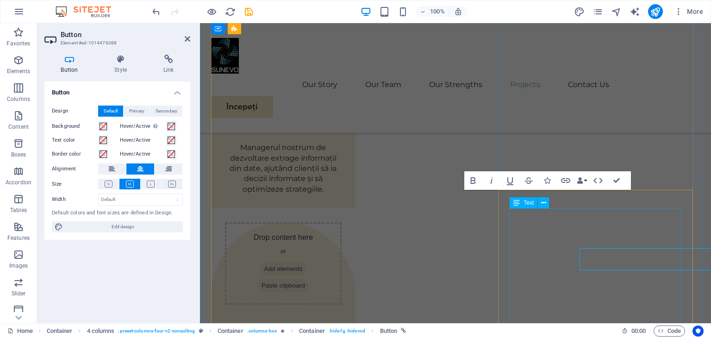
scroll to position [1836, 0]
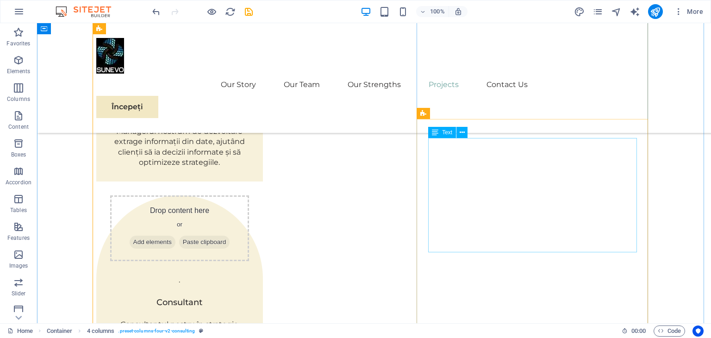
scroll to position [1987, 0]
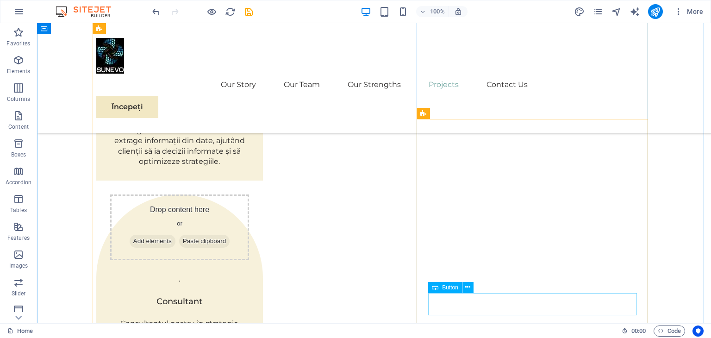
drag, startPoint x: 539, startPoint y: 217, endPoint x: 376, endPoint y: 217, distance: 162.9
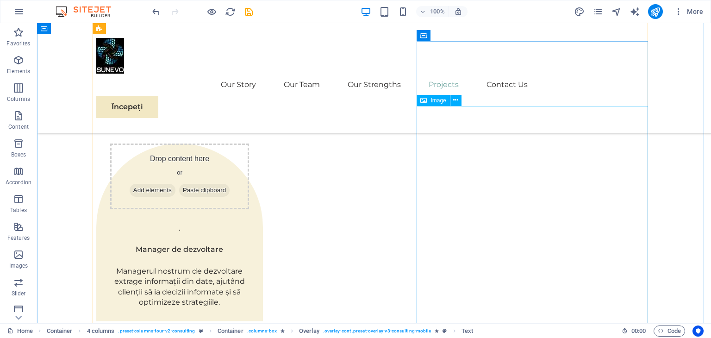
scroll to position [1661, 0]
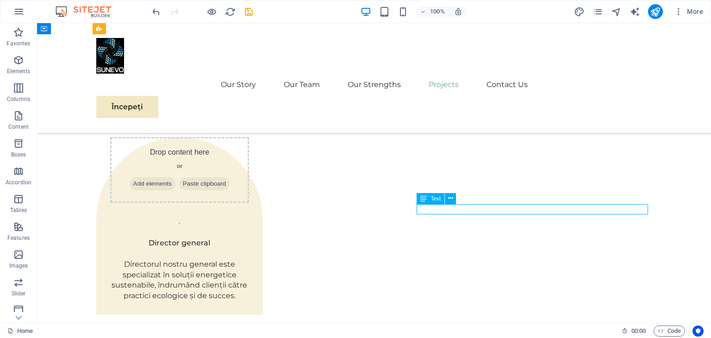
scroll to position [1847, 0]
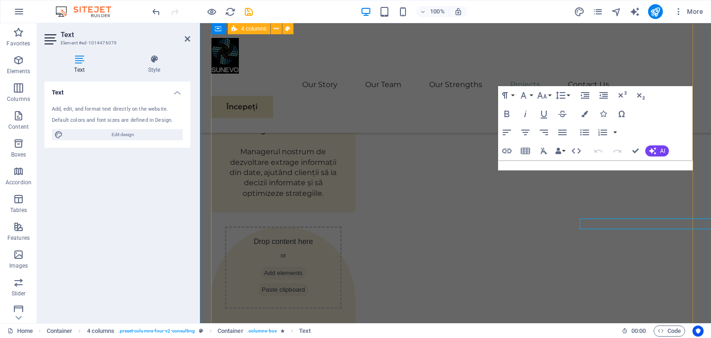
scroll to position [1832, 0]
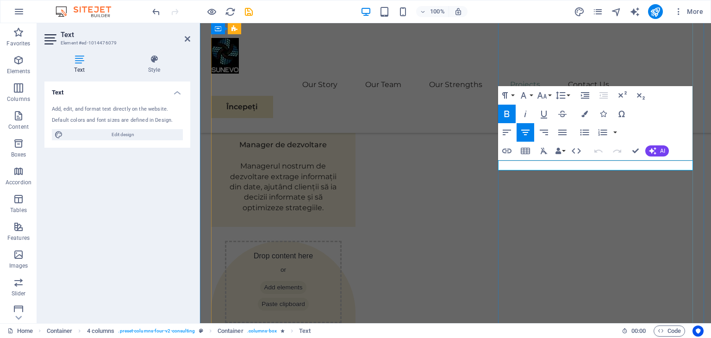
drag, startPoint x: 503, startPoint y: 165, endPoint x: 688, endPoint y: 167, distance: 185.1
click at [527, 131] on icon "button" at bounding box center [525, 132] width 11 height 11
click at [509, 114] on icon "button" at bounding box center [506, 113] width 11 height 11
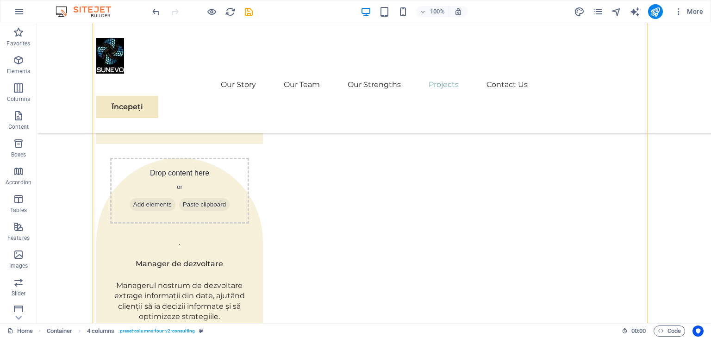
scroll to position [1890, 0]
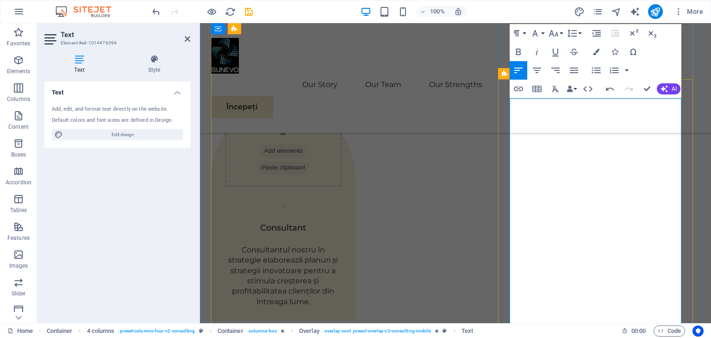
scroll to position [11069, 1]
drag, startPoint x: 512, startPoint y: 104, endPoint x: 648, endPoint y: 111, distance: 136.2
click at [518, 50] on icon "button" at bounding box center [518, 51] width 11 height 11
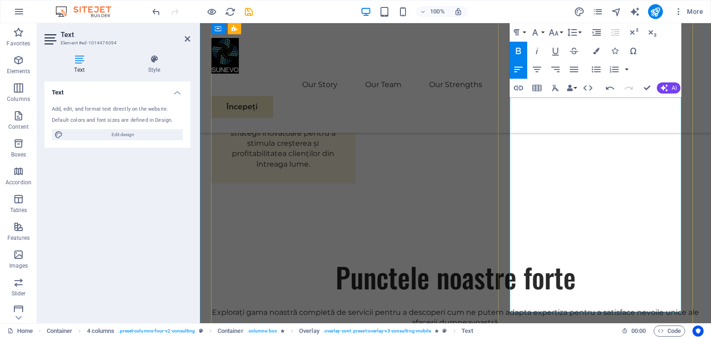
scroll to position [2107, 0]
drag, startPoint x: 512, startPoint y: 160, endPoint x: 584, endPoint y: 304, distance: 161.2
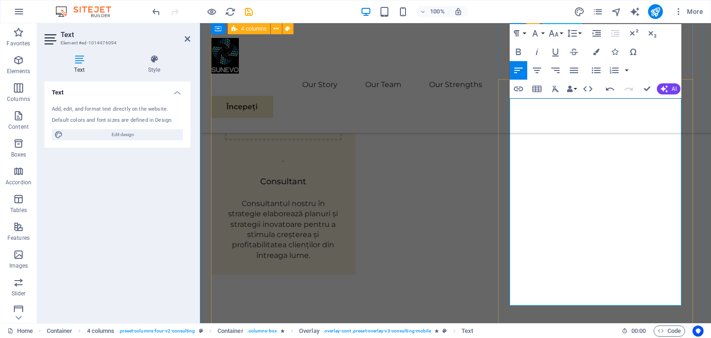
scroll to position [1969, 0]
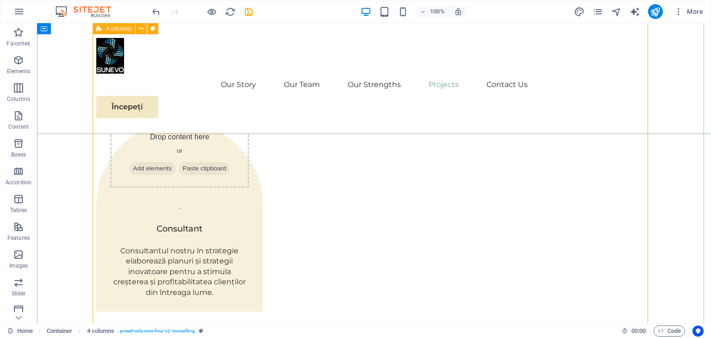
scroll to position [2061, 0]
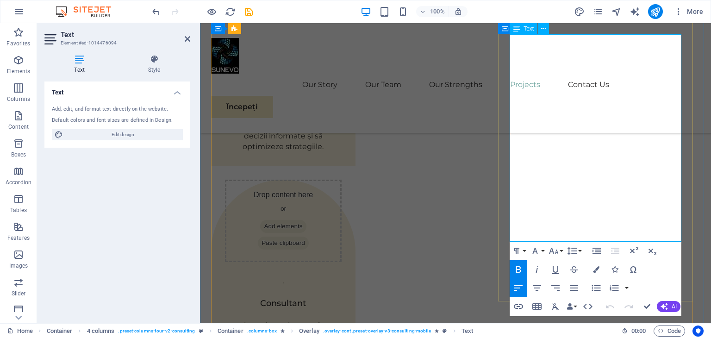
scroll to position [2032, 0]
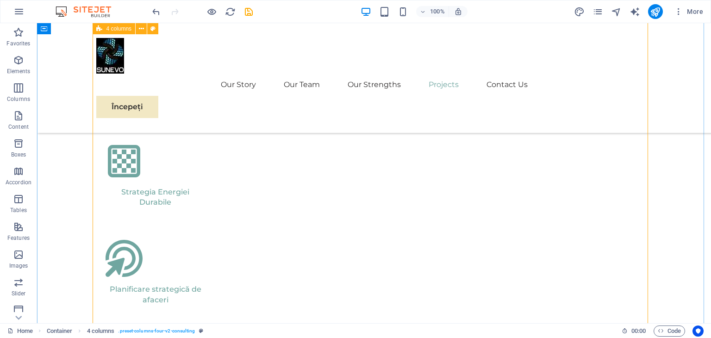
scroll to position [2402, 0]
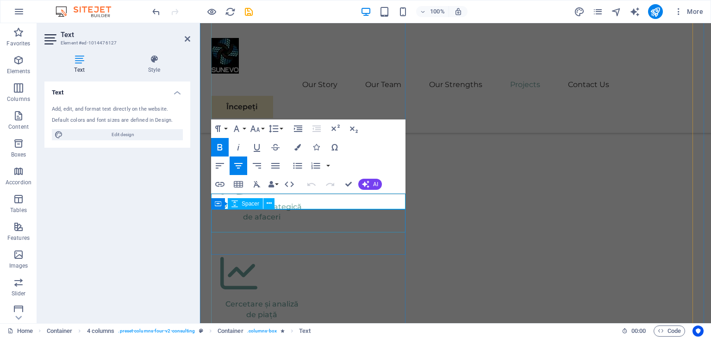
scroll to position [2375, 0]
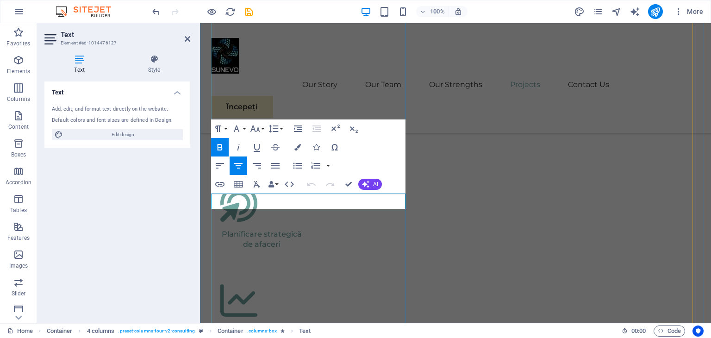
copy strong "Global Market Expansion Strategy"
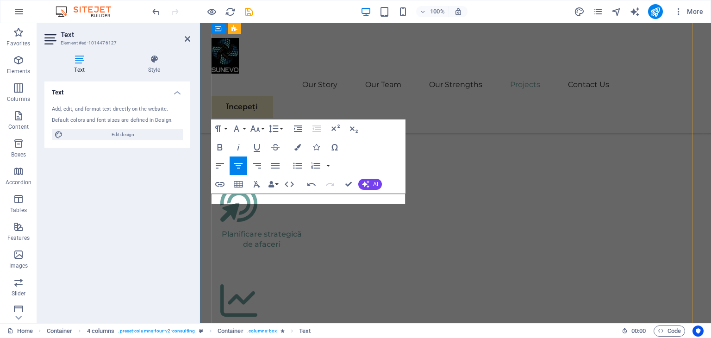
drag, startPoint x: 235, startPoint y: 200, endPoint x: 579, endPoint y: 216, distance: 344.1
click at [218, 146] on icon "button" at bounding box center [219, 147] width 11 height 11
drag, startPoint x: 437, startPoint y: 225, endPoint x: 601, endPoint y: 225, distance: 163.8
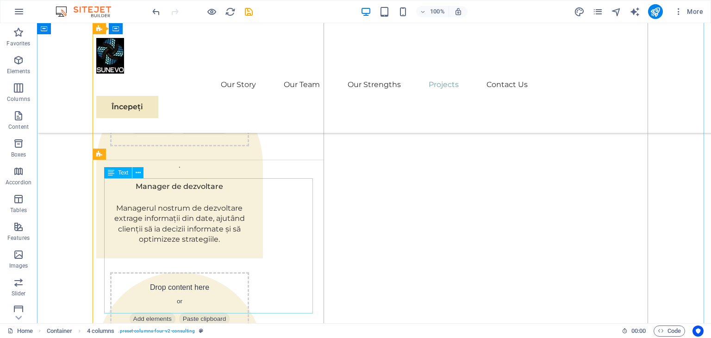
scroll to position [1845, 0]
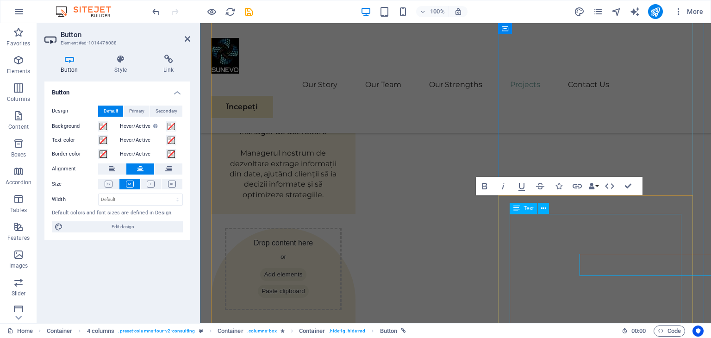
scroll to position [1830, 0]
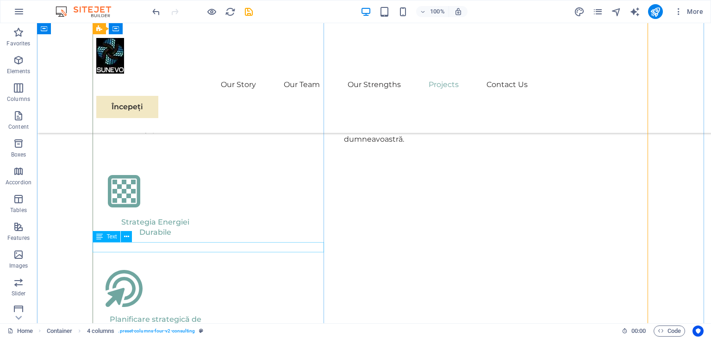
scroll to position [2398, 0]
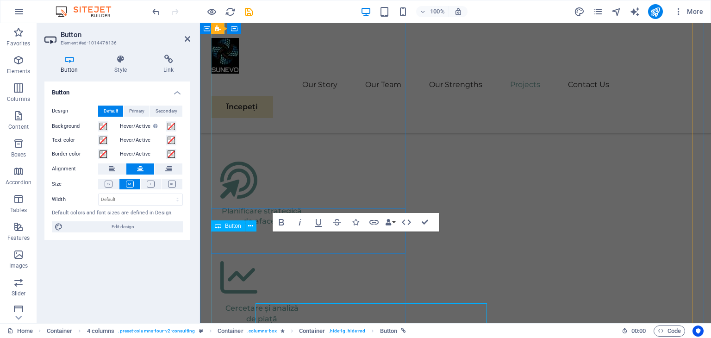
scroll to position [2371, 0]
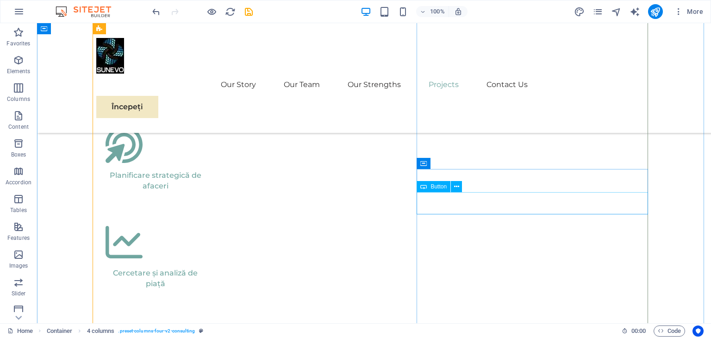
scroll to position [2581, 0]
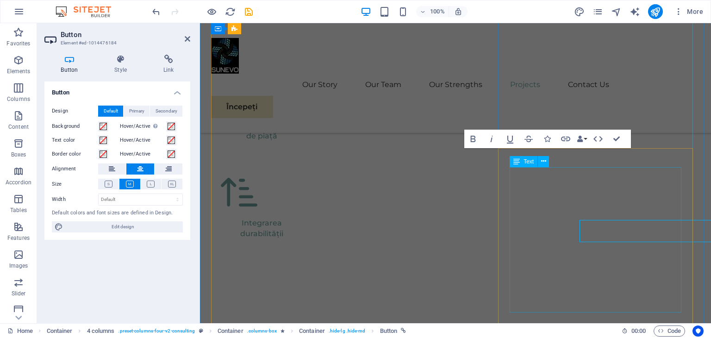
scroll to position [2553, 0]
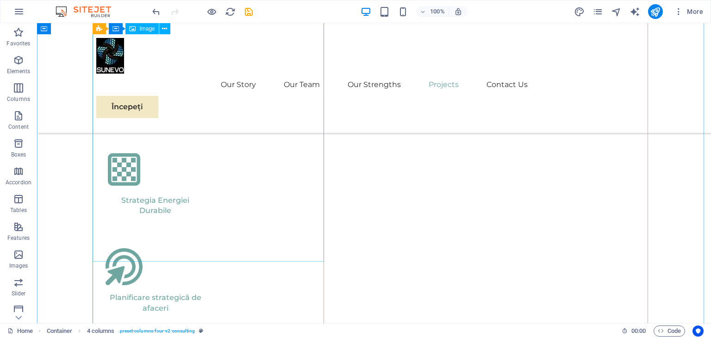
scroll to position [2393, 0]
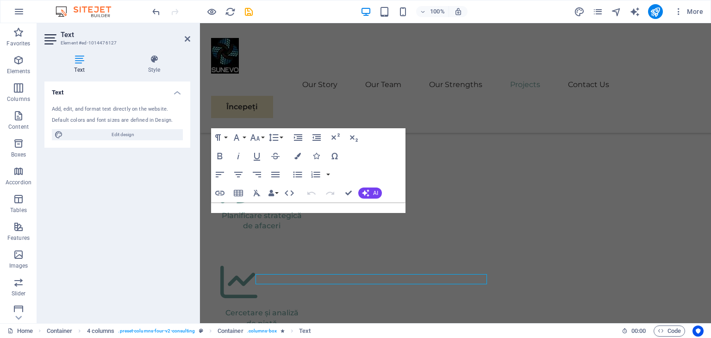
scroll to position [2366, 0]
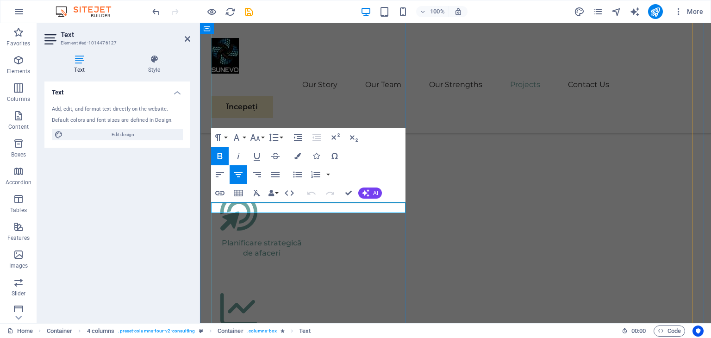
copy strong "Strategia de extindere a pieței globale cu eoliene"
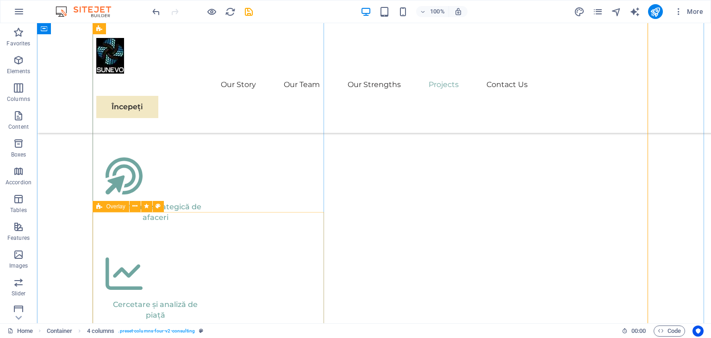
scroll to position [2576, 0]
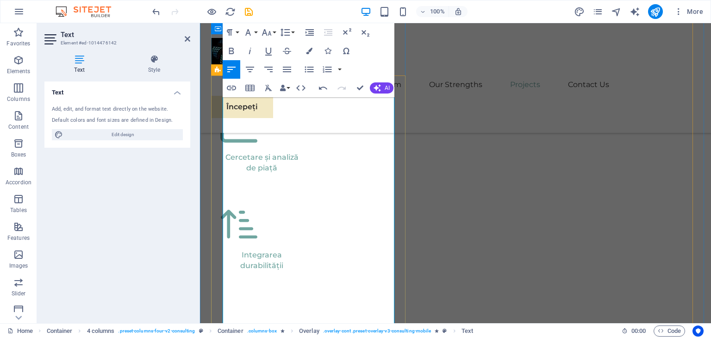
scroll to position [2503, 0]
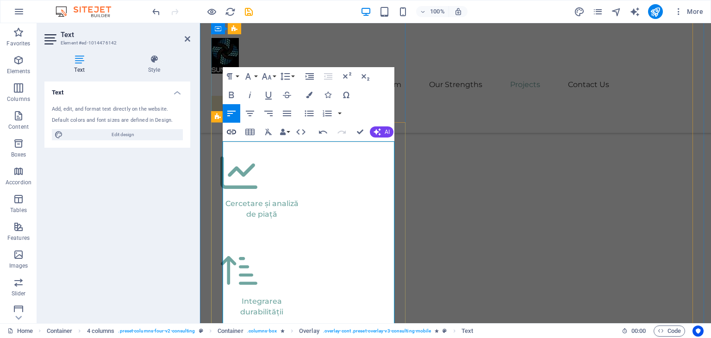
click at [233, 141] on button "Insert Link" at bounding box center [232, 132] width 18 height 19
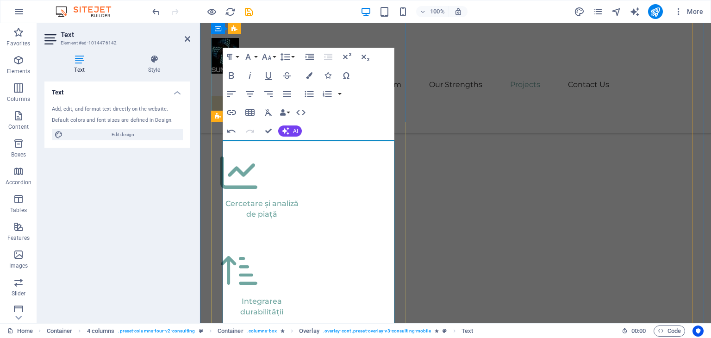
drag, startPoint x: 334, startPoint y: 219, endPoint x: 222, endPoint y: 219, distance: 111.5
click at [231, 76] on icon "button" at bounding box center [231, 75] width 11 height 11
click at [308, 76] on icon "button" at bounding box center [309, 75] width 6 height 6
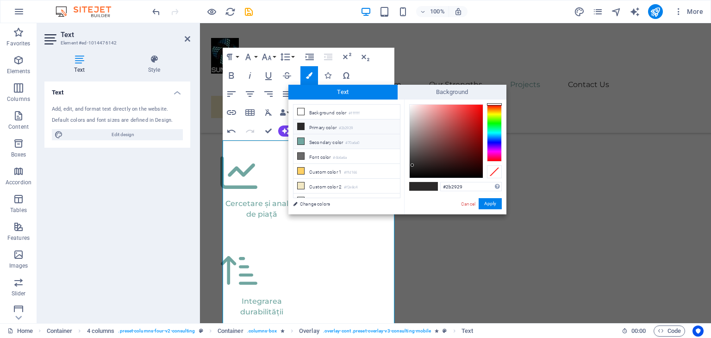
click at [318, 141] on li "Secondary color #70a6a0" at bounding box center [346, 141] width 106 height 15
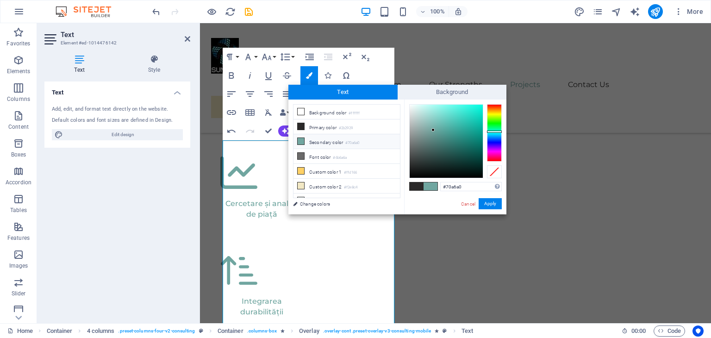
click at [492, 204] on button "Apply" at bounding box center [489, 203] width 23 height 11
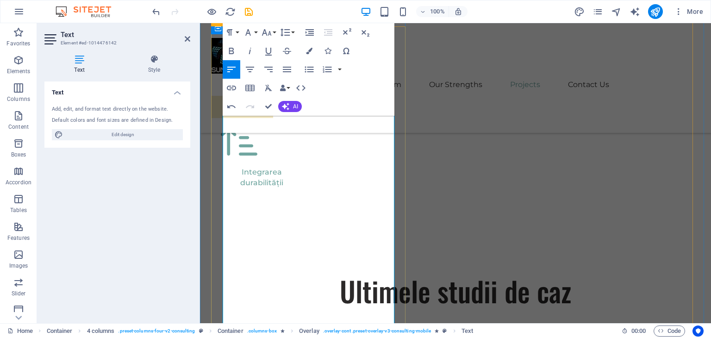
scroll to position [2641, 0]
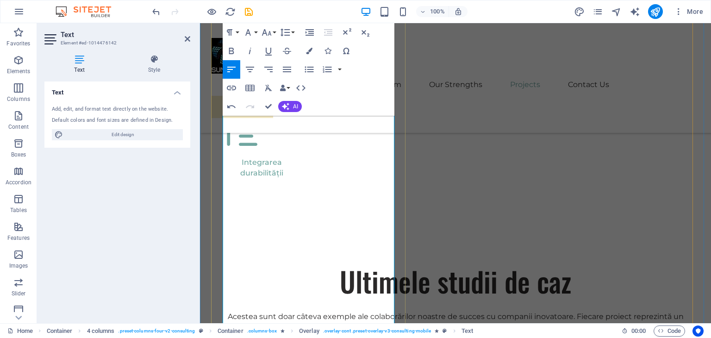
drag, startPoint x: 354, startPoint y: 245, endPoint x: 222, endPoint y: 245, distance: 131.9
click at [227, 49] on icon "button" at bounding box center [231, 50] width 11 height 11
click at [310, 50] on icon "button" at bounding box center [309, 51] width 6 height 6
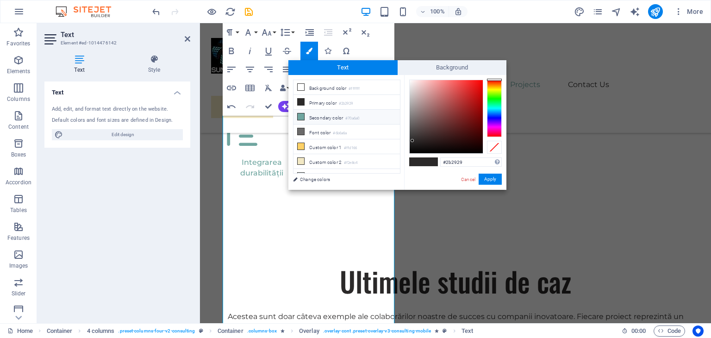
click at [311, 116] on li "Secondary color #70a6a0" at bounding box center [346, 117] width 106 height 15
type input "#70a6a0"
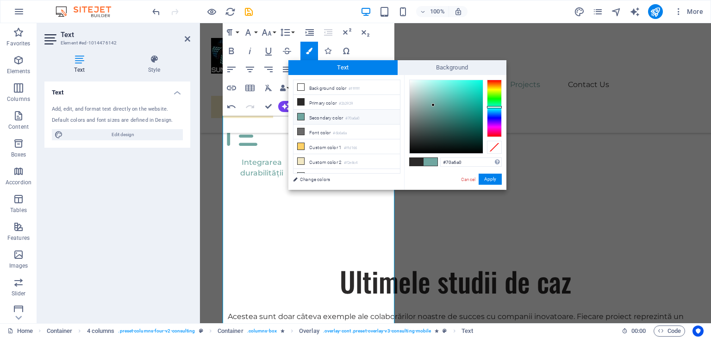
click at [492, 177] on button "Apply" at bounding box center [489, 179] width 23 height 11
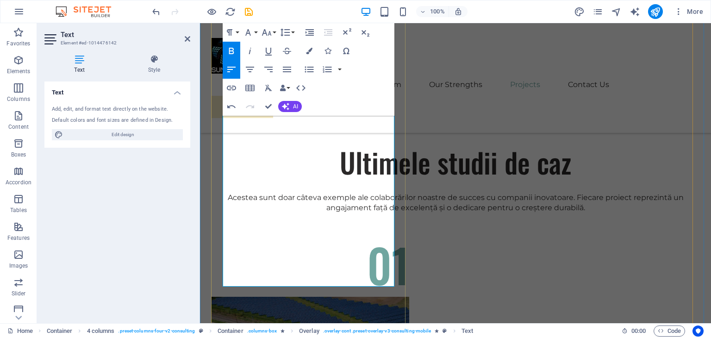
scroll to position [2826, 0]
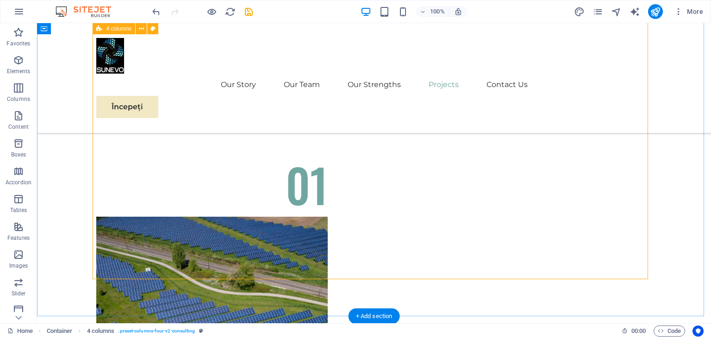
scroll to position [2919, 0]
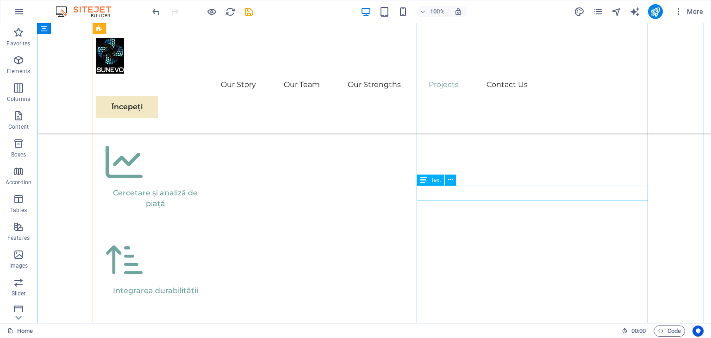
scroll to position [2549, 0]
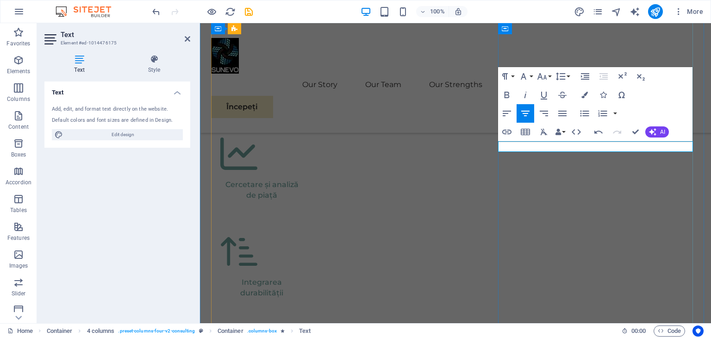
scroll to position [20, 4]
drag, startPoint x: 663, startPoint y: 147, endPoint x: 531, endPoint y: 143, distance: 131.9
click at [502, 93] on icon "button" at bounding box center [506, 94] width 11 height 11
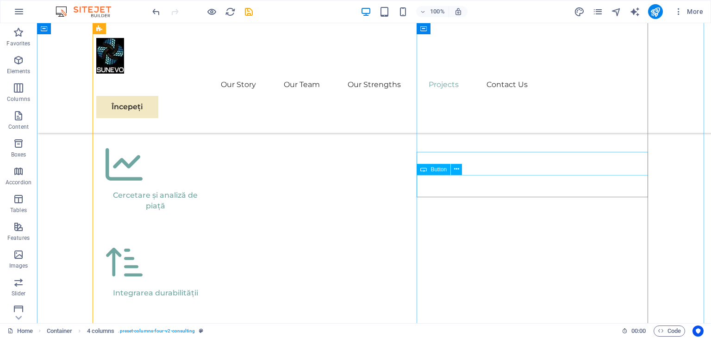
scroll to position [2639, 0]
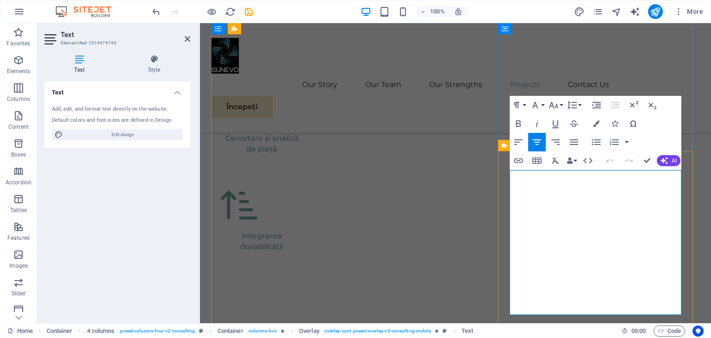
scroll to position [9068, 1]
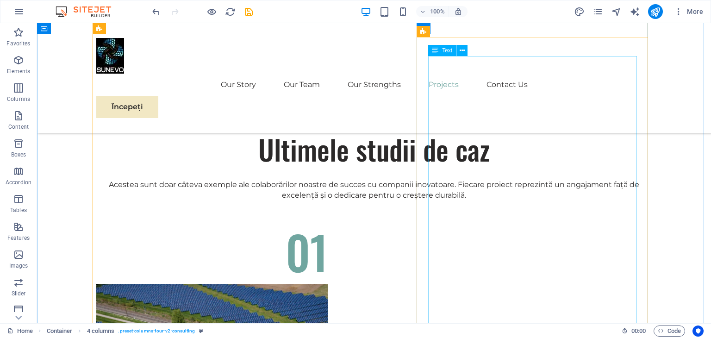
scroll to position [2959, 0]
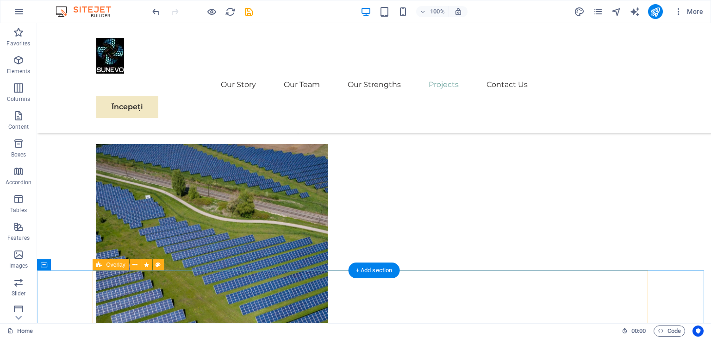
scroll to position [3018, 0]
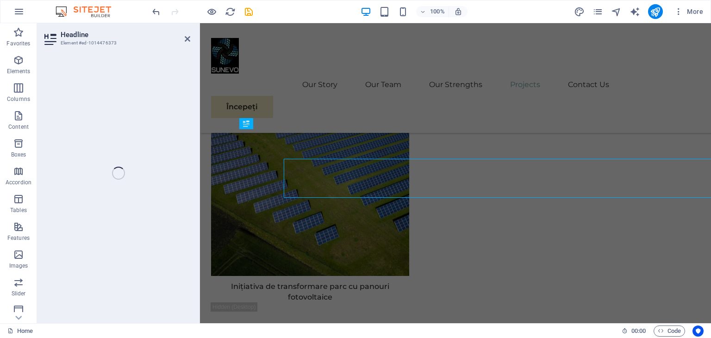
scroll to position [3123, 0]
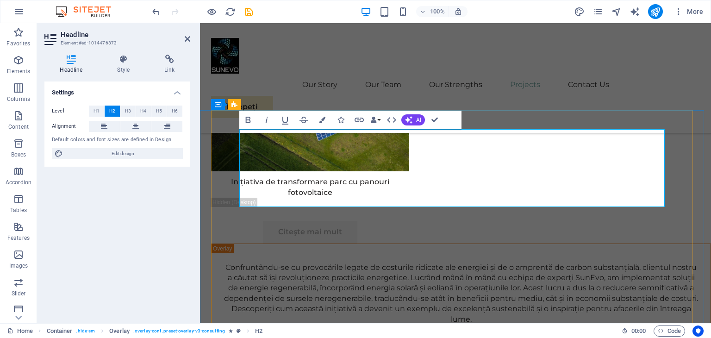
scroll to position [238, 4]
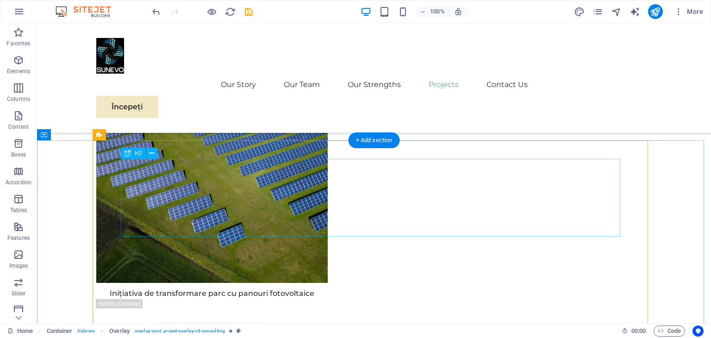
scroll to position [3308, 0]
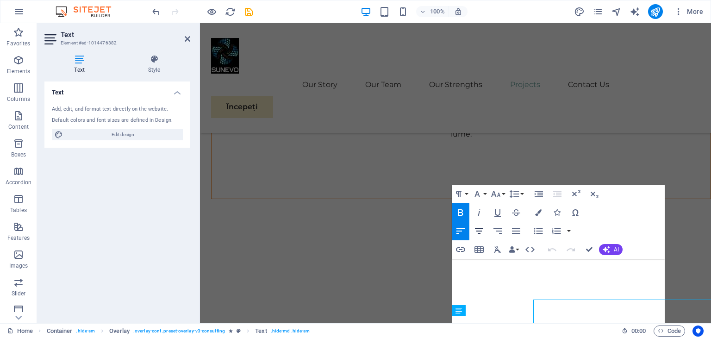
scroll to position [3169, 0]
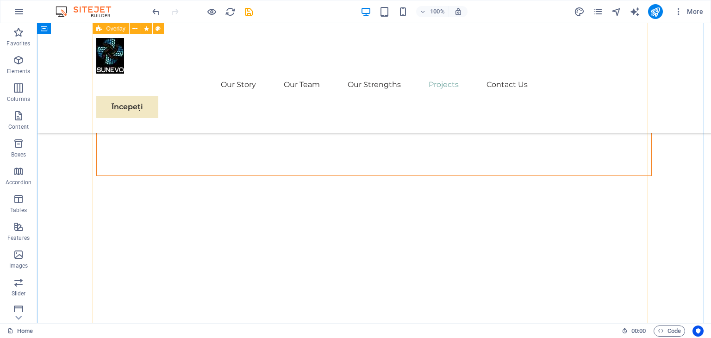
scroll to position [3401, 0]
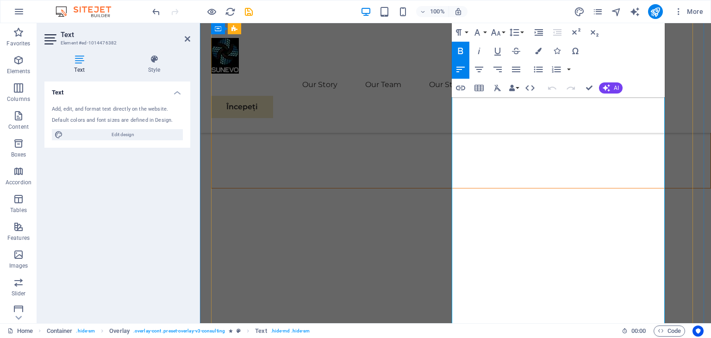
scroll to position [11524, 0]
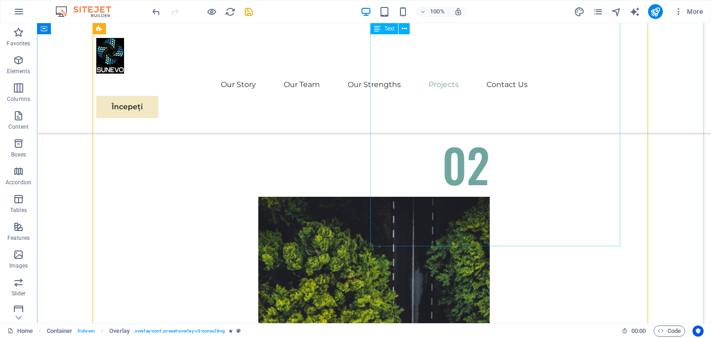
scroll to position [3596, 0]
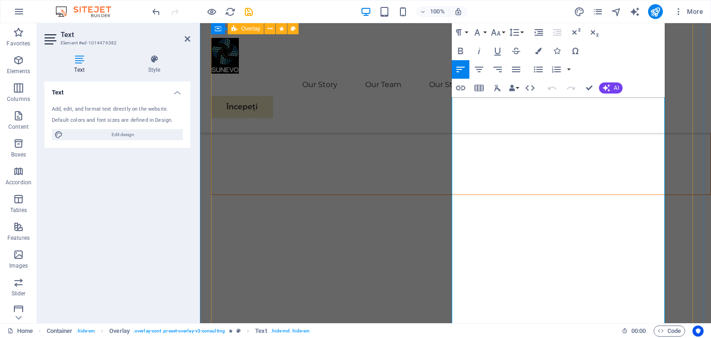
scroll to position [3544, 0]
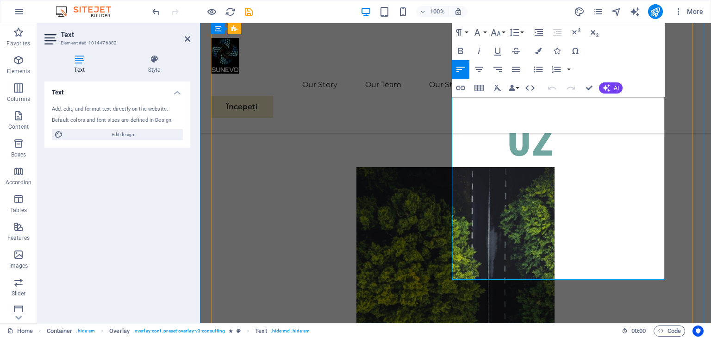
drag, startPoint x: 453, startPoint y: 171, endPoint x: 652, endPoint y: 276, distance: 225.4
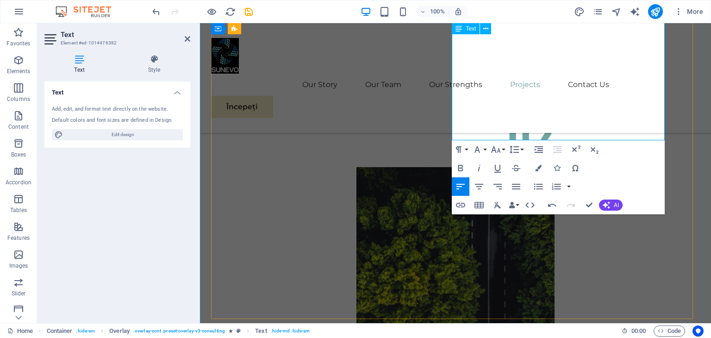
scroll to position [3590, 0]
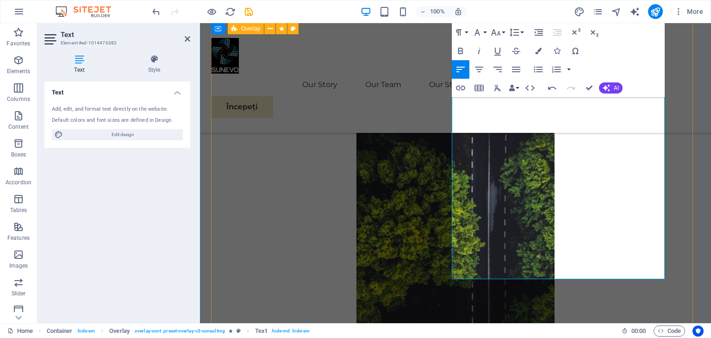
scroll to position [3451, 0]
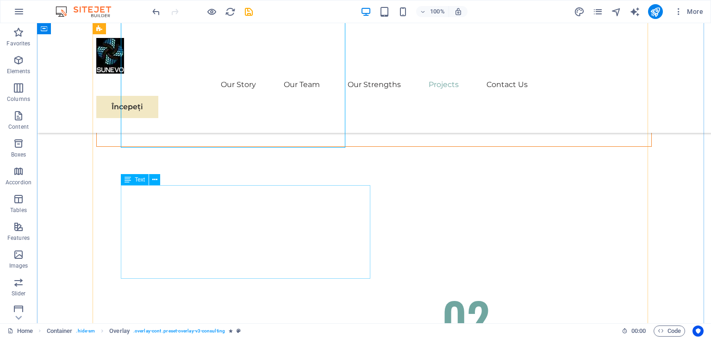
scroll to position [3544, 0]
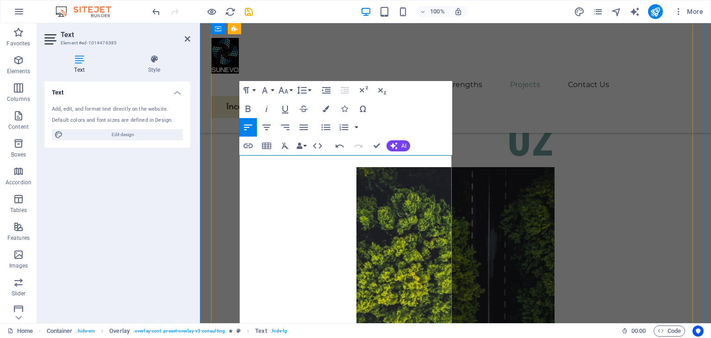
scroll to position [14924, 1]
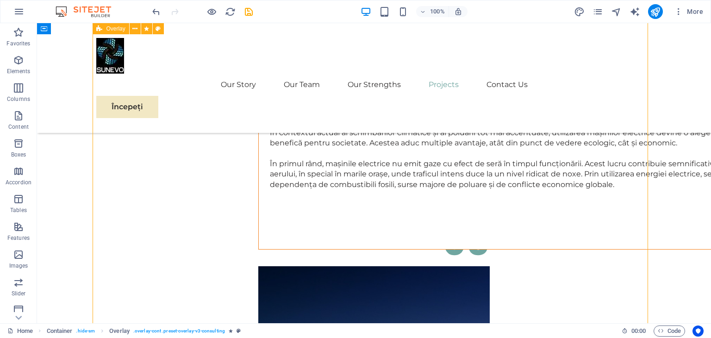
scroll to position [4088, 0]
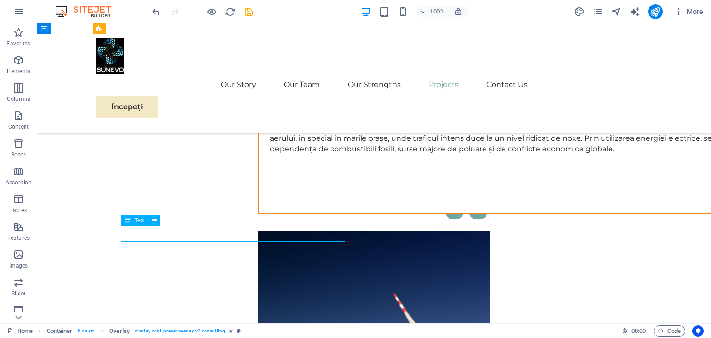
scroll to position [4191, 0]
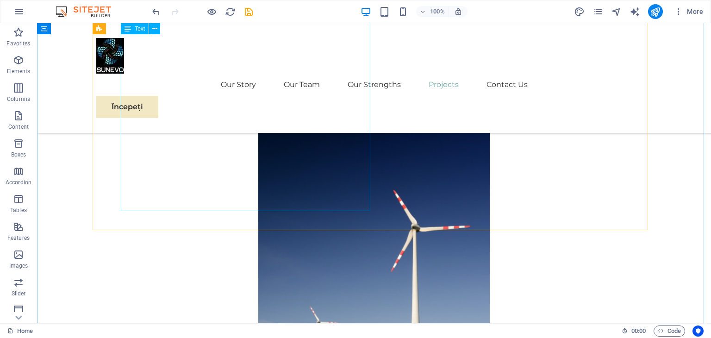
scroll to position [3914, 0]
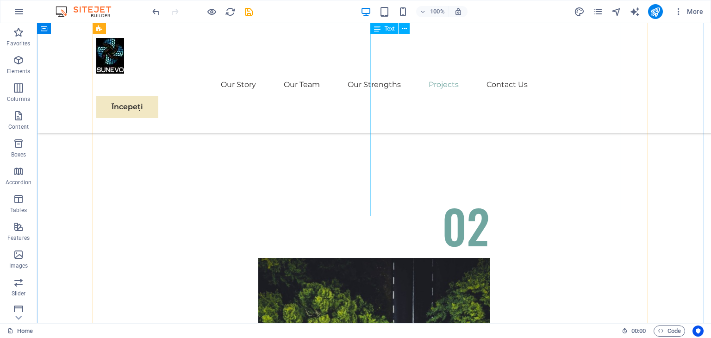
scroll to position [3548, 0]
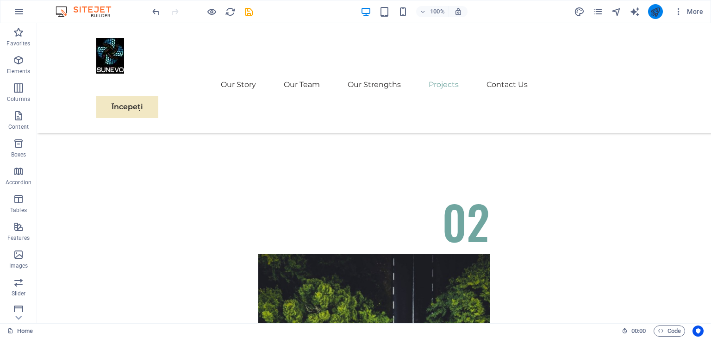
click at [652, 11] on icon "publish" at bounding box center [655, 11] width 11 height 11
checkbox input "false"
